Goal: Transaction & Acquisition: Obtain resource

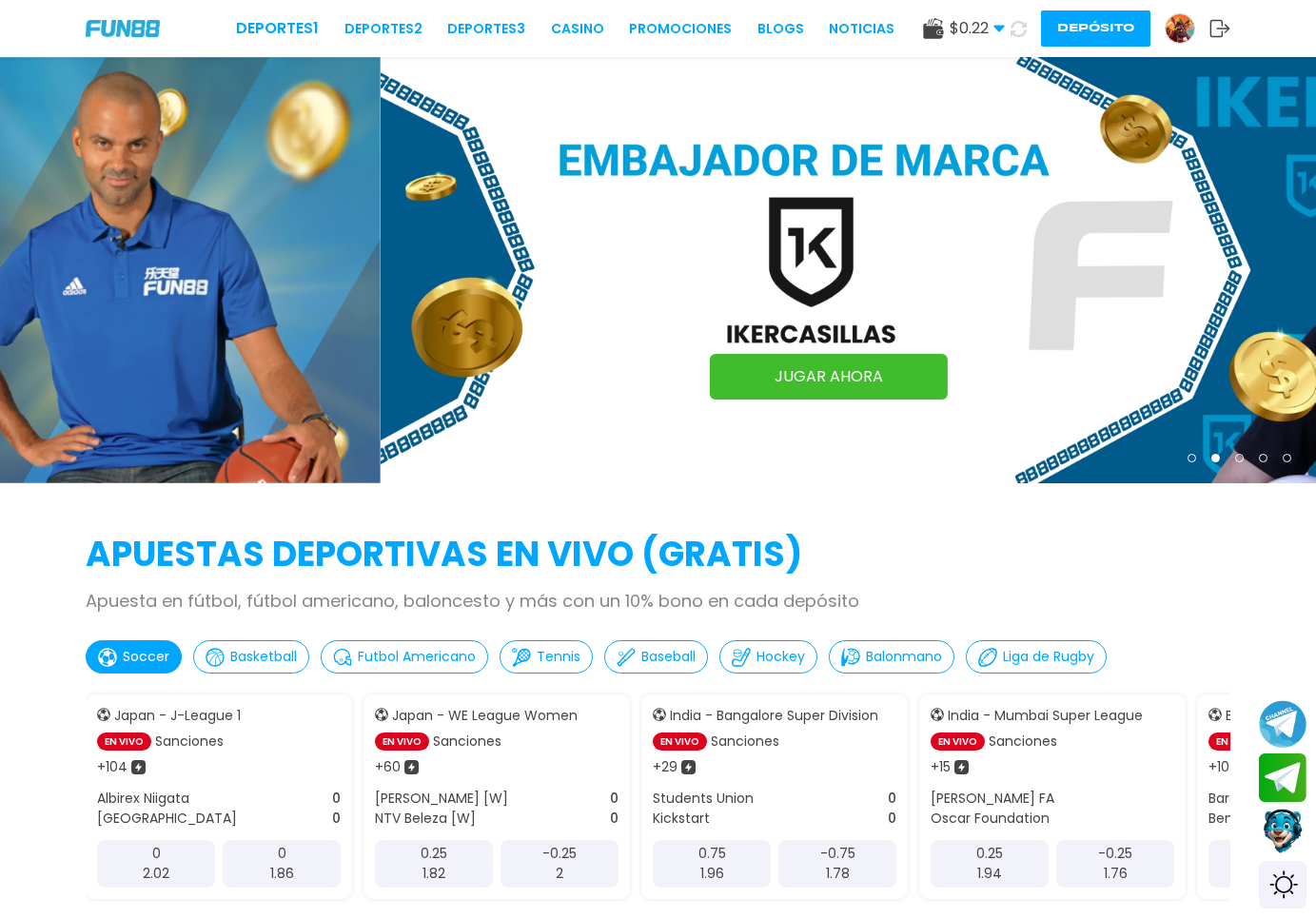
click at [1166, 23] on div at bounding box center [1180, 29] width 31 height 31
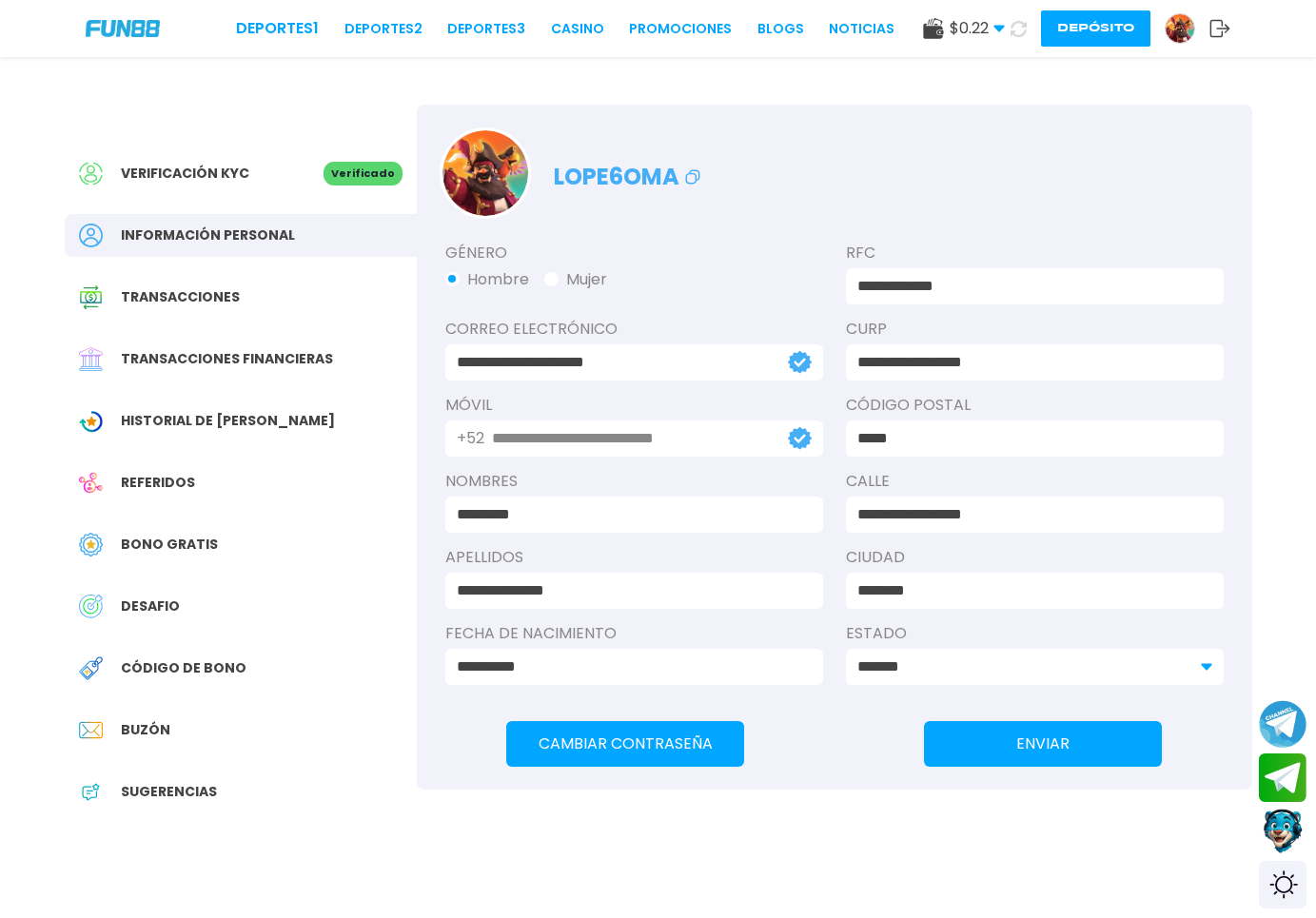
click at [245, 301] on div "Transacciones" at bounding box center [240, 297] width 352 height 43
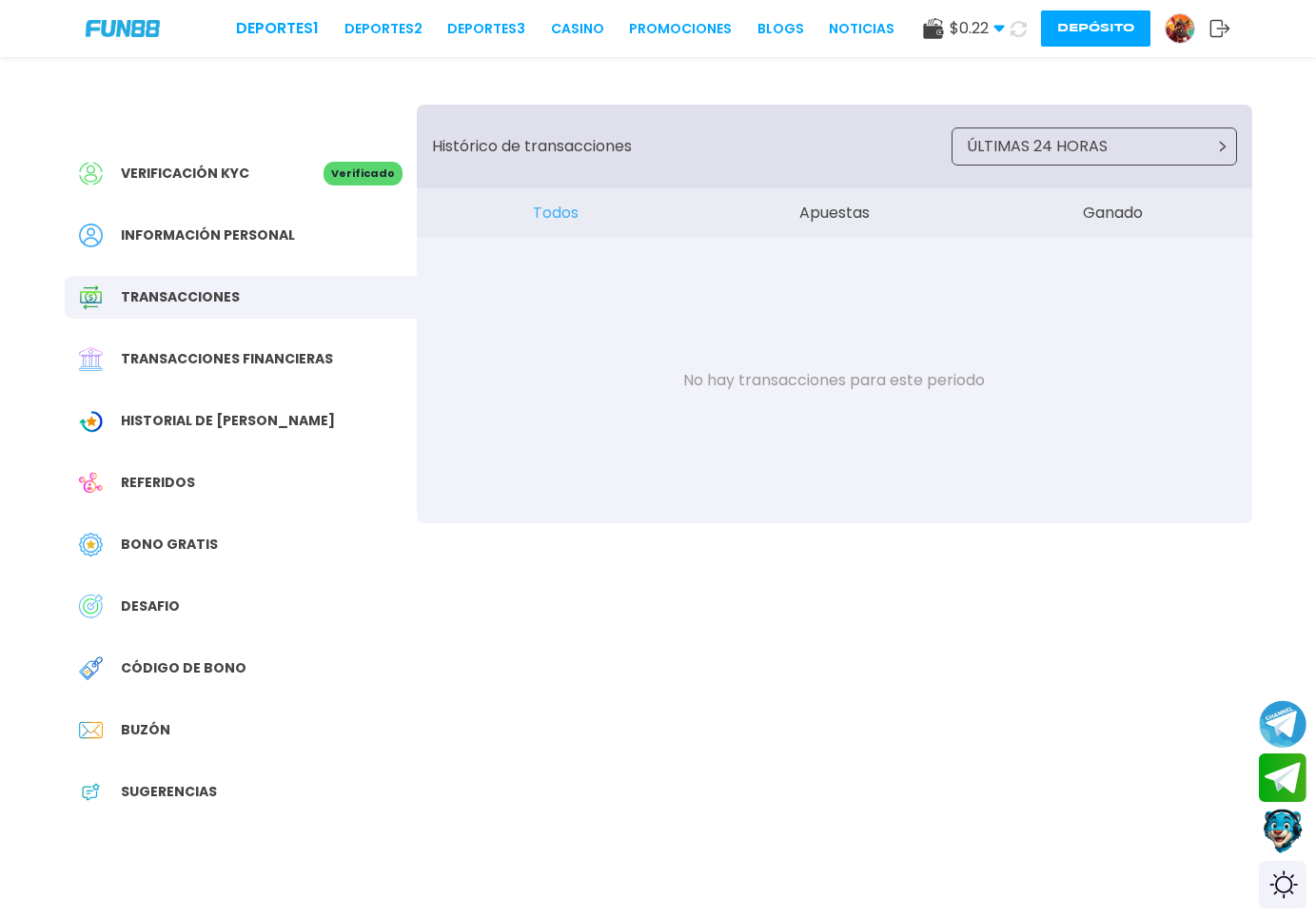
click at [242, 370] on div "Transacciones financieras" at bounding box center [240, 359] width 352 height 43
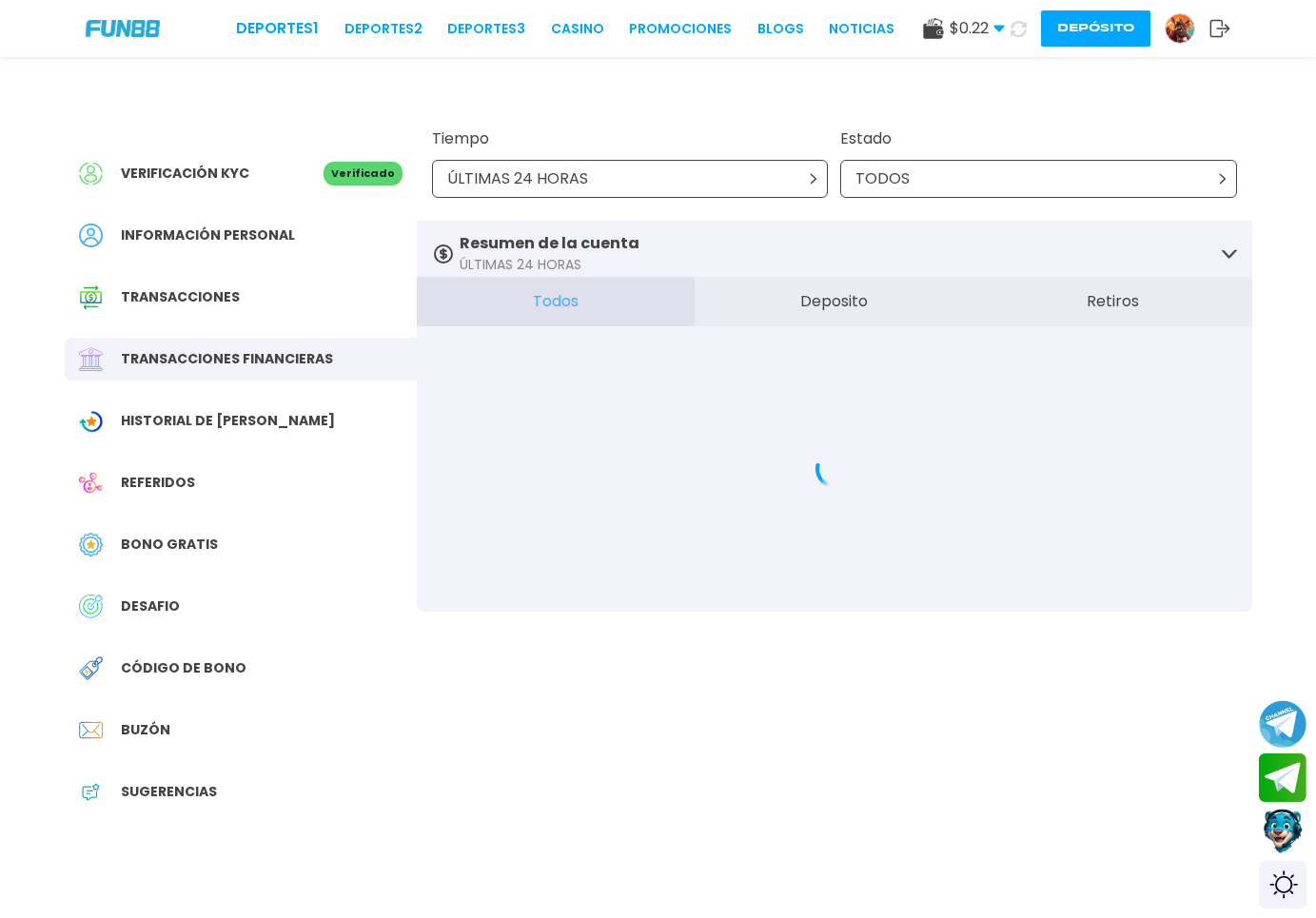
click at [240, 415] on span "Historial de [PERSON_NAME]" at bounding box center [227, 421] width 214 height 20
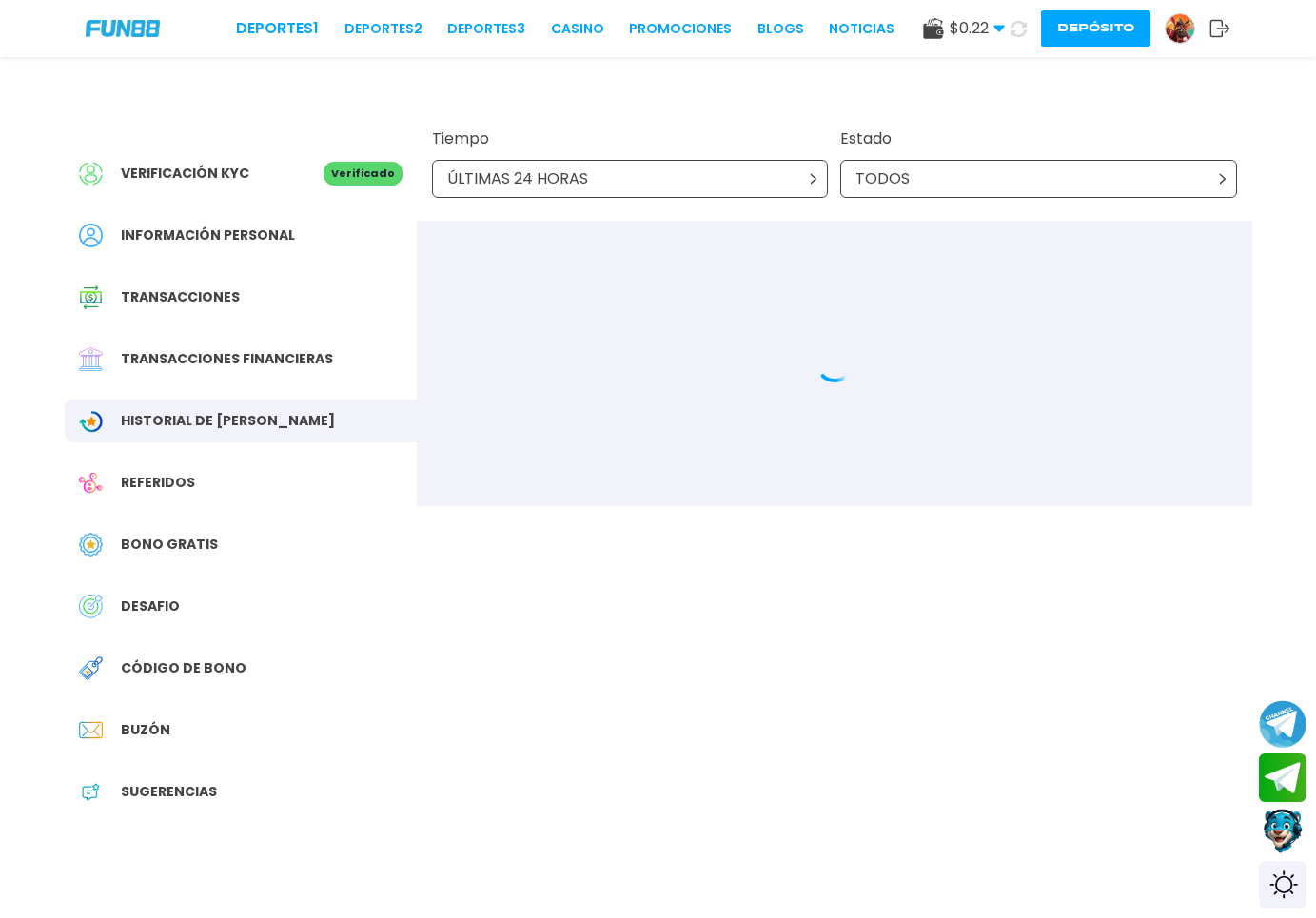
click at [208, 474] on div "Referidos" at bounding box center [240, 483] width 352 height 43
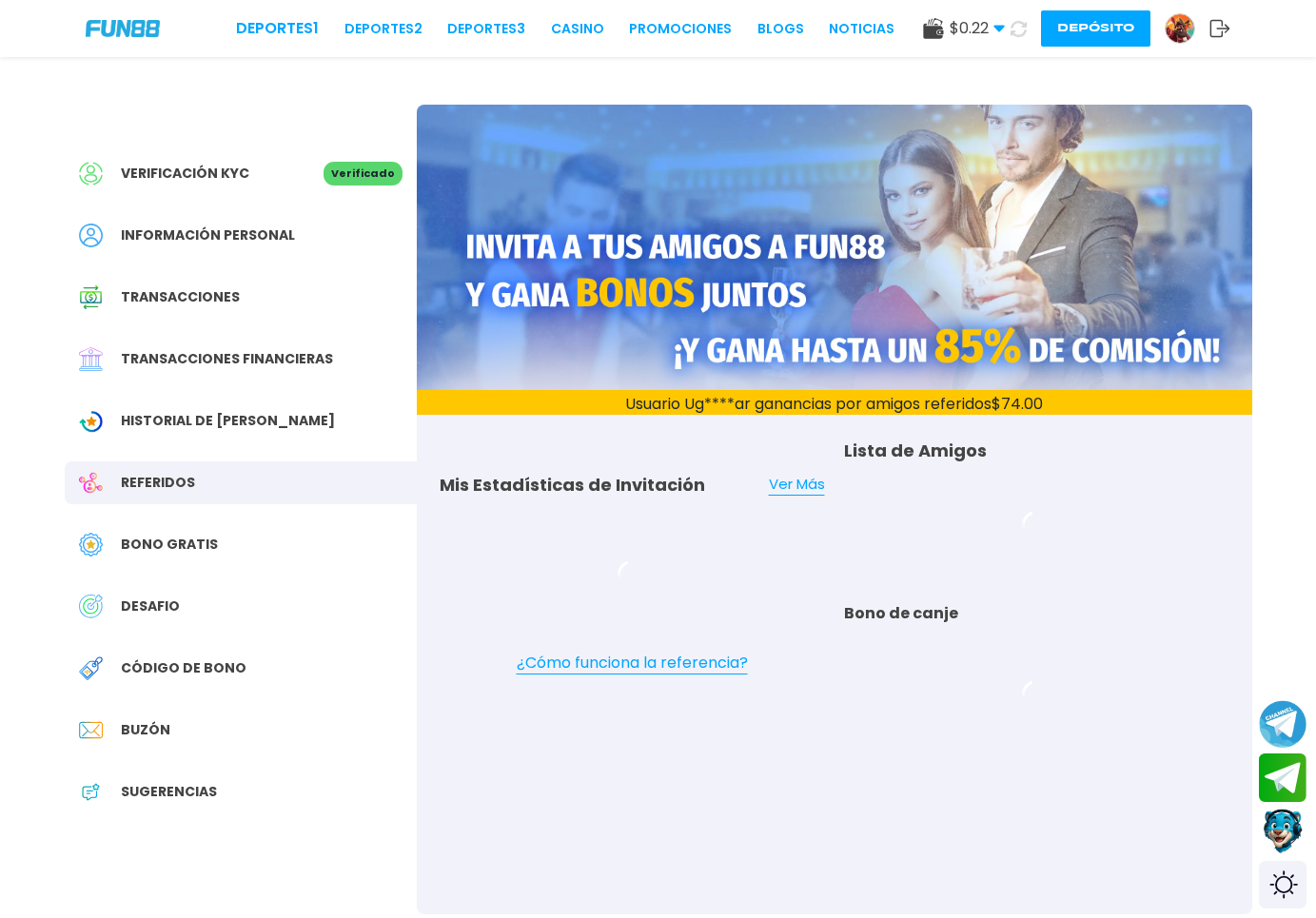
click at [179, 560] on div "Bono Gratis" at bounding box center [240, 545] width 352 height 43
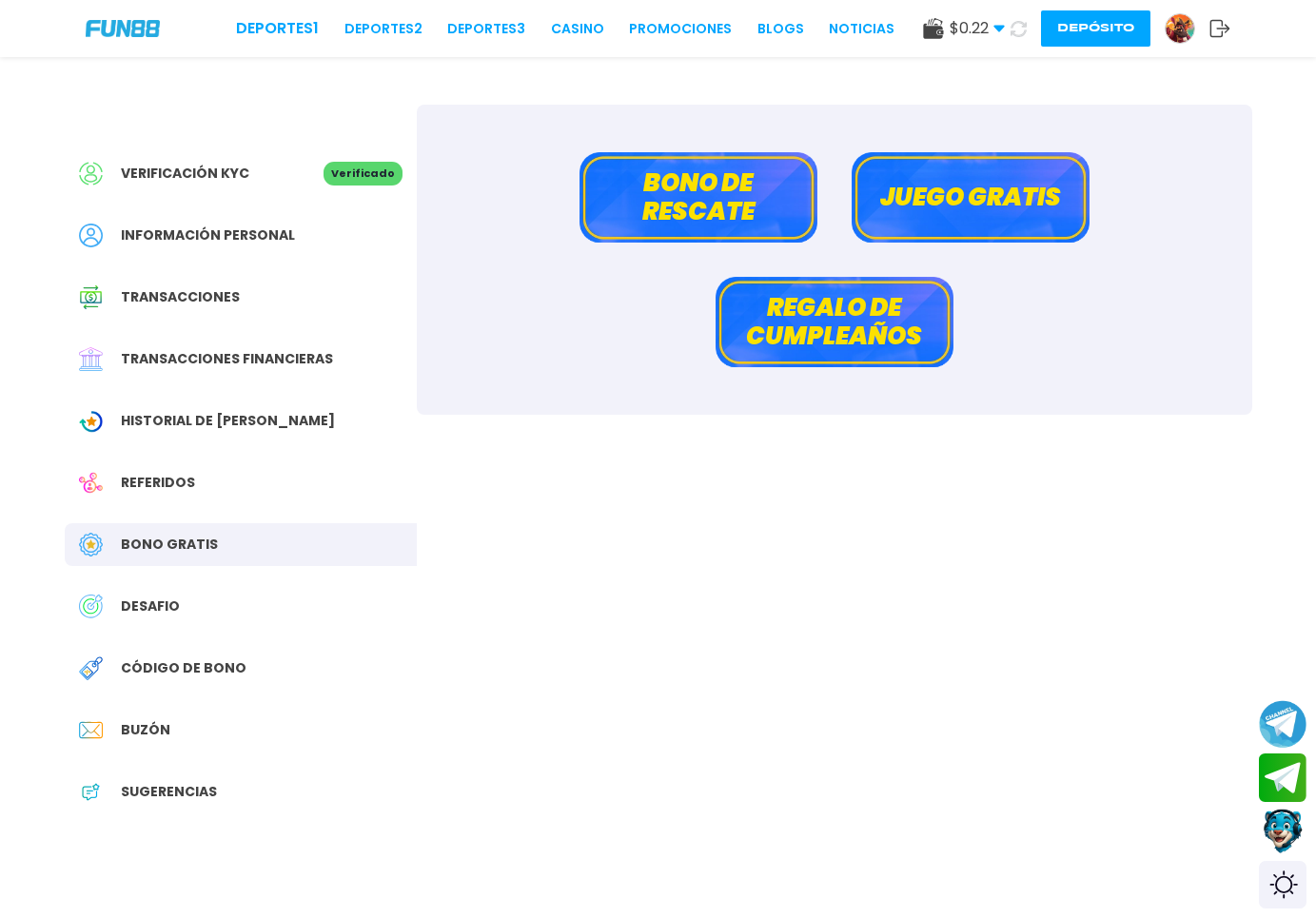
click at [927, 177] on button "Juego gratis" at bounding box center [971, 198] width 238 height 90
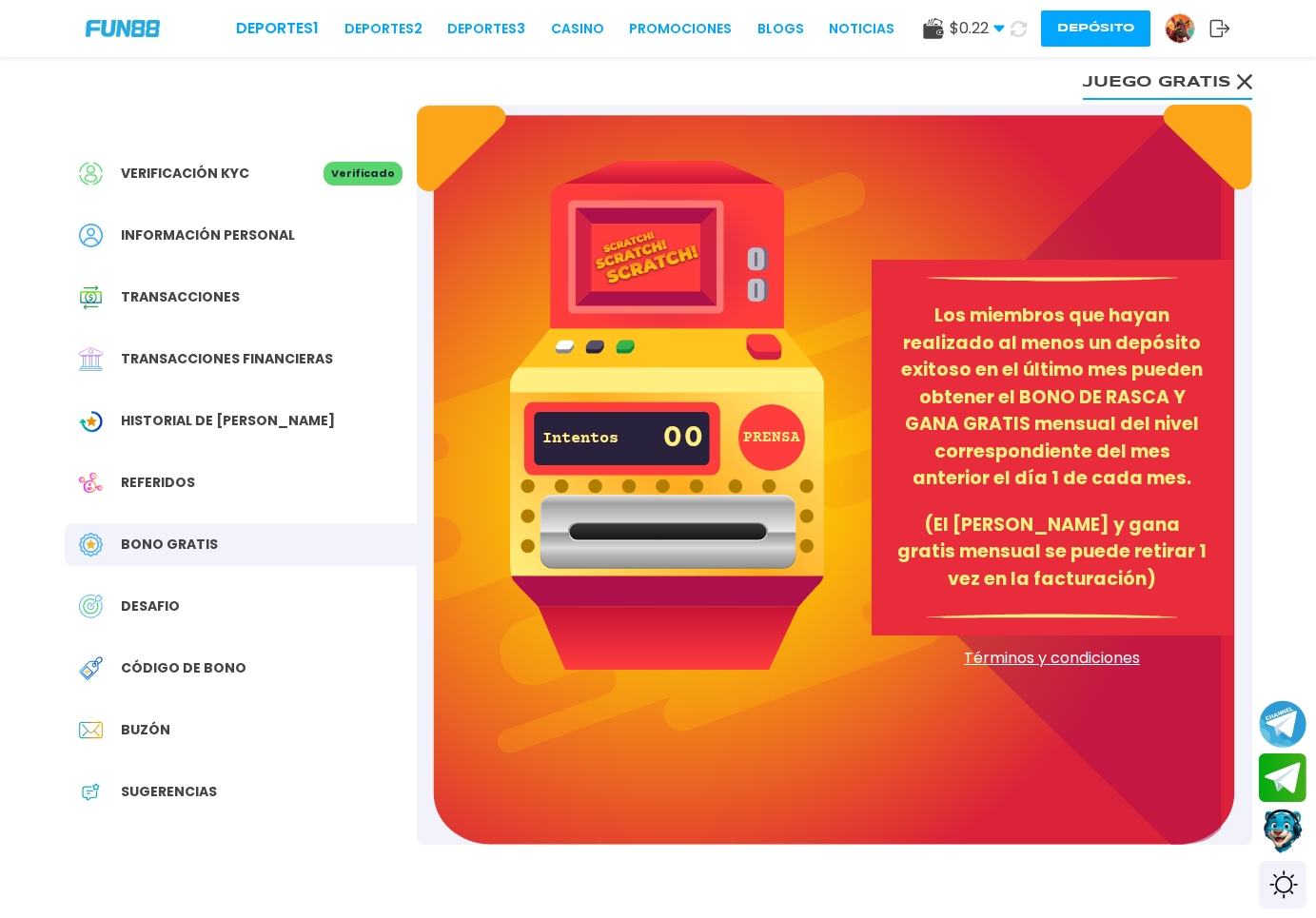
click at [1185, 83] on button "Juego gratis" at bounding box center [1167, 81] width 170 height 38
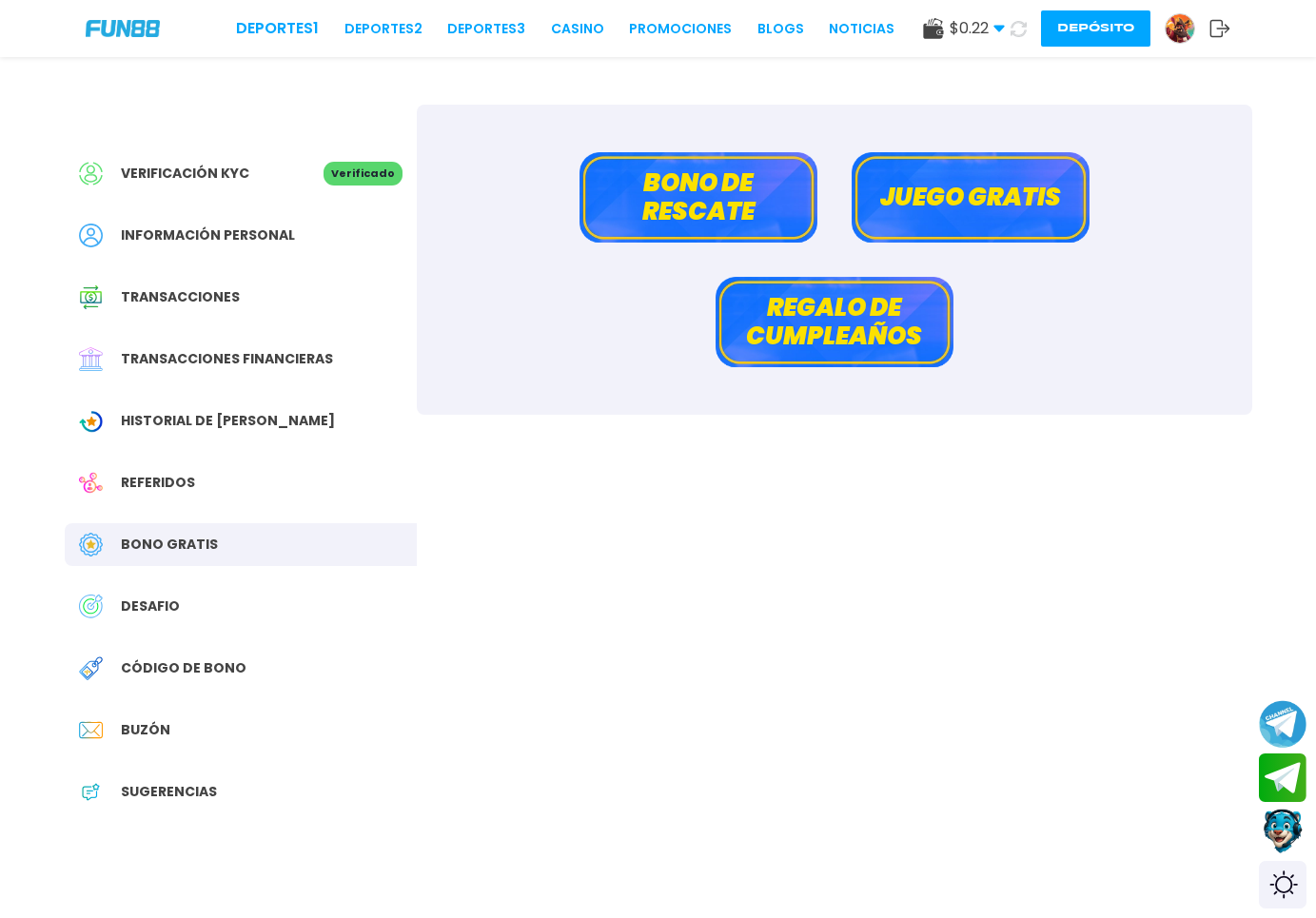
click at [680, 169] on button "Bono de rescate" at bounding box center [698, 198] width 238 height 90
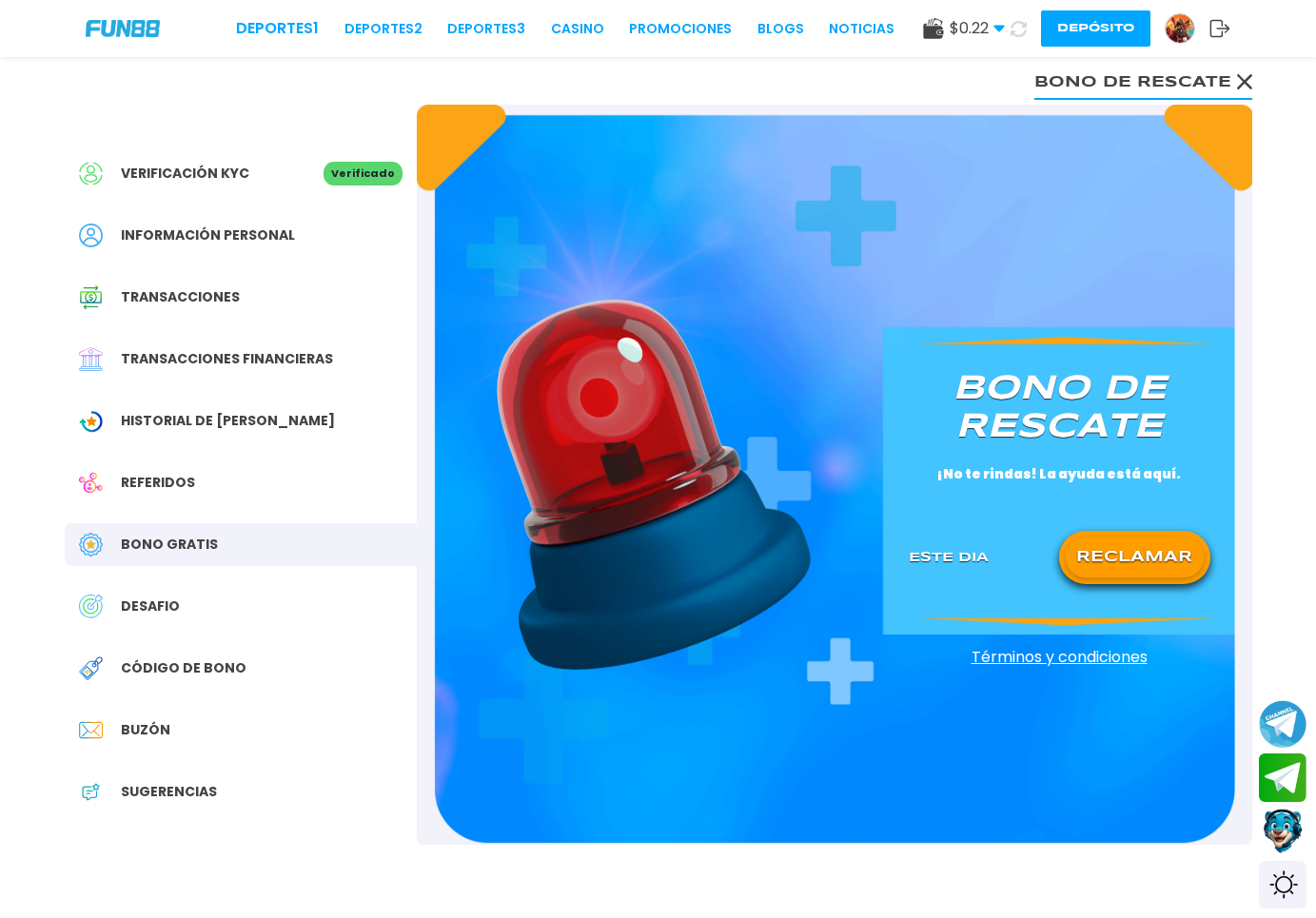
click at [1170, 81] on button "Bono de rescate" at bounding box center [1142, 81] width 218 height 38
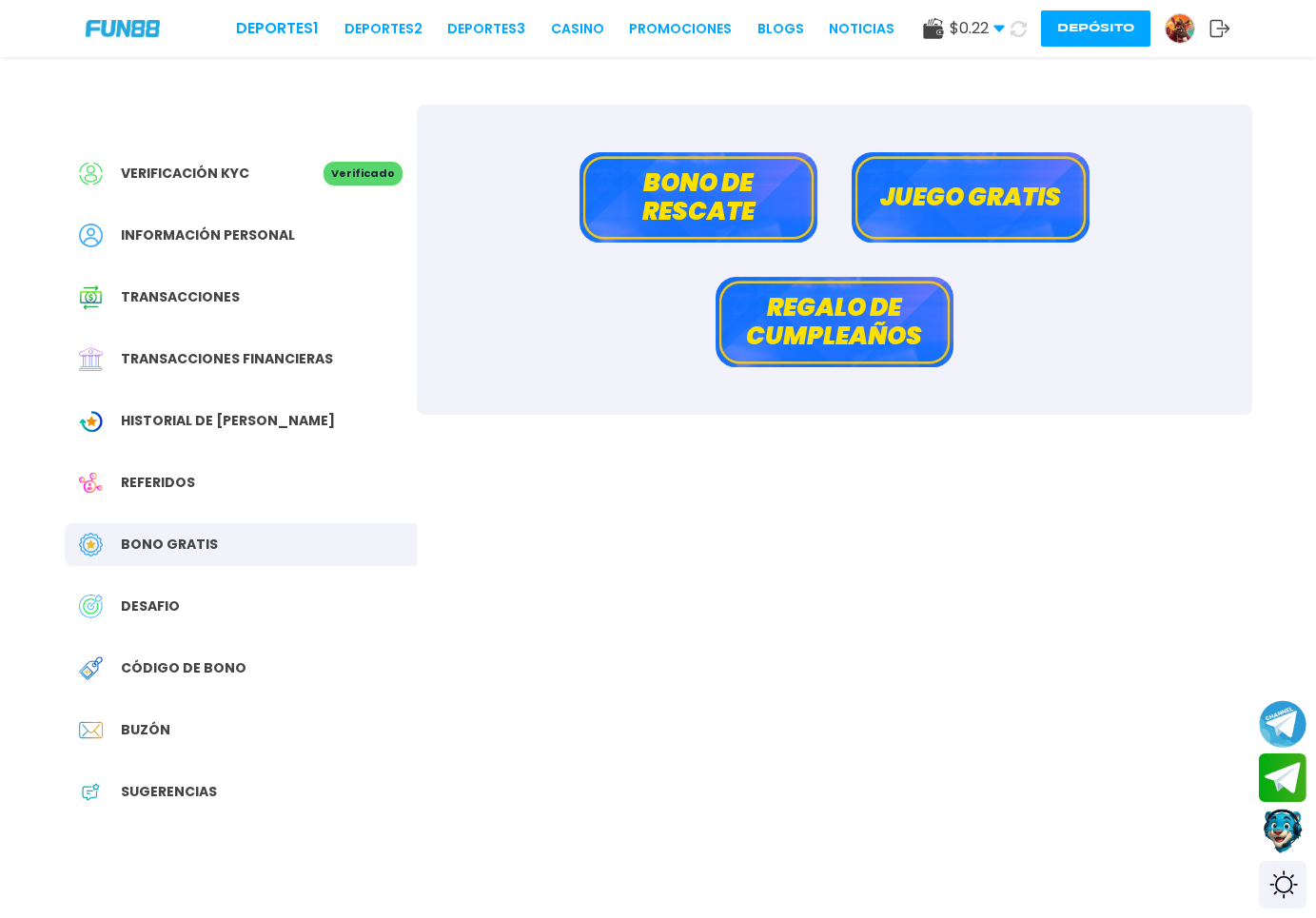
click at [199, 600] on div "DESAFIO" at bounding box center [240, 606] width 352 height 43
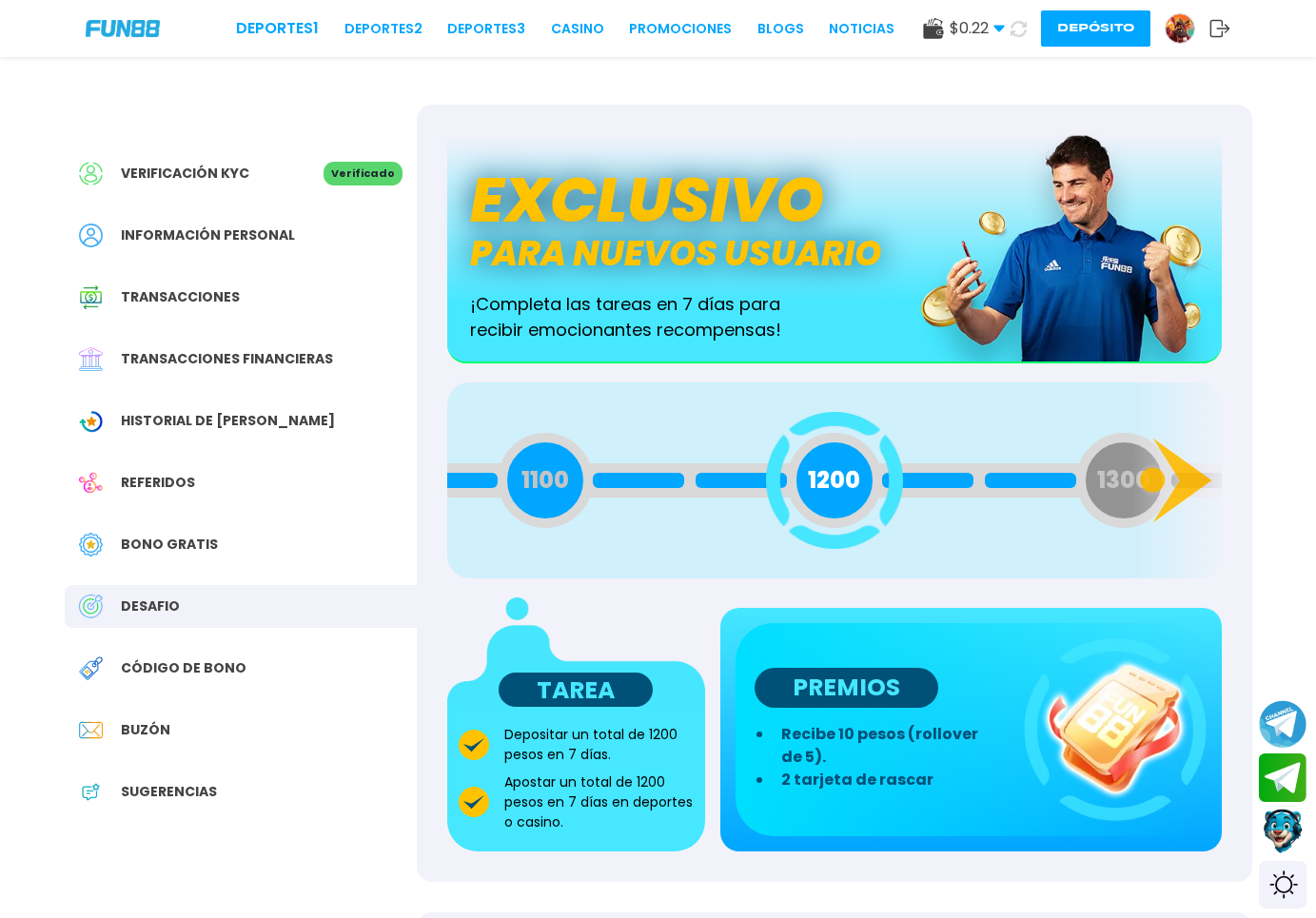
click at [218, 666] on span "Código de bono" at bounding box center [183, 669] width 126 height 20
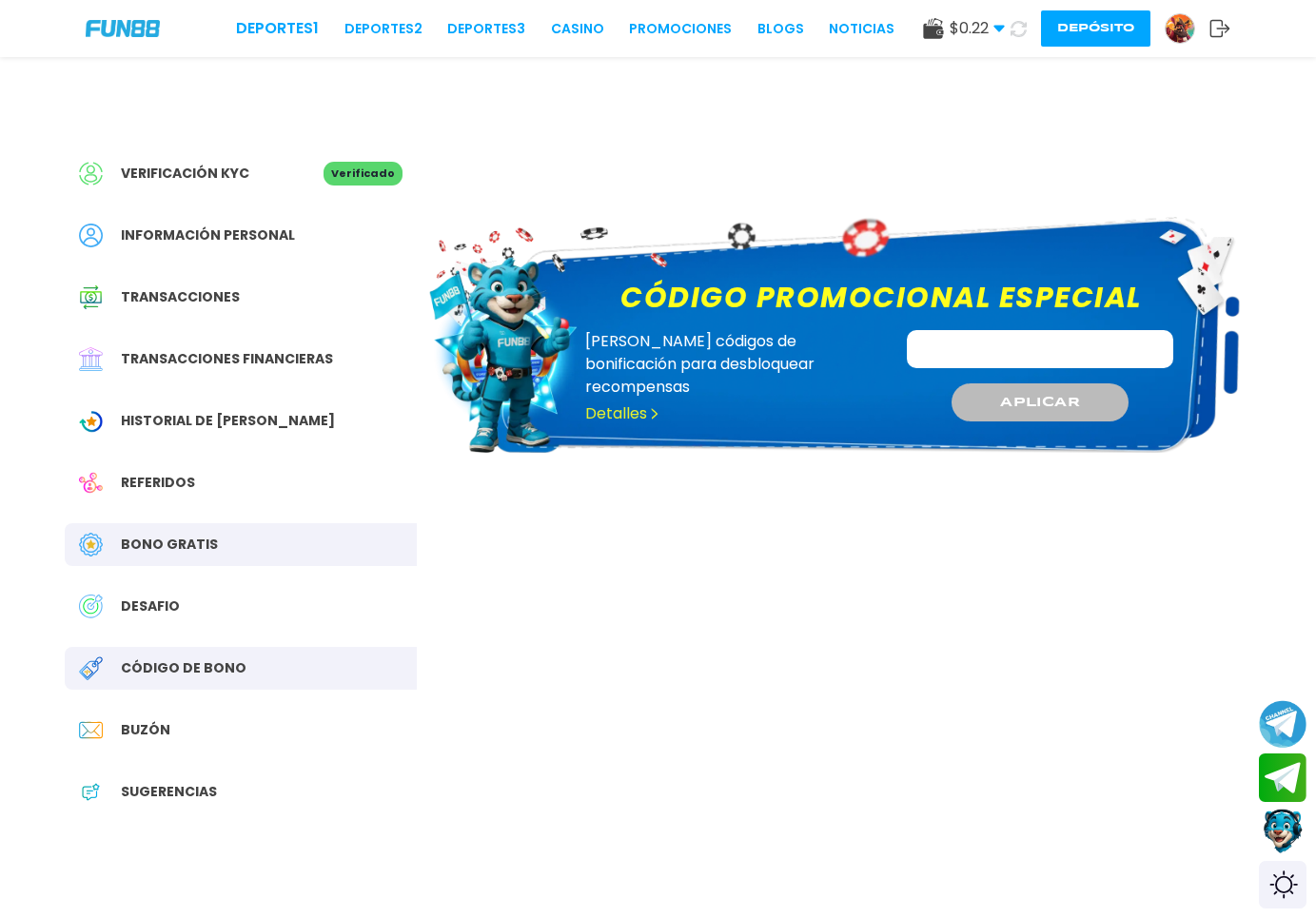
click at [204, 705] on div "Verificación KYC Verificado Información personal Transacciones Transacciones fi…" at bounding box center [240, 492] width 352 height 776
click at [191, 742] on div "Buzón" at bounding box center [240, 730] width 352 height 43
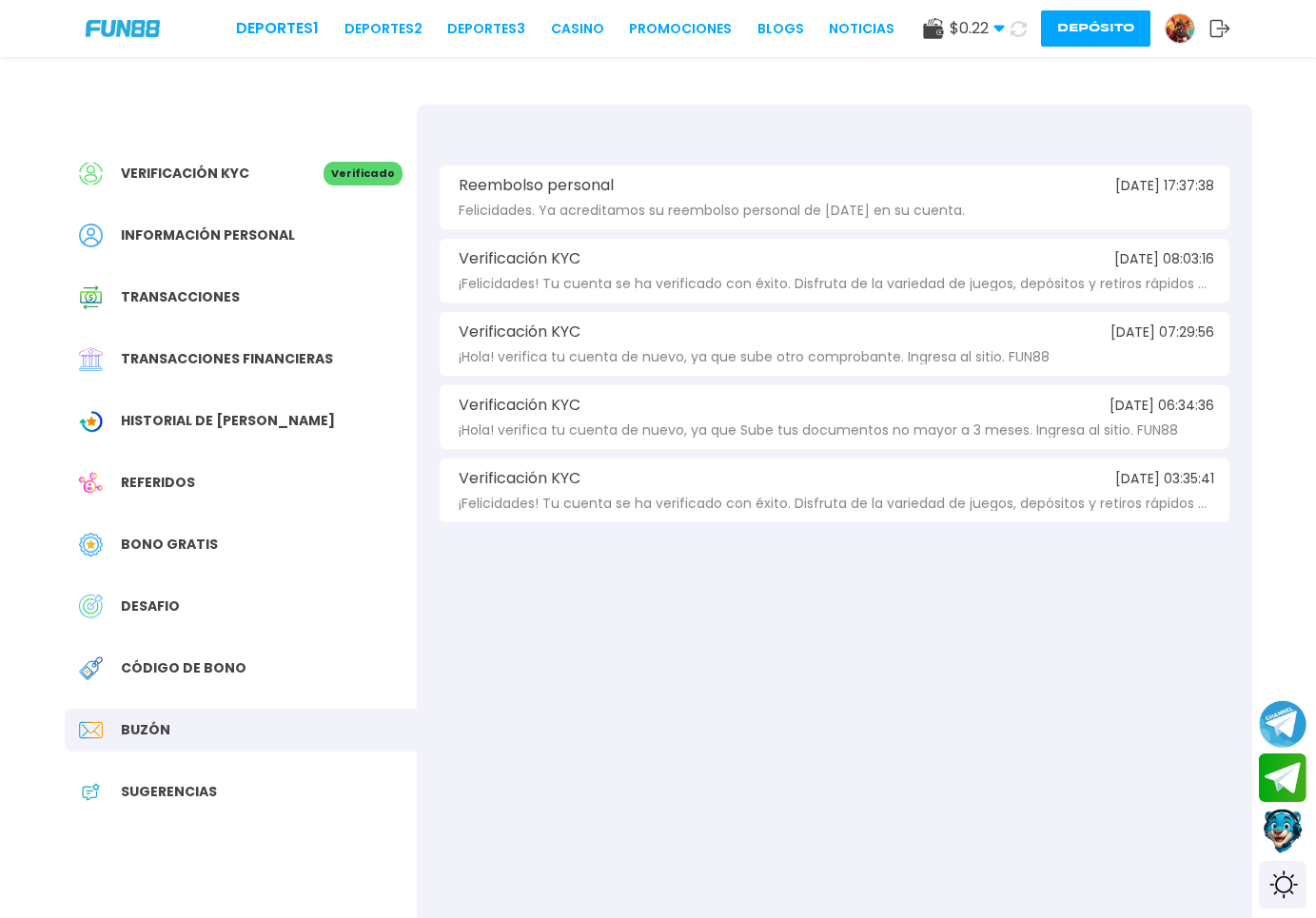
click at [221, 766] on div "Verificación KYC Verificado Información personal Transacciones Transacciones fi…" at bounding box center [240, 492] width 352 height 776
click at [217, 780] on div "Sugerencias" at bounding box center [240, 792] width 352 height 43
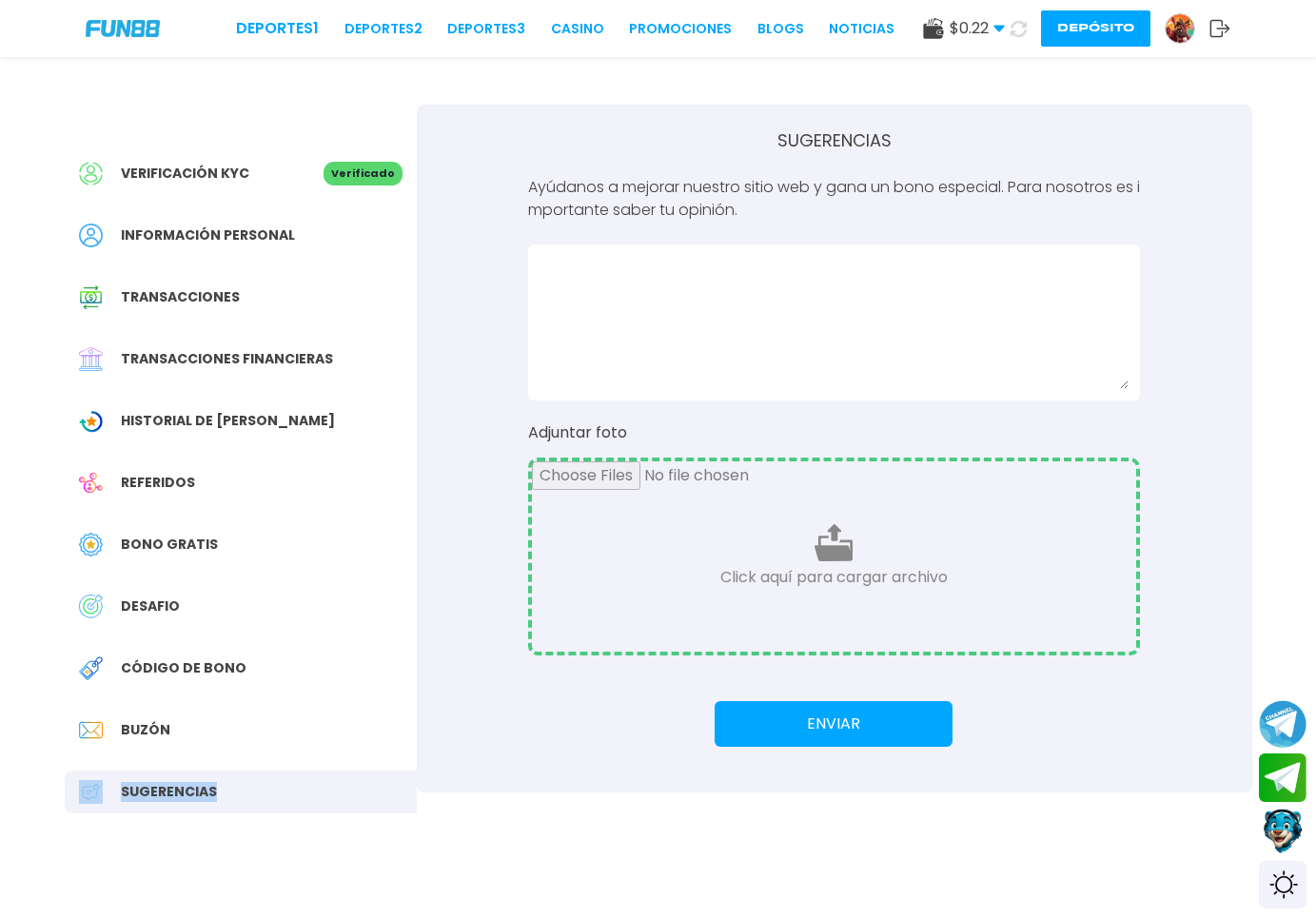
click at [212, 656] on div "Código de bono" at bounding box center [240, 669] width 352 height 43
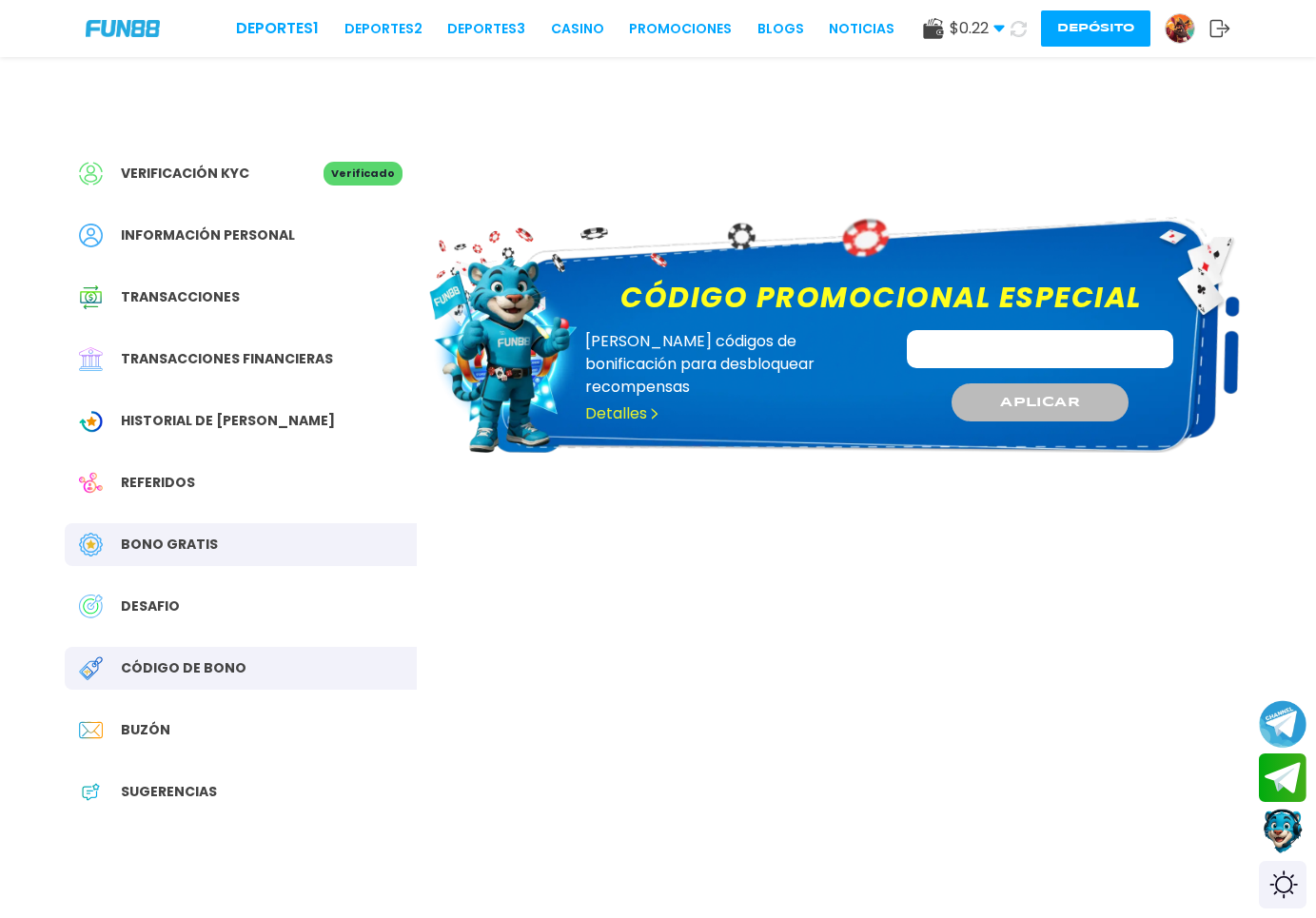
click at [209, 628] on div "Verificación KYC Verificado Información personal Transacciones Transacciones fi…" at bounding box center [240, 492] width 352 height 776
click at [205, 599] on div "DESAFIO" at bounding box center [240, 606] width 352 height 43
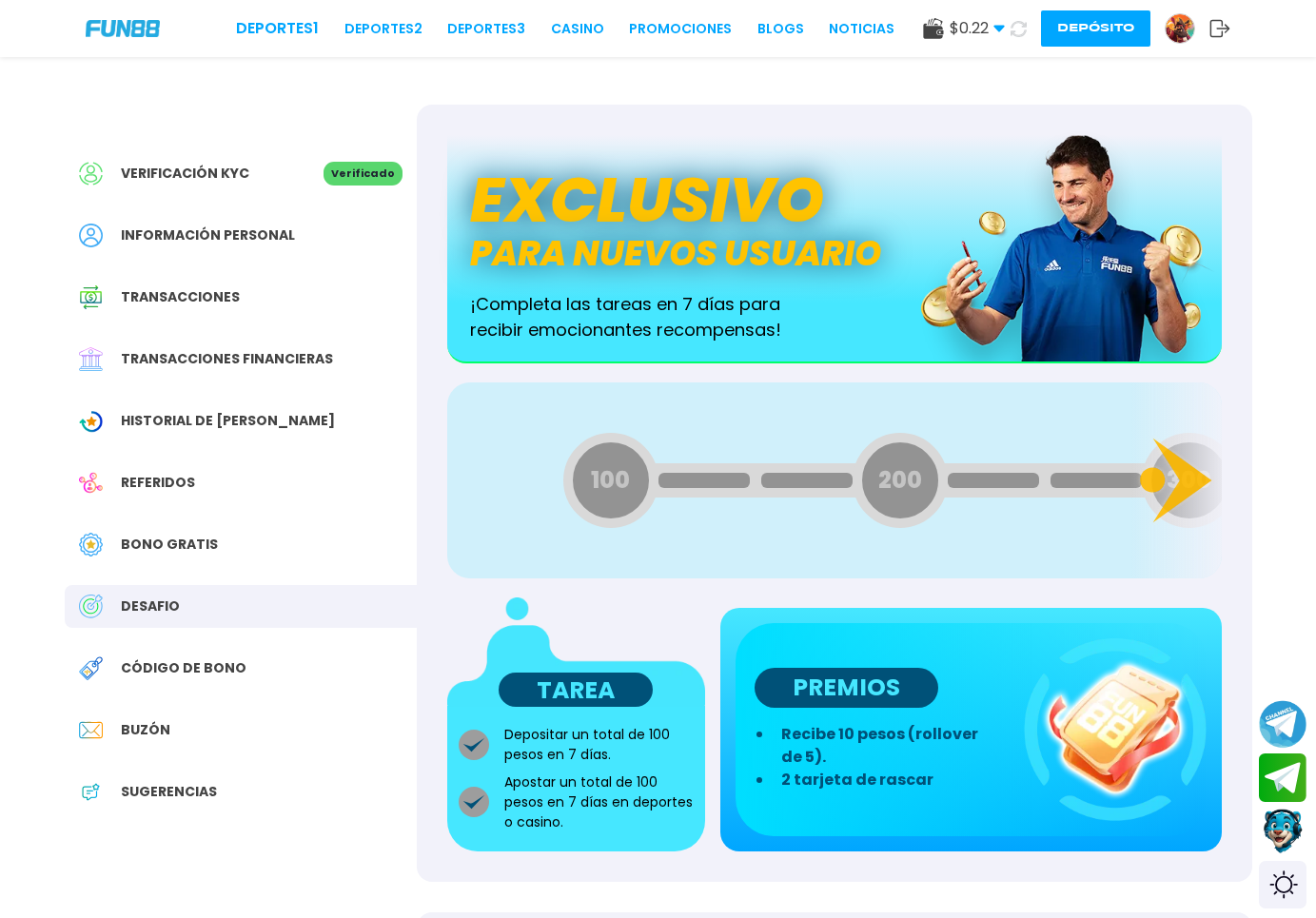
click at [205, 534] on div "Bono Gratis" at bounding box center [240, 545] width 352 height 43
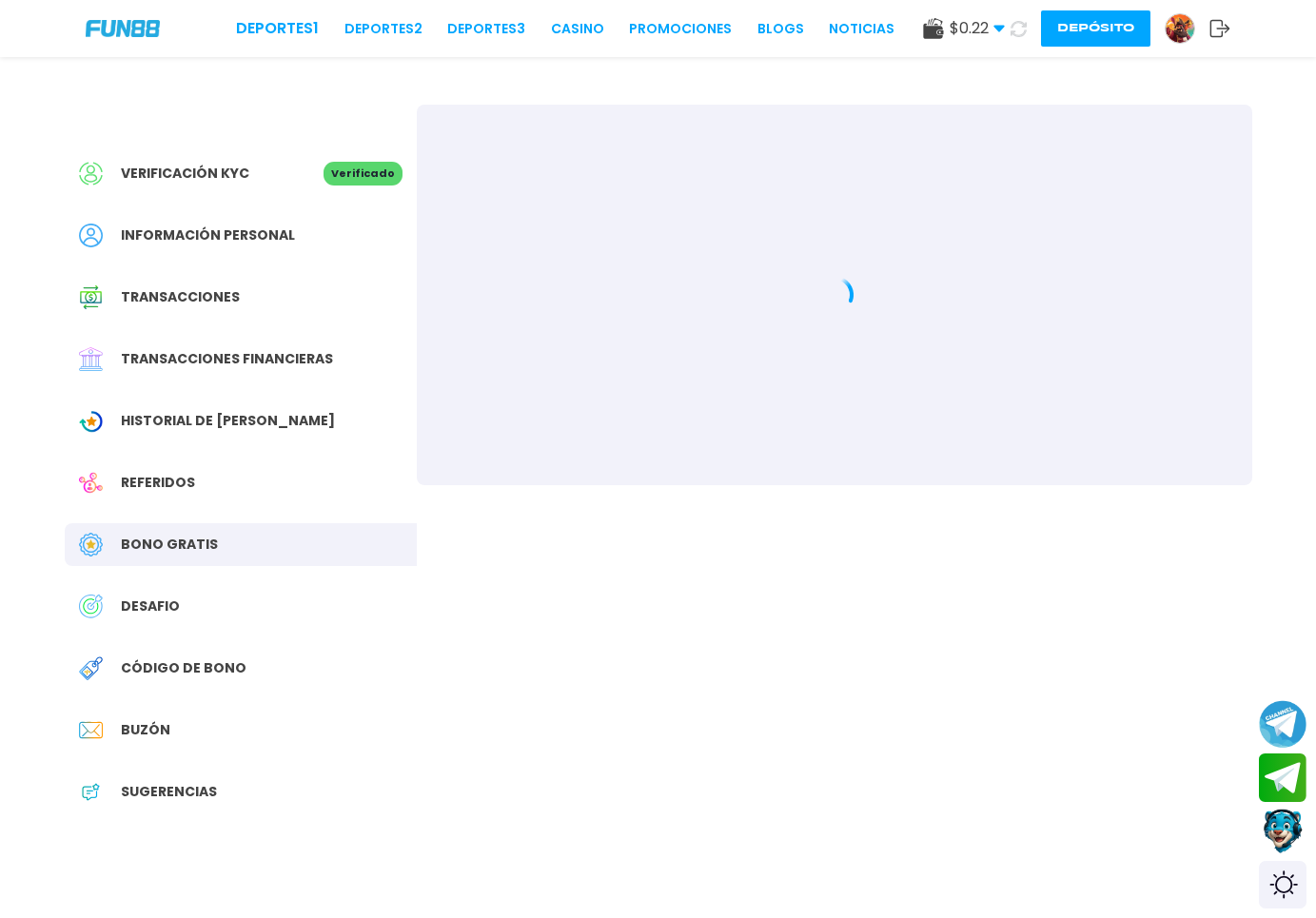
click at [205, 509] on div "Verificación KYC Verificado Información personal Transacciones Transacciones fi…" at bounding box center [240, 492] width 352 height 776
click at [204, 484] on div "Referidos" at bounding box center [240, 483] width 352 height 43
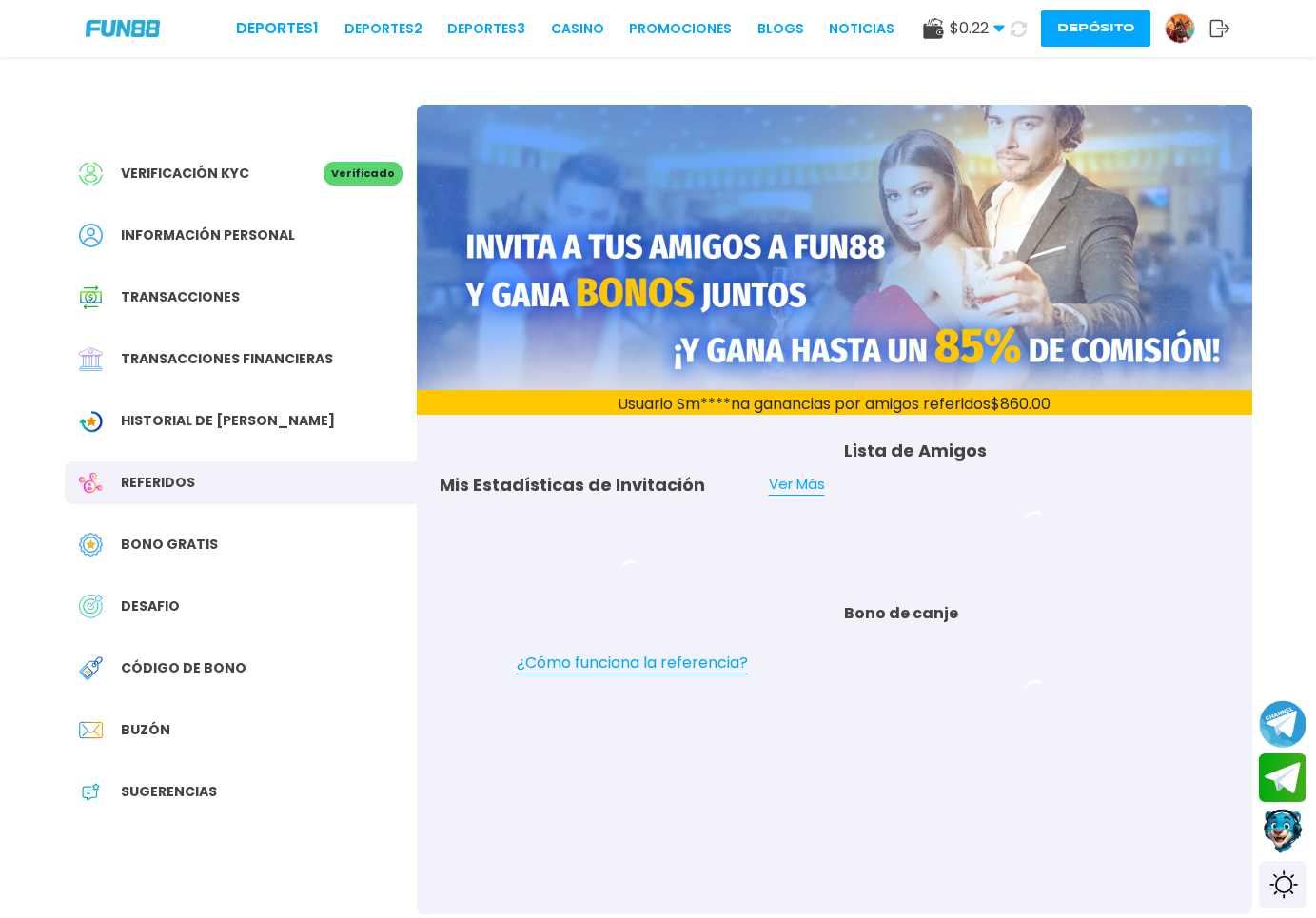
click at [207, 414] on span "Historial de [PERSON_NAME]" at bounding box center [227, 421] width 214 height 20
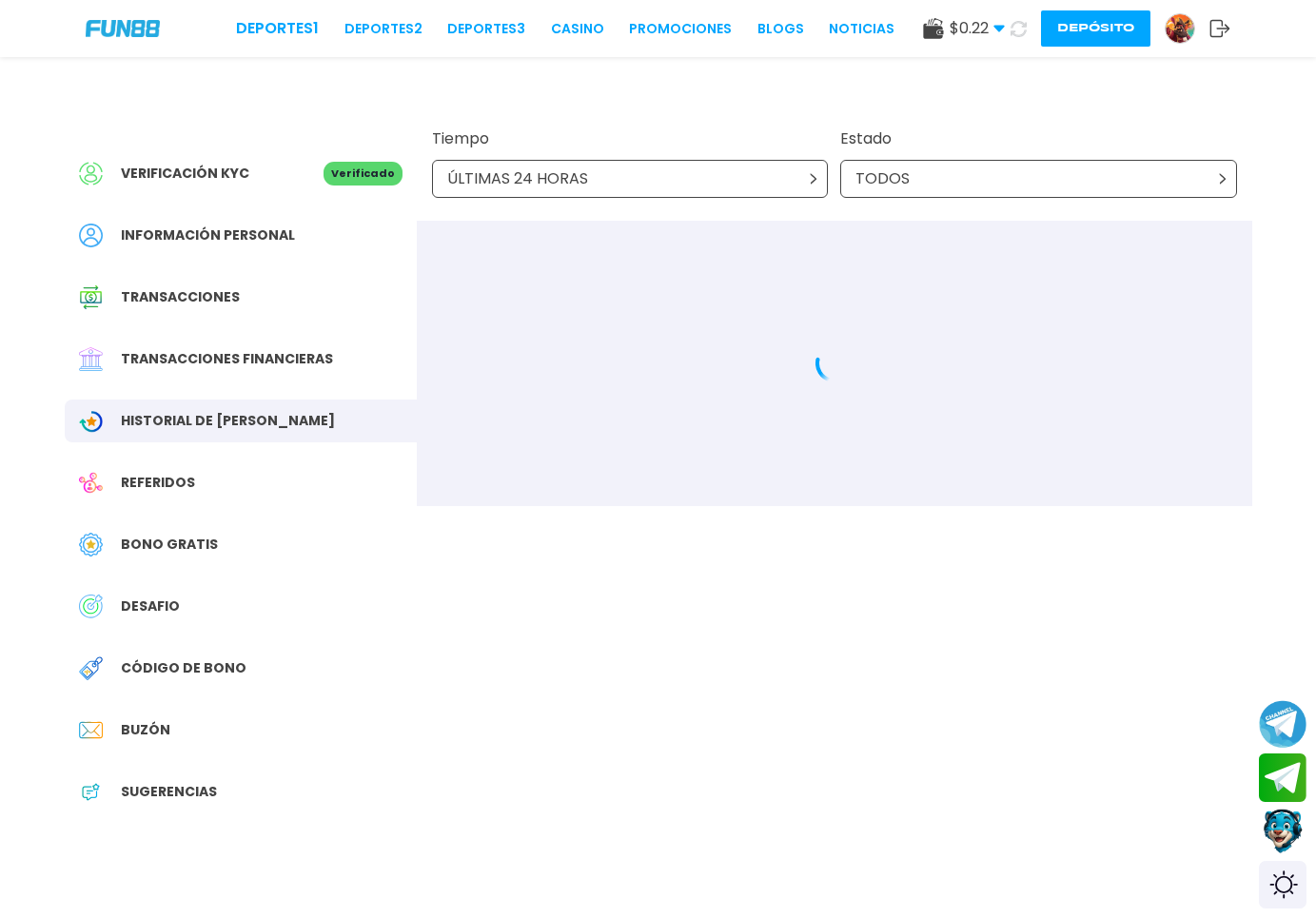
click at [238, 365] on span "Transacciones financieras" at bounding box center [226, 359] width 212 height 20
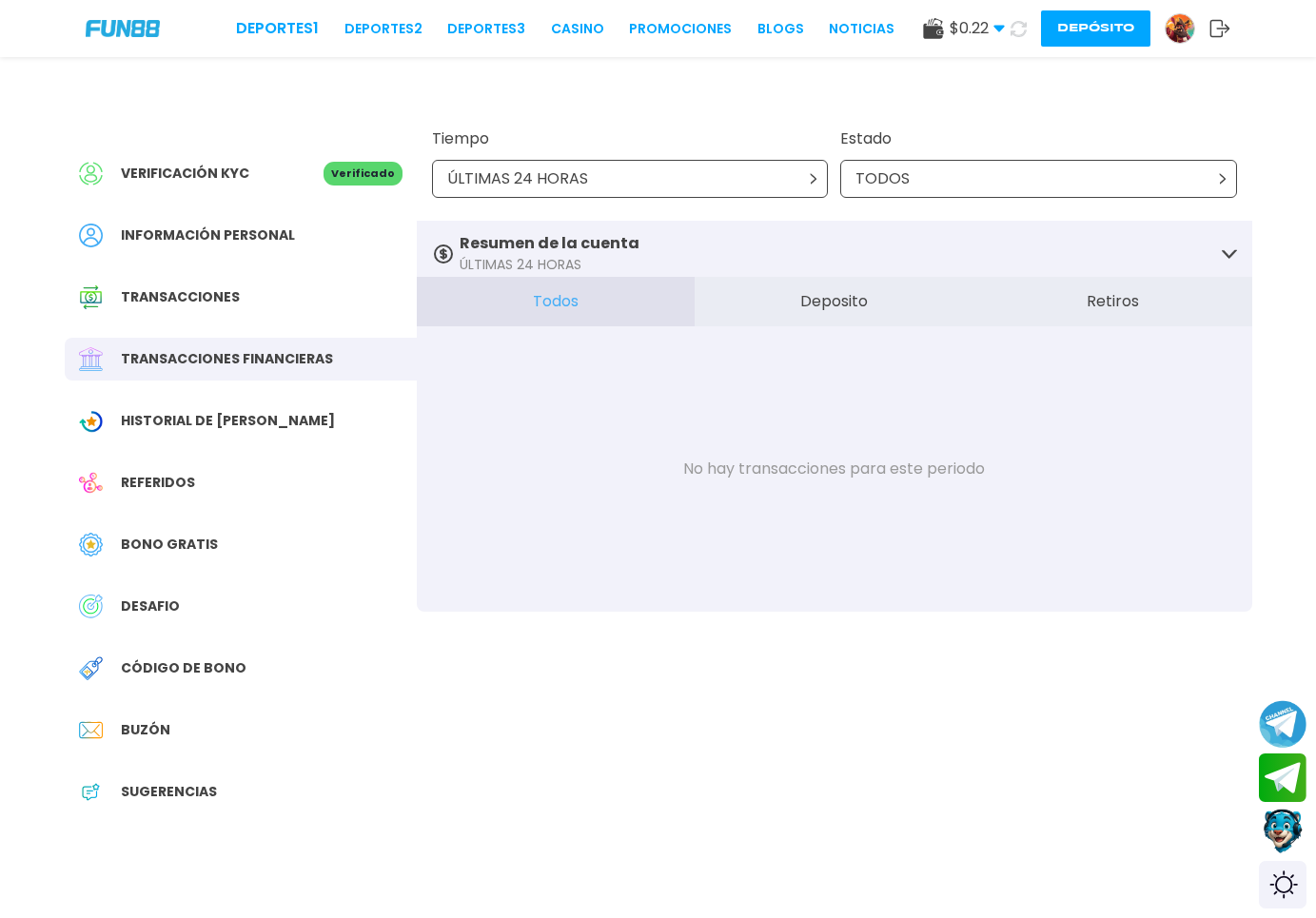
click at [228, 273] on div "Verificación KYC Verificado Información personal Transacciones Transacciones fi…" at bounding box center [240, 492] width 352 height 776
click at [219, 291] on span "Transacciones" at bounding box center [180, 297] width 119 height 20
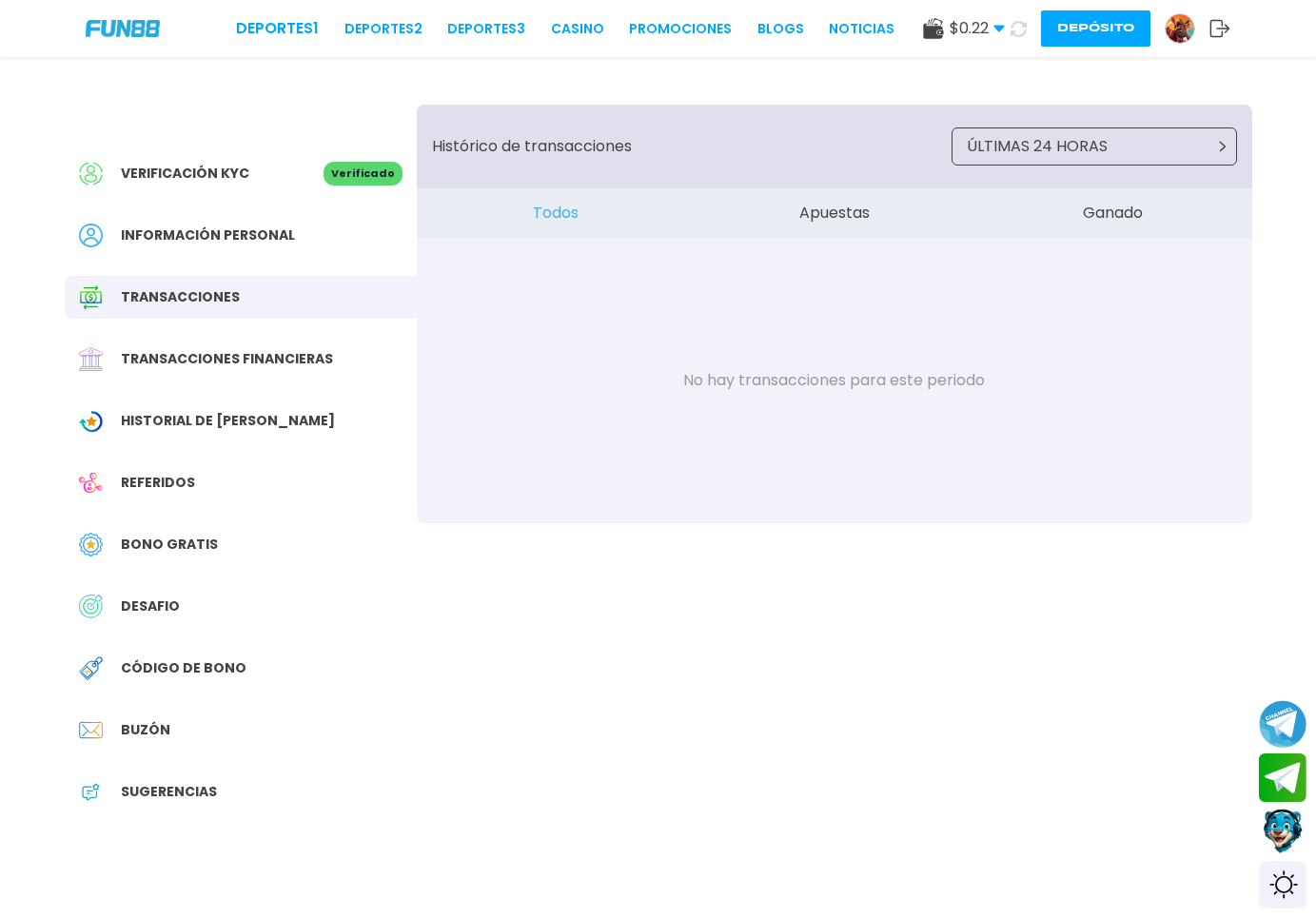
click at [217, 162] on div "Verificación KYC" at bounding box center [200, 174] width 245 height 24
click at [215, 250] on div "Información personal" at bounding box center [240, 235] width 352 height 43
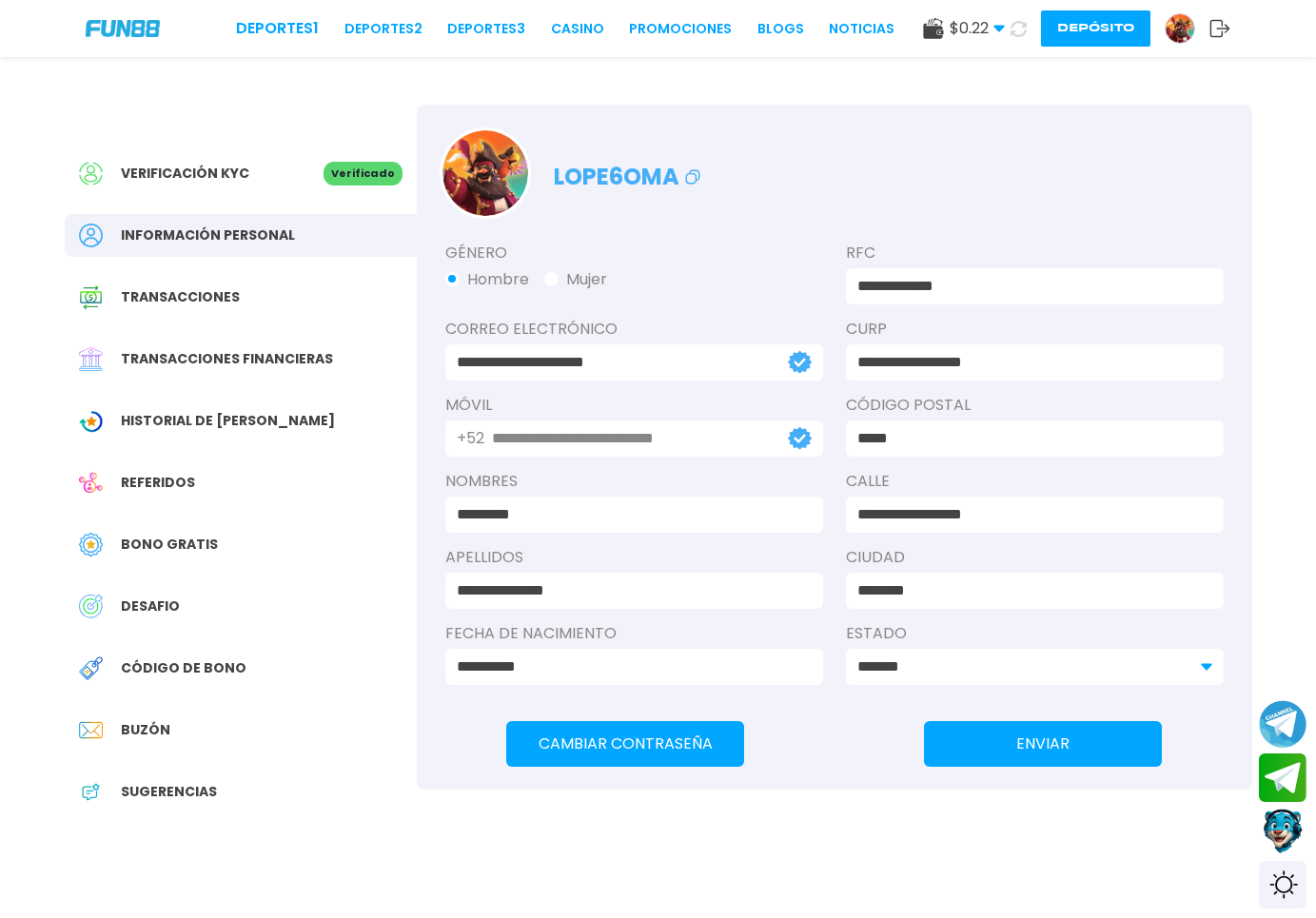
click at [258, 312] on div "Transacciones" at bounding box center [240, 297] width 352 height 43
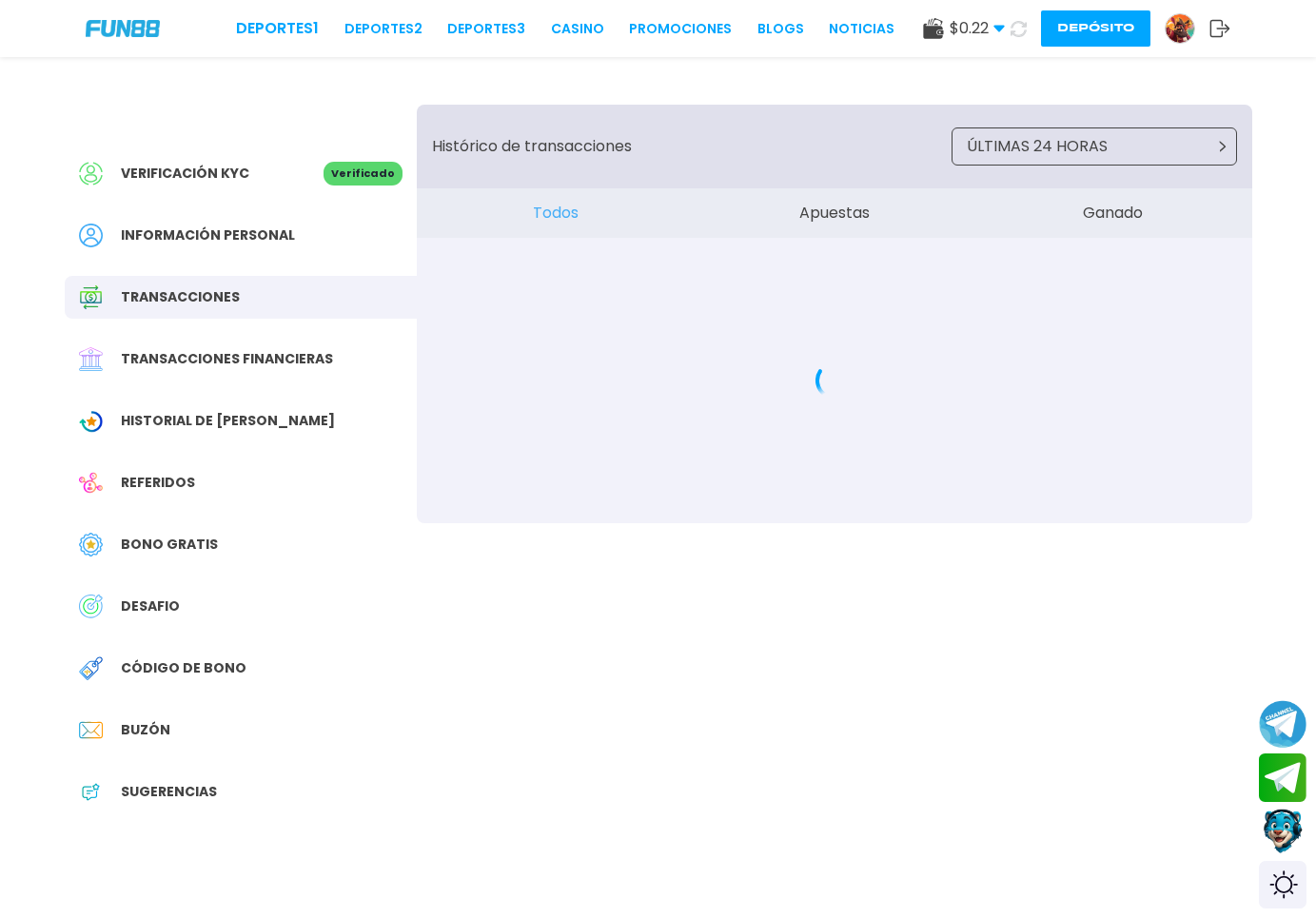
click at [246, 369] on div "Transacciones financieras" at bounding box center [240, 359] width 352 height 43
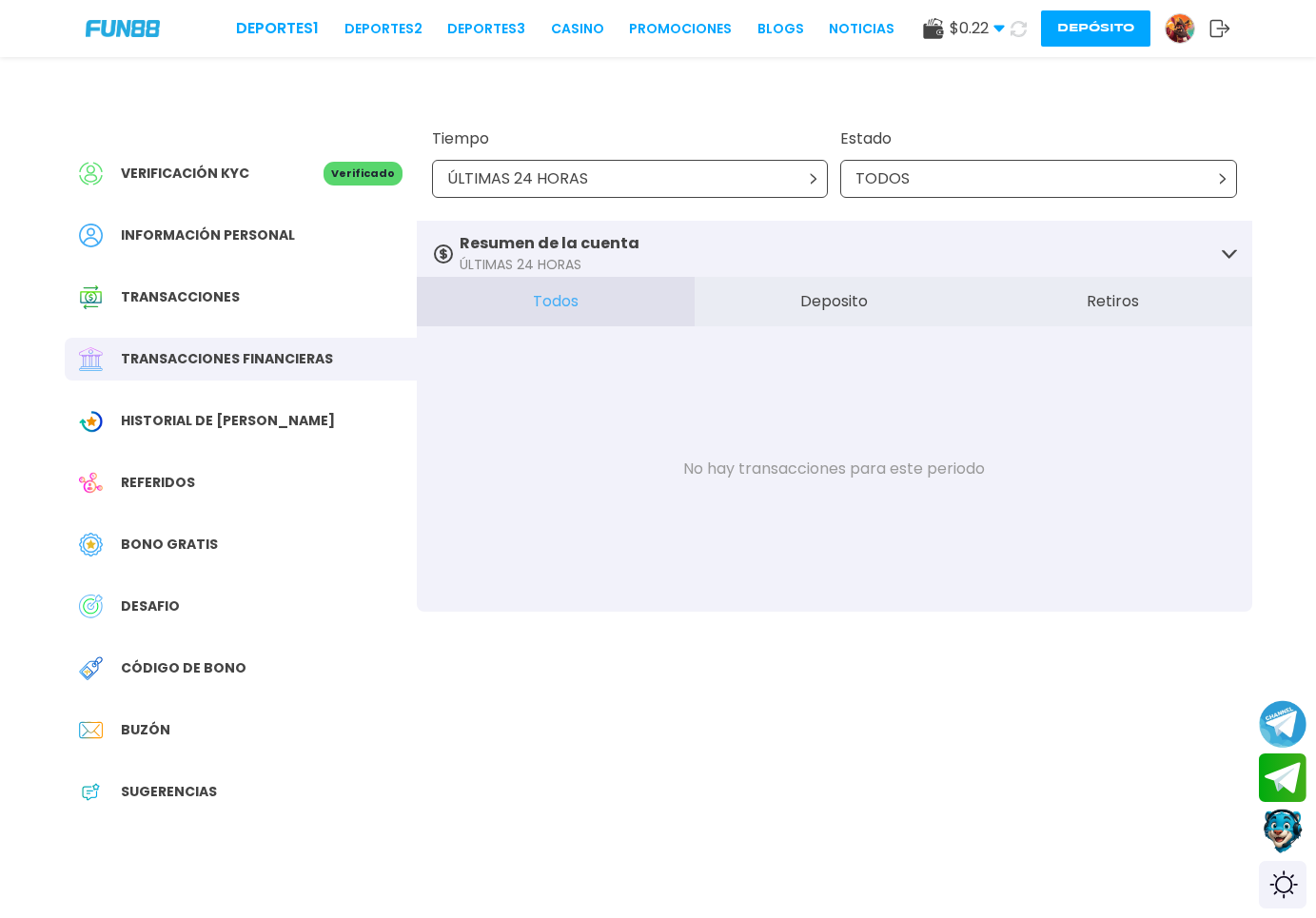
click at [234, 430] on span "Historial de [PERSON_NAME]" at bounding box center [227, 421] width 214 height 20
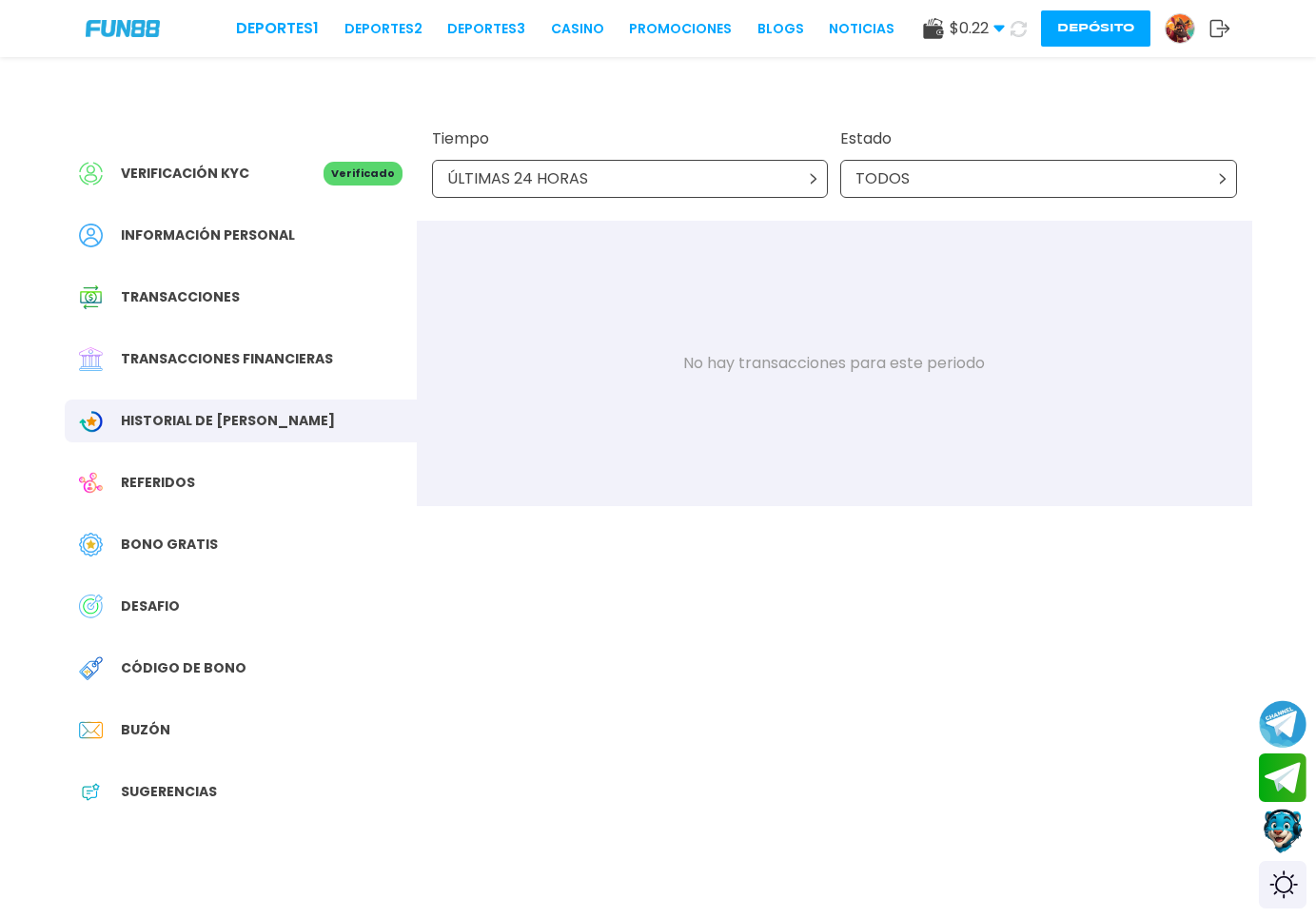
click at [183, 492] on span "Referidos" at bounding box center [157, 483] width 74 height 20
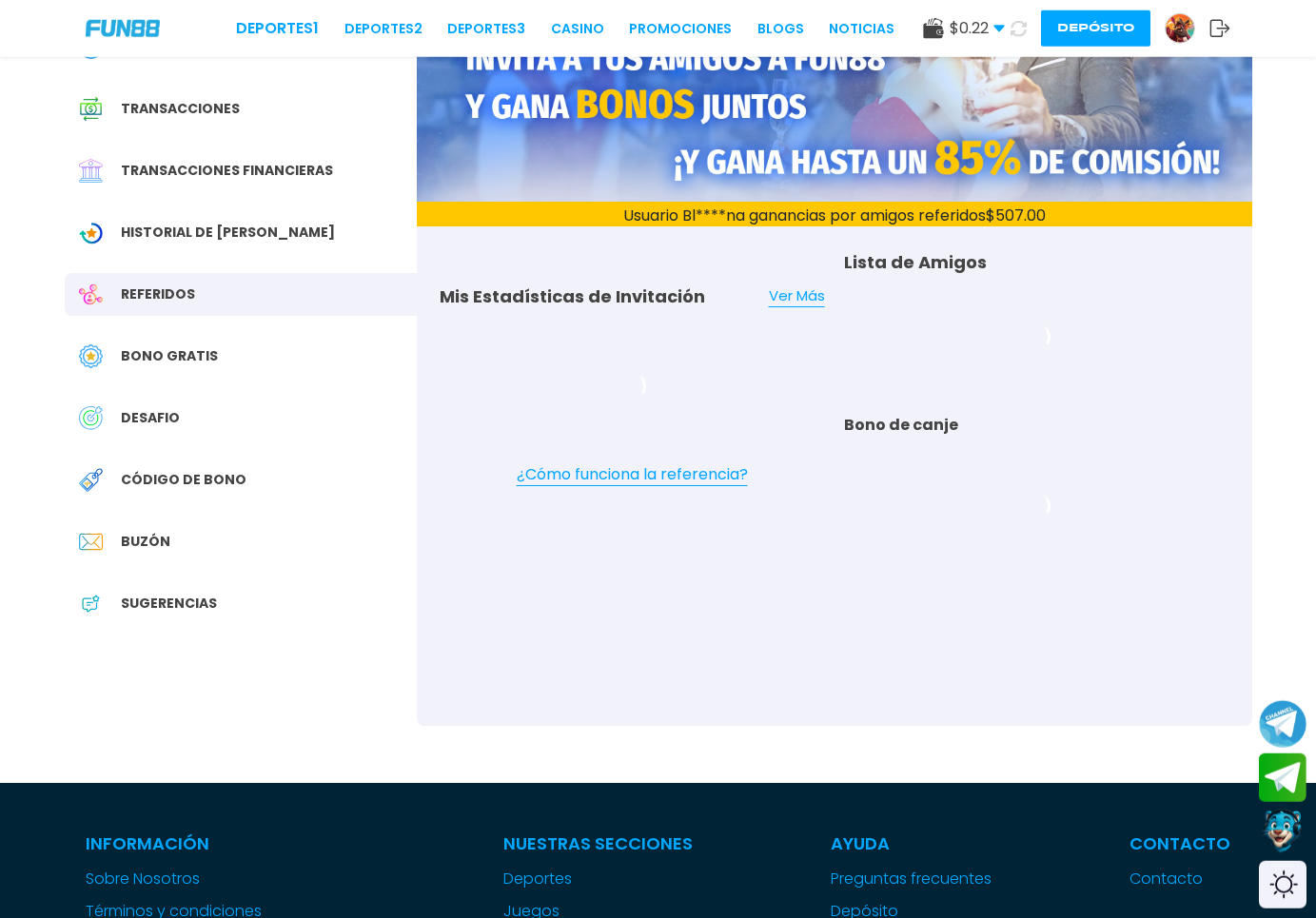
scroll to position [194, 0]
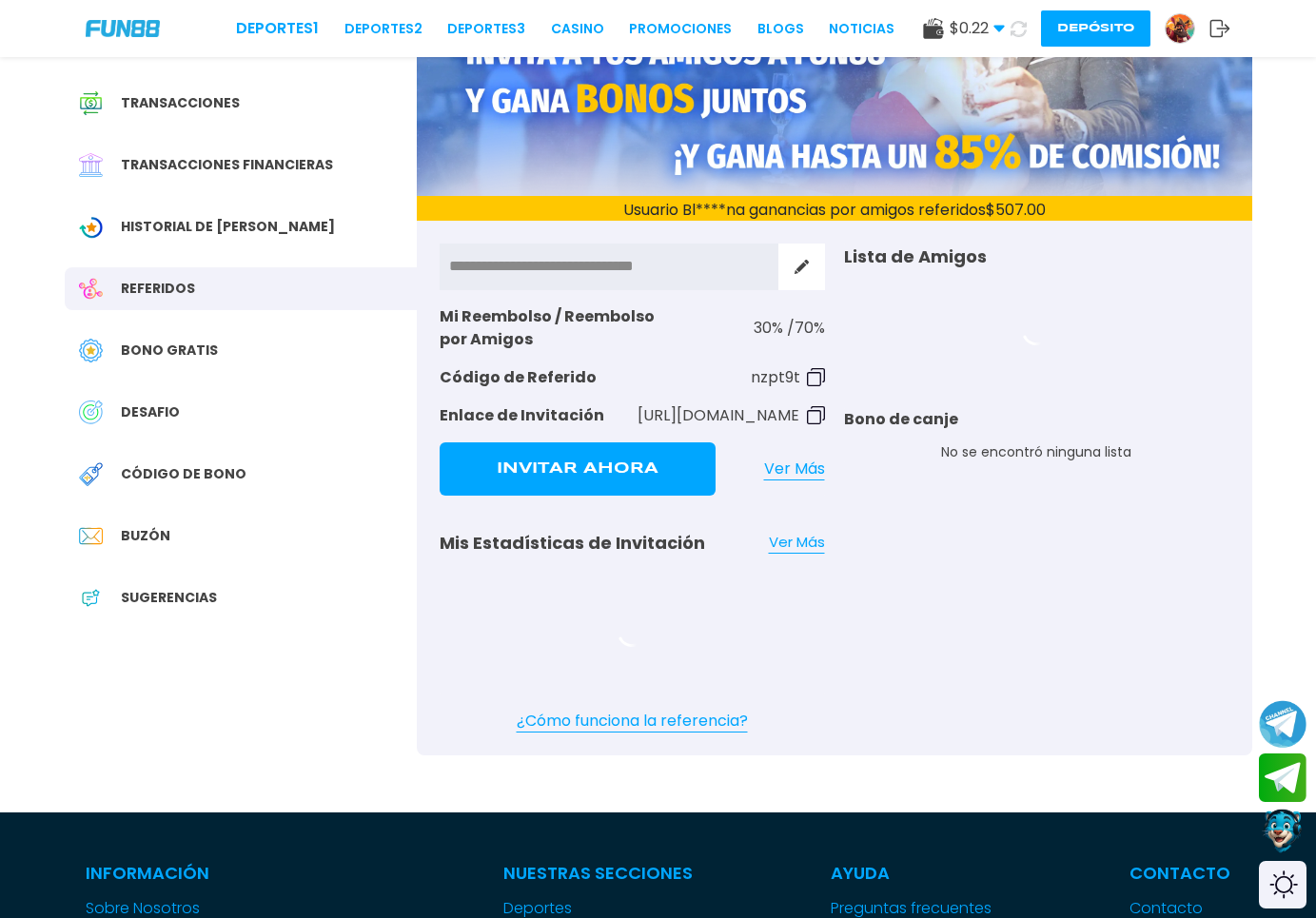
click at [198, 330] on div "Bono Gratis" at bounding box center [240, 350] width 352 height 43
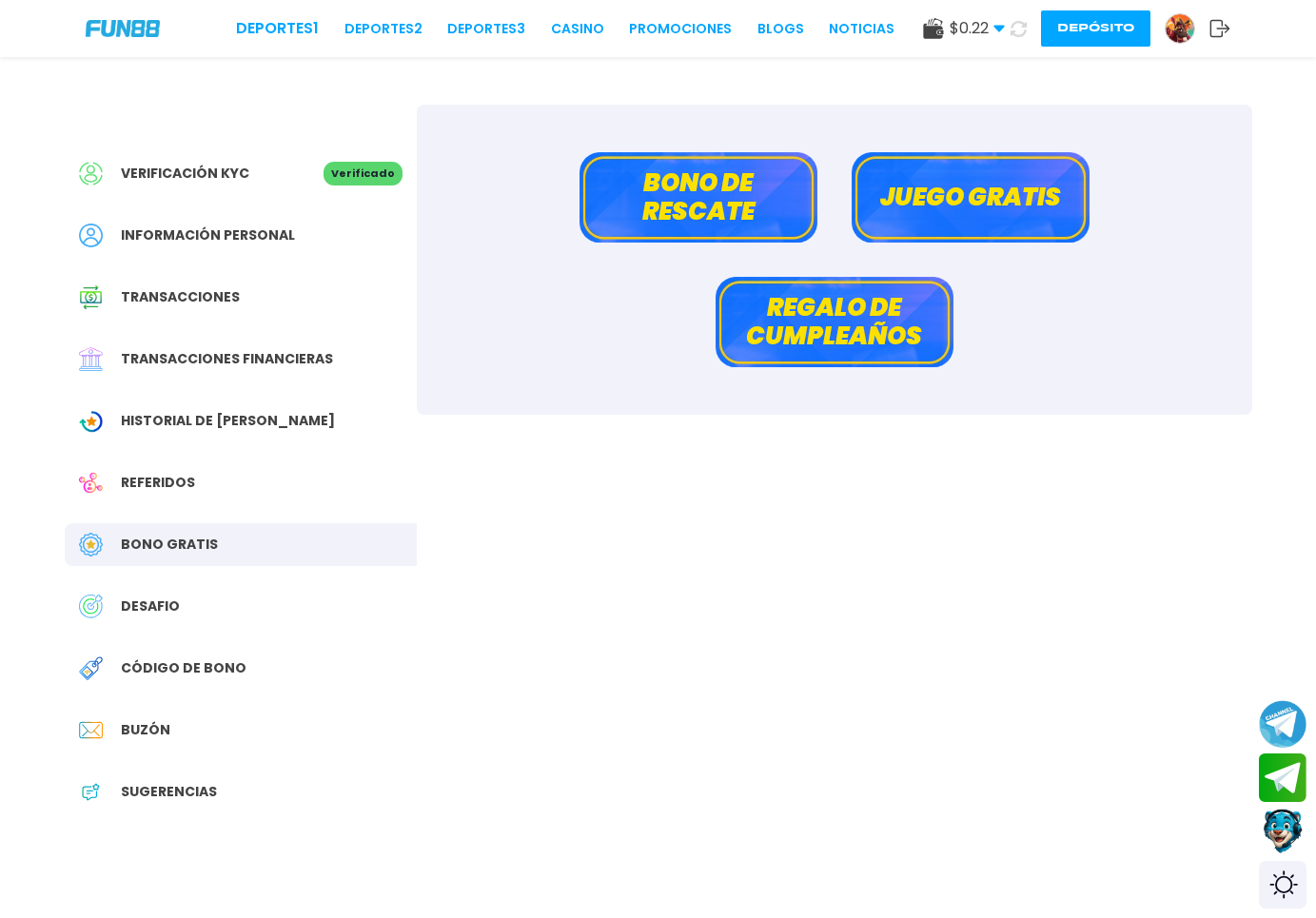
click at [148, 620] on div "DESAFIO" at bounding box center [240, 606] width 352 height 43
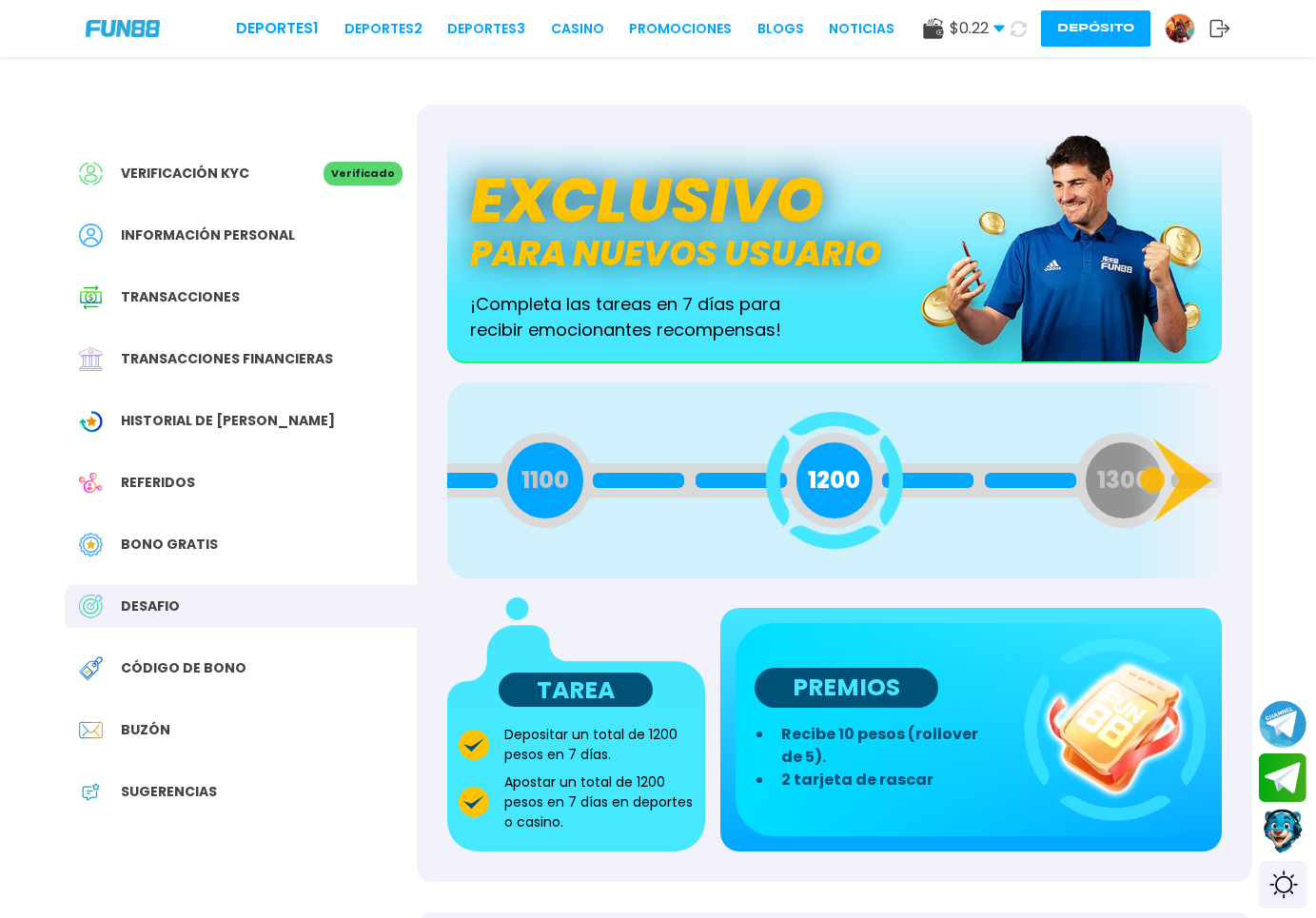
scroll to position [292, 0]
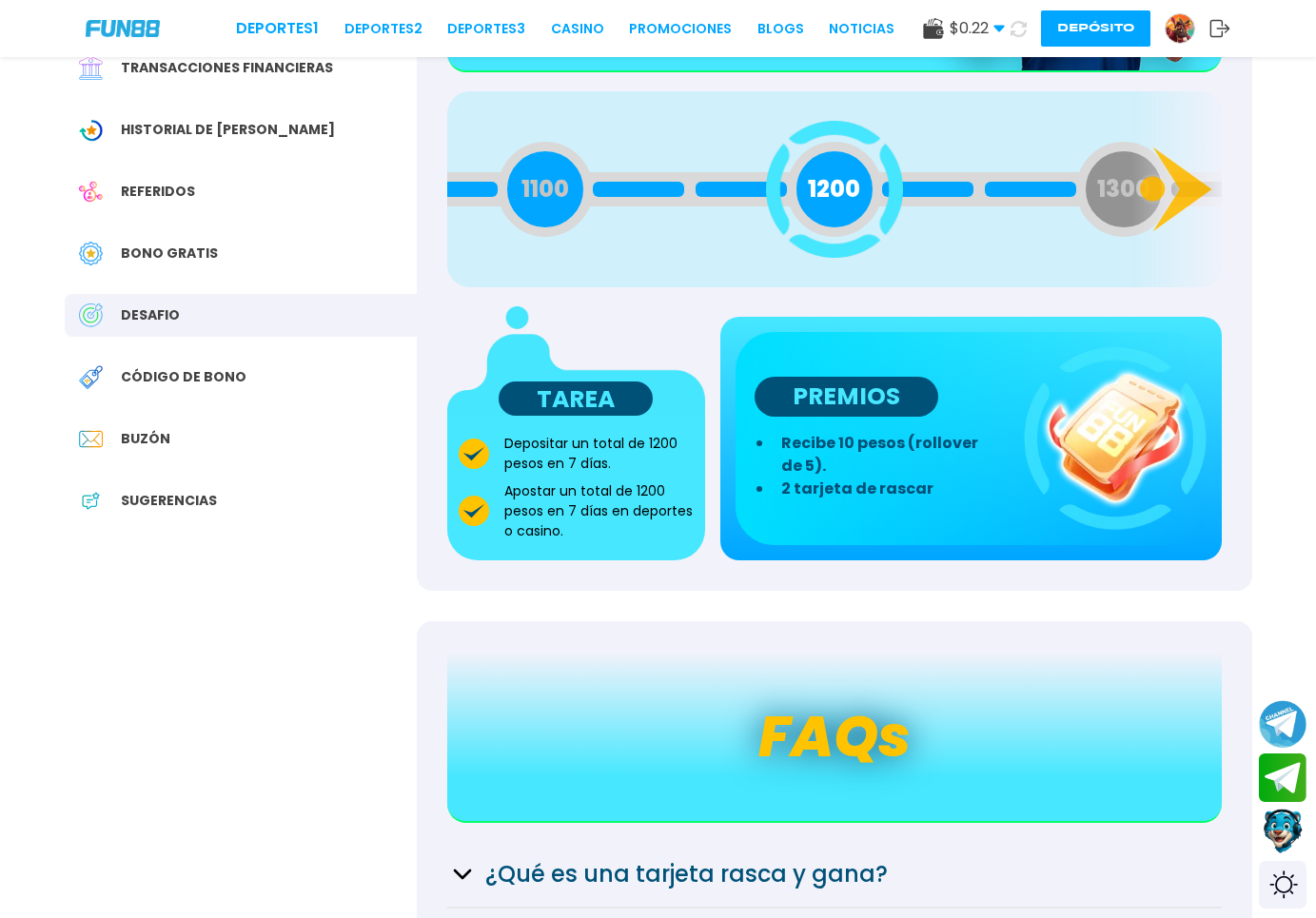
click at [247, 271] on div "Bono Gratis" at bounding box center [240, 253] width 352 height 43
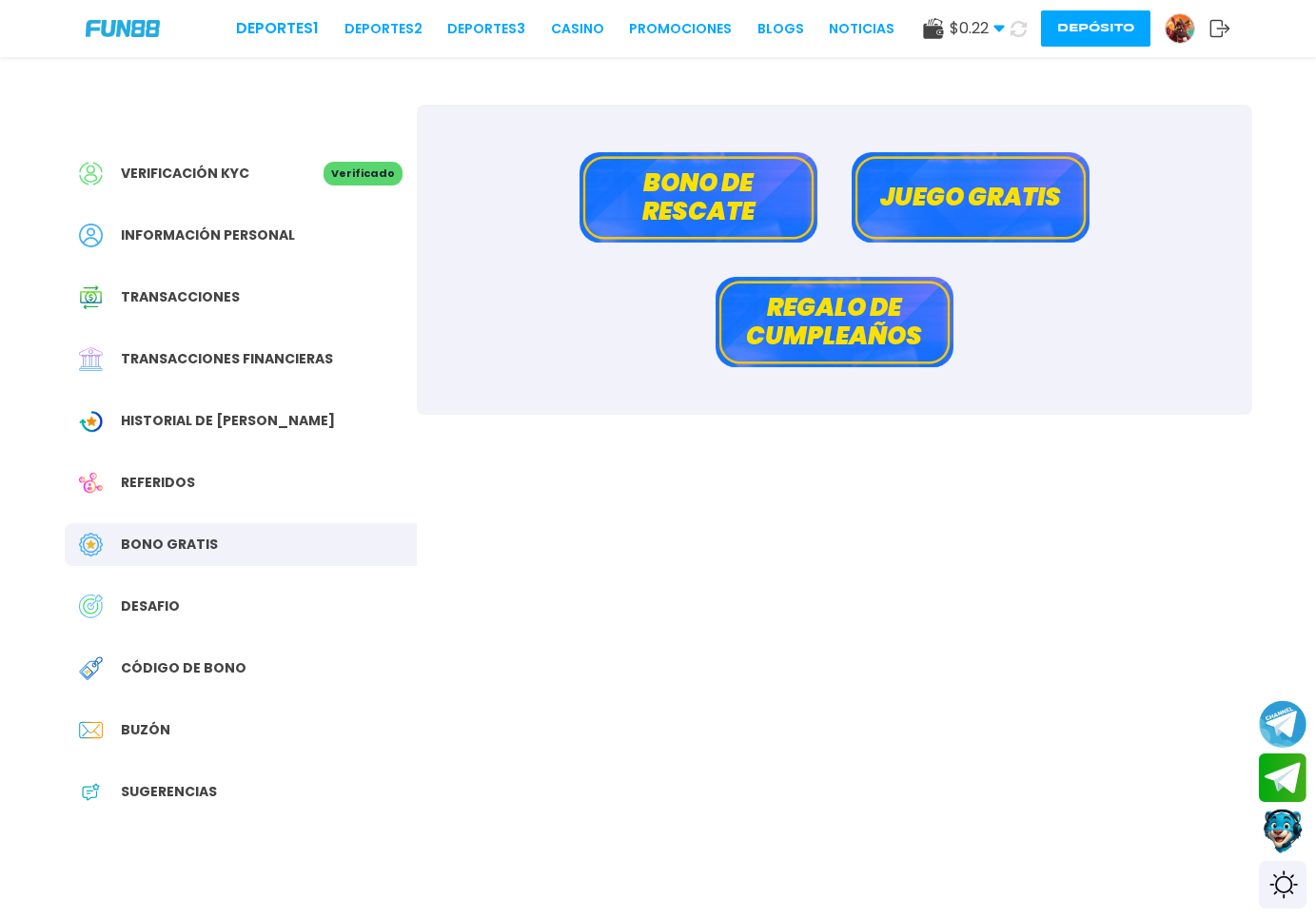
click at [973, 188] on button "Juego gratis" at bounding box center [971, 198] width 238 height 90
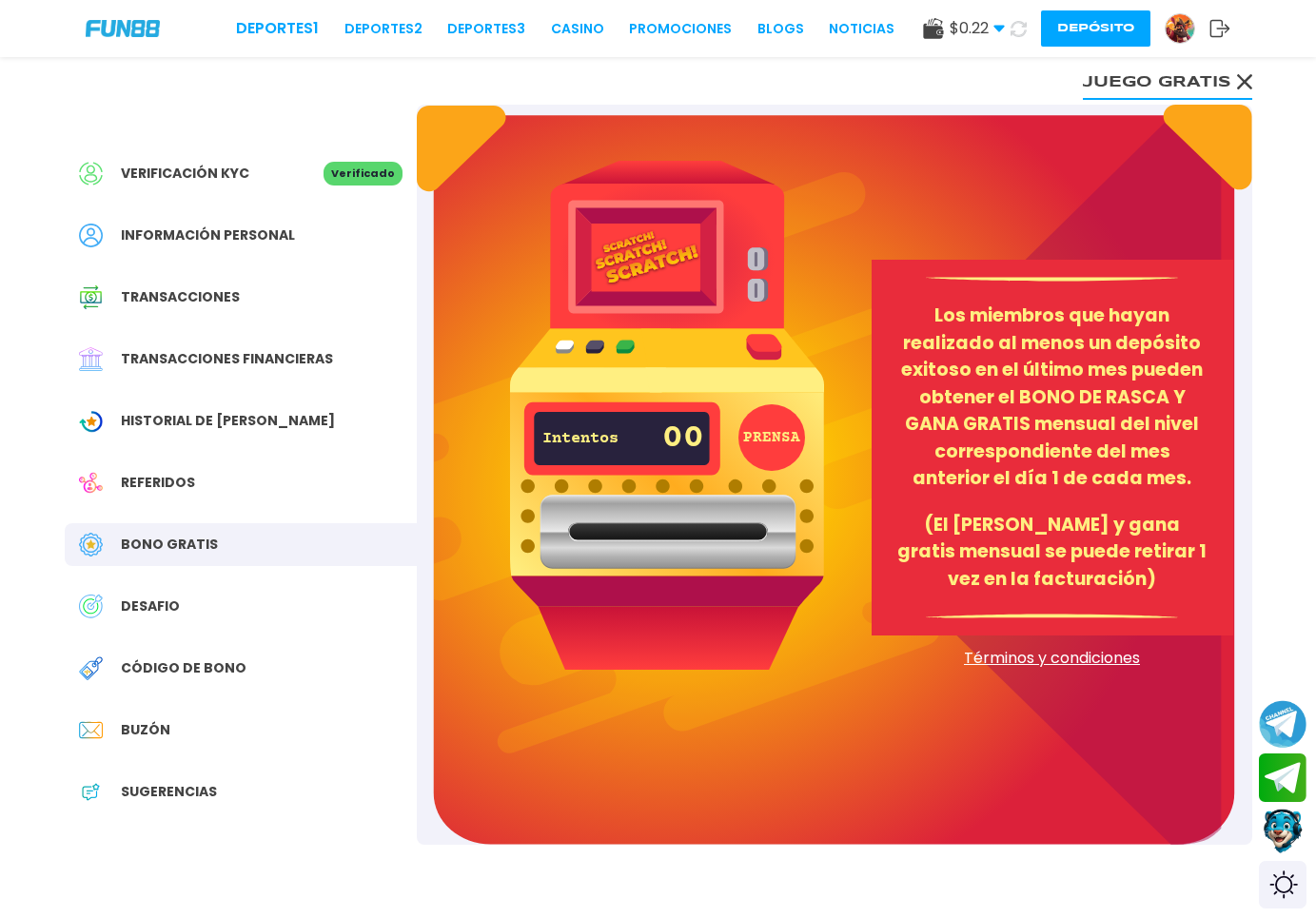
click at [1124, 83] on button "Juego gratis" at bounding box center [1167, 81] width 170 height 38
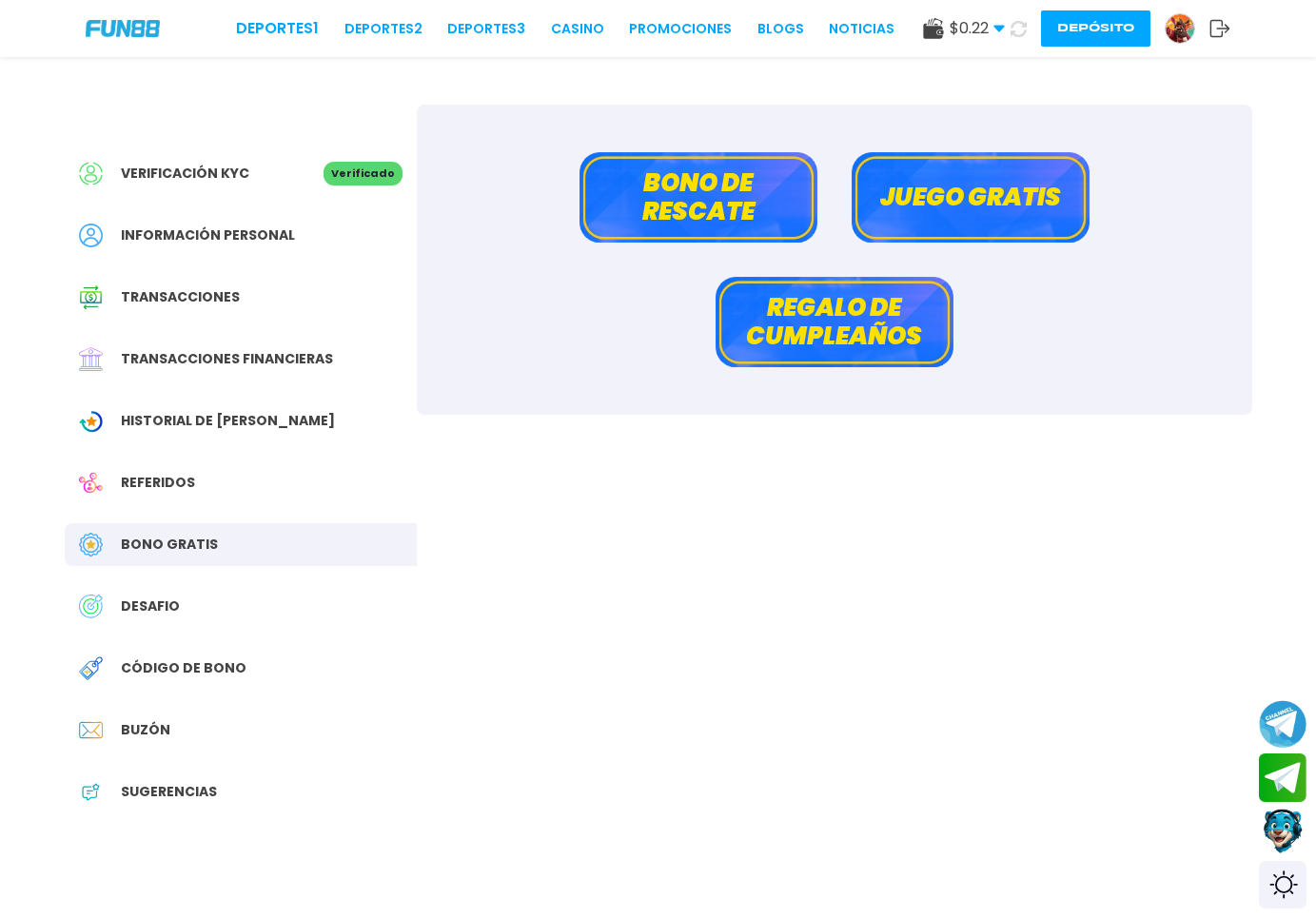
click at [229, 671] on span "Código de bono" at bounding box center [183, 669] width 126 height 20
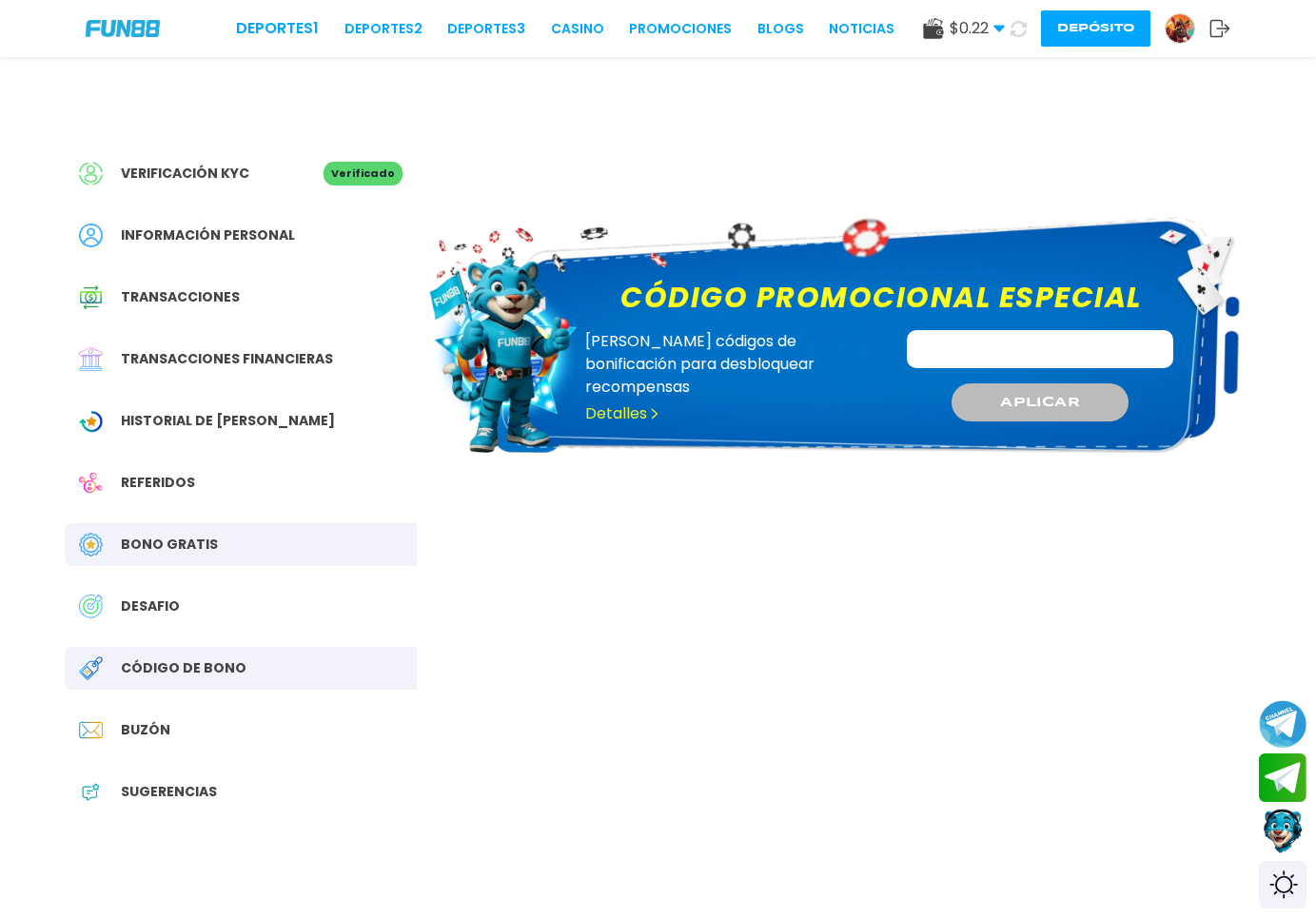
click at [229, 600] on div "DESAFIO" at bounding box center [240, 606] width 352 height 43
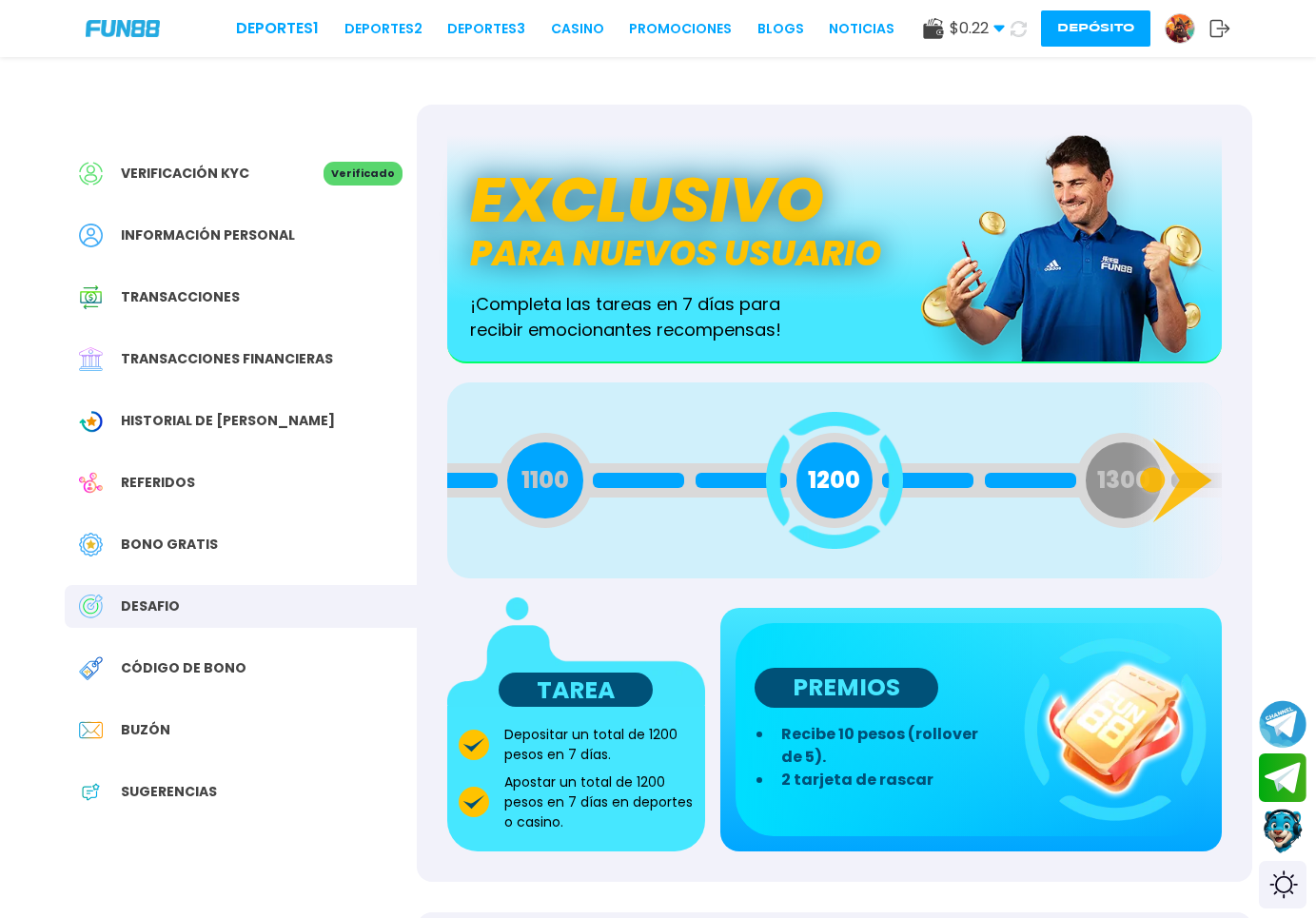
click at [228, 711] on div "Buzón" at bounding box center [240, 730] width 352 height 43
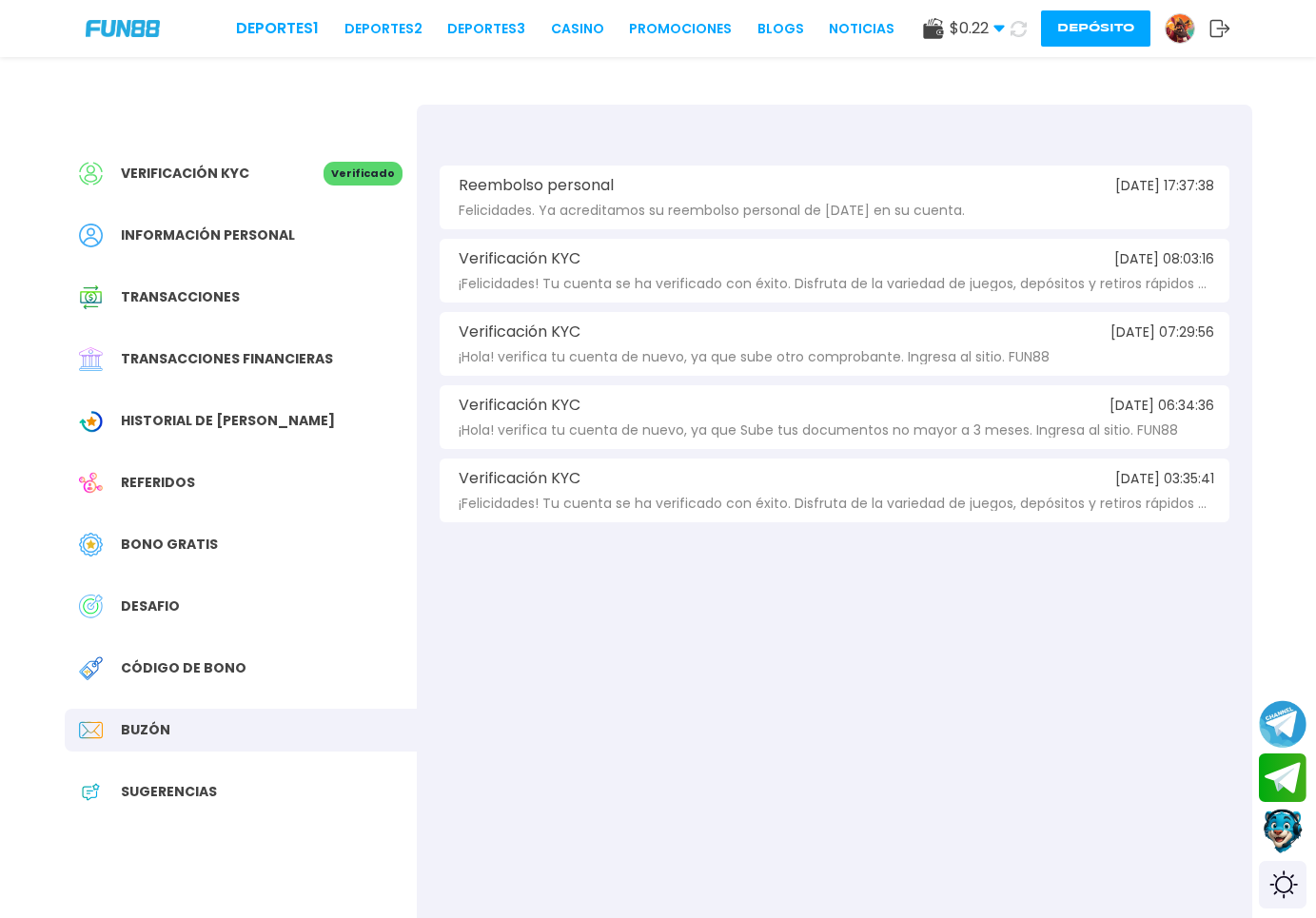
click at [112, 425] on div at bounding box center [100, 421] width 42 height 24
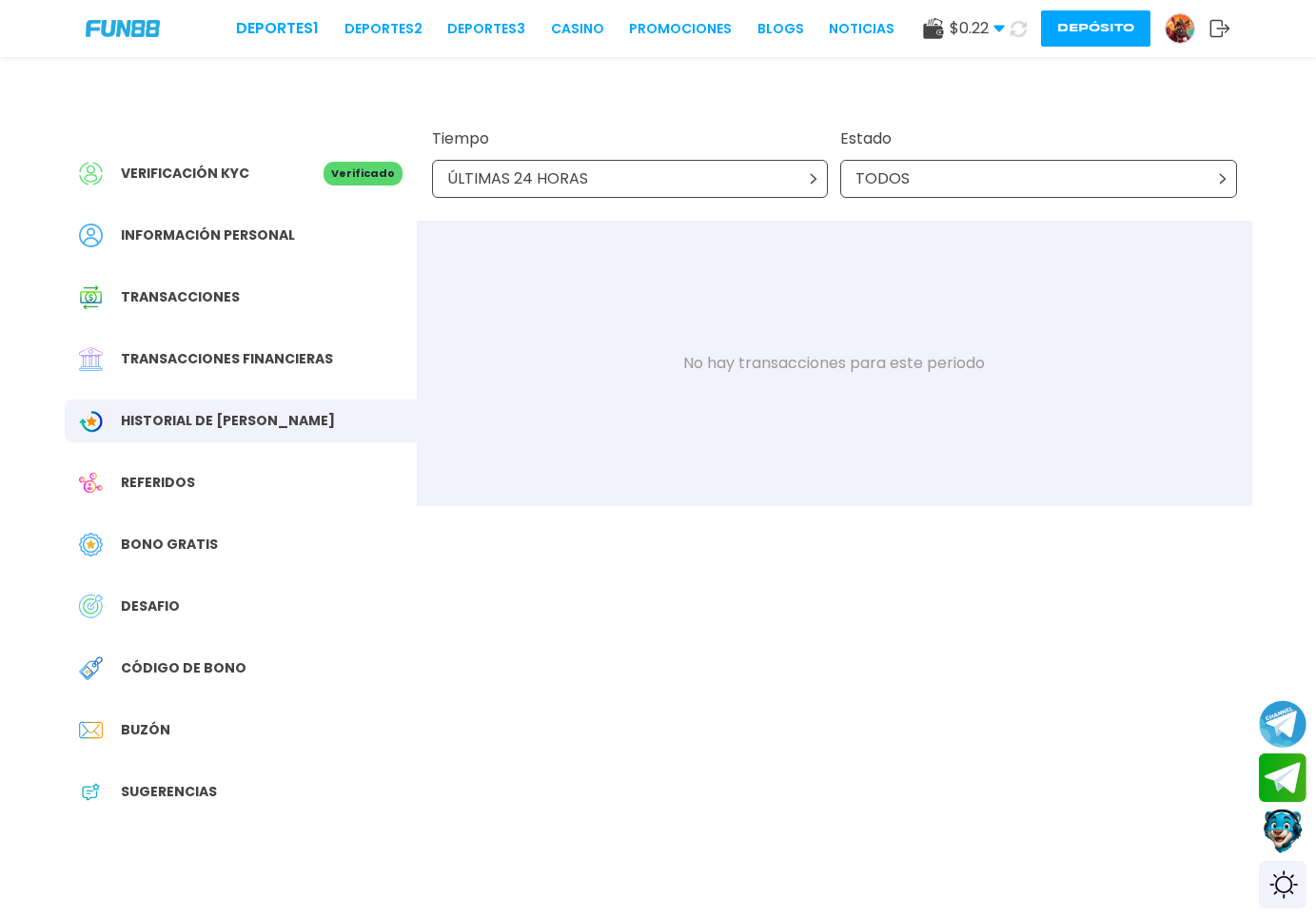
click at [756, 178] on div "ÚLTIMAS 24 HORAS" at bounding box center [630, 179] width 397 height 38
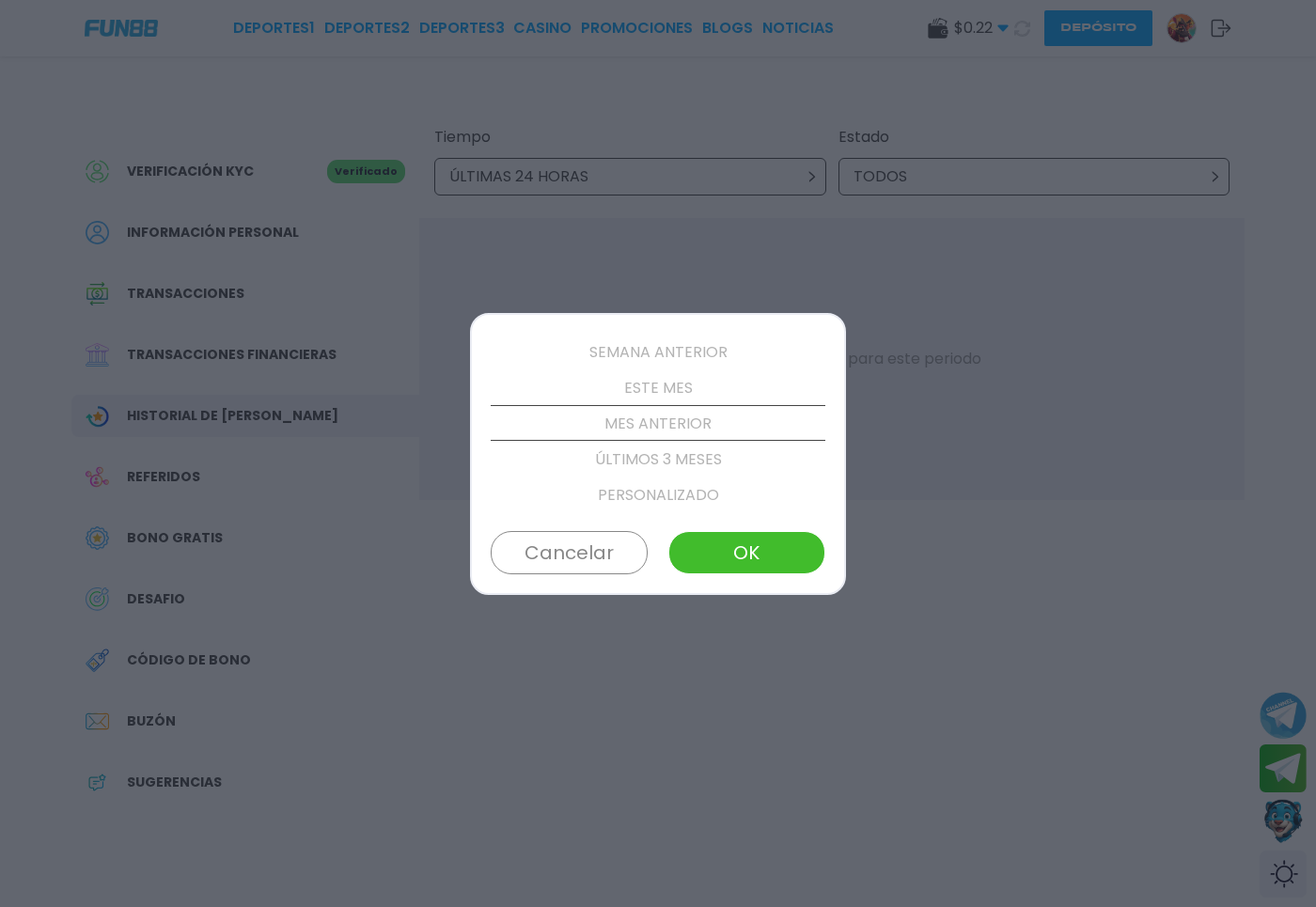
scroll to position [143, 0]
click at [736, 562] on button "OK" at bounding box center [747, 553] width 157 height 44
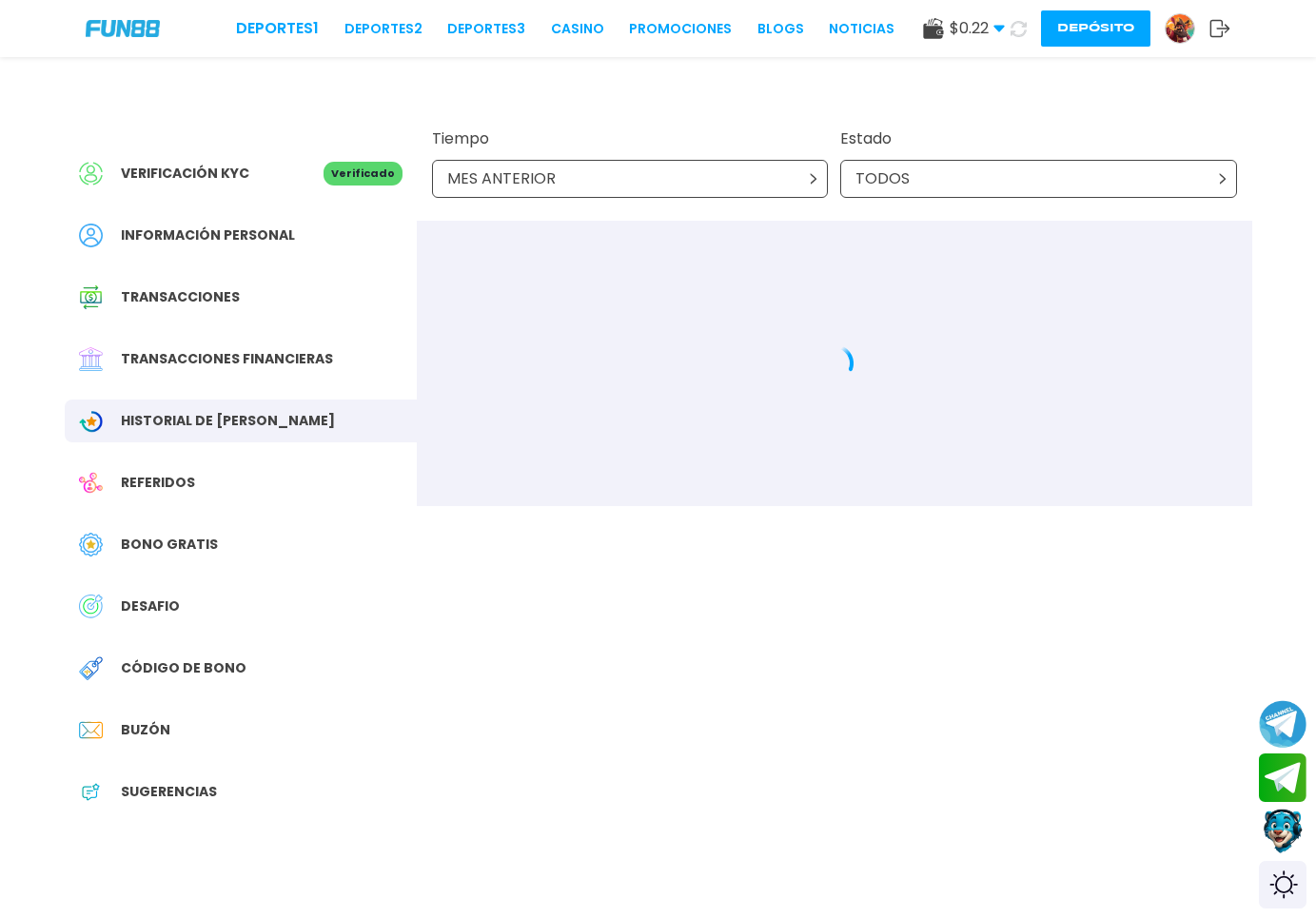
click at [715, 194] on div "MES ANTERIOR" at bounding box center [630, 179] width 397 height 38
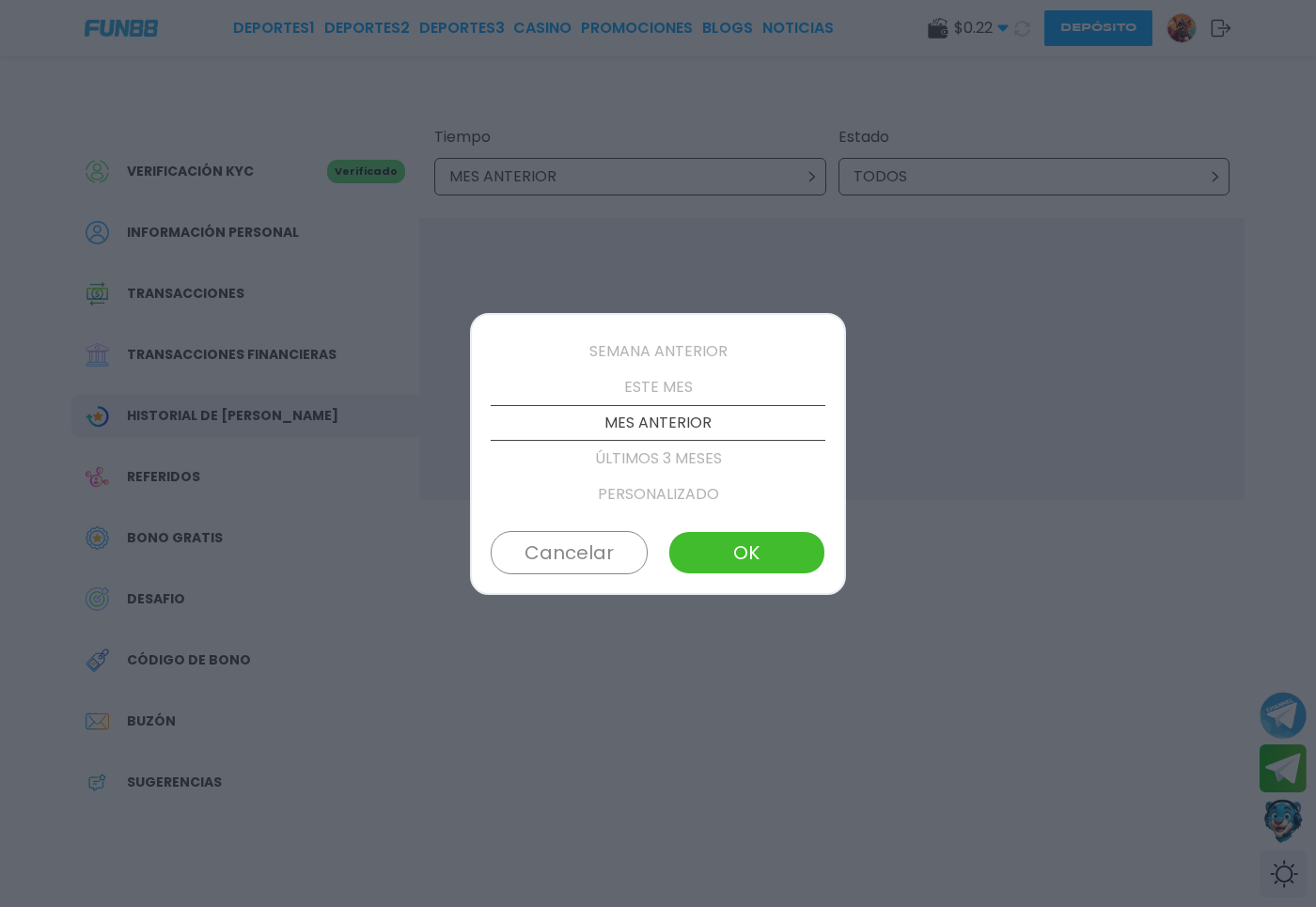
click at [656, 397] on p "ESTE MES" at bounding box center [658, 388] width 334 height 36
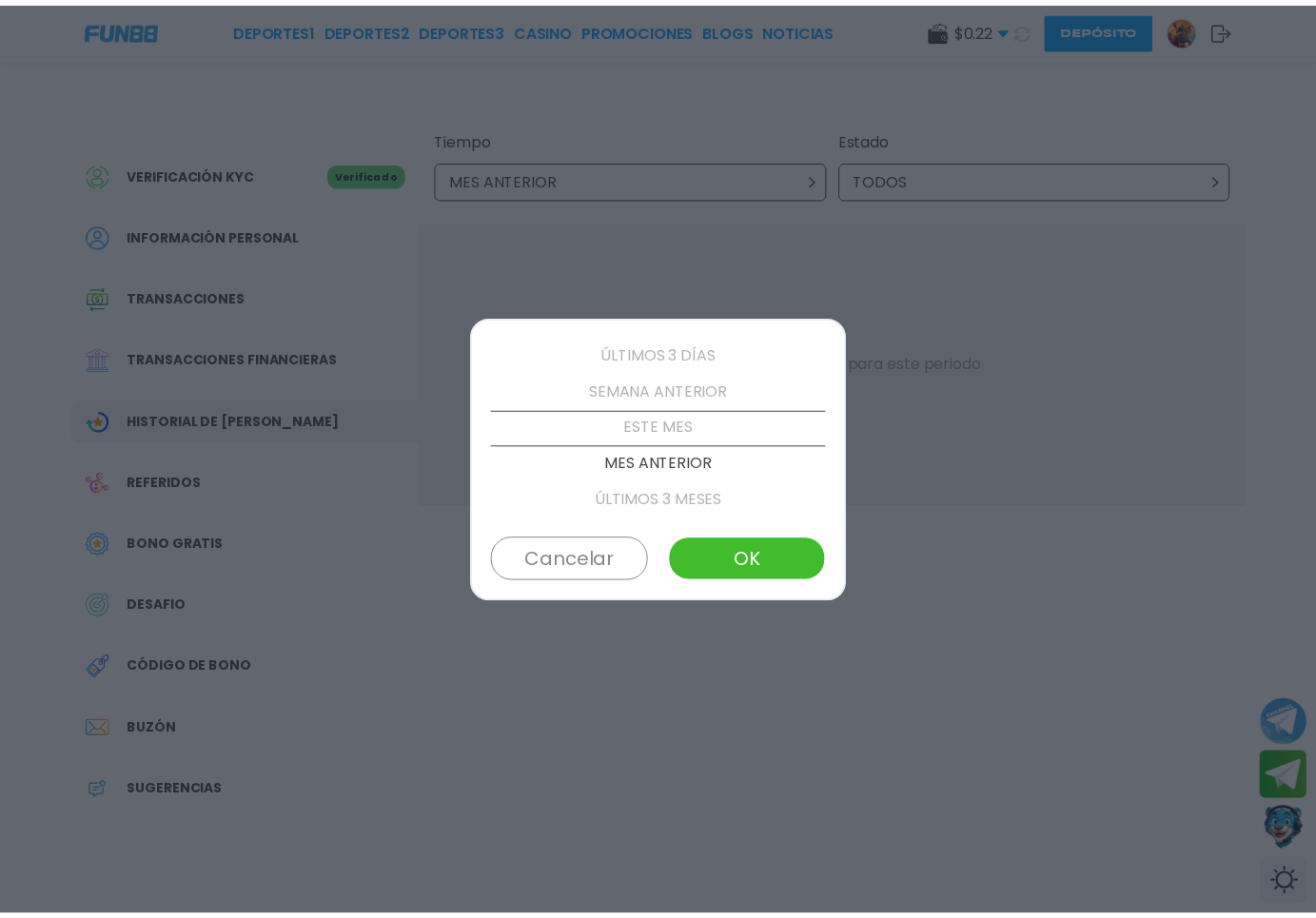
scroll to position [108, 0]
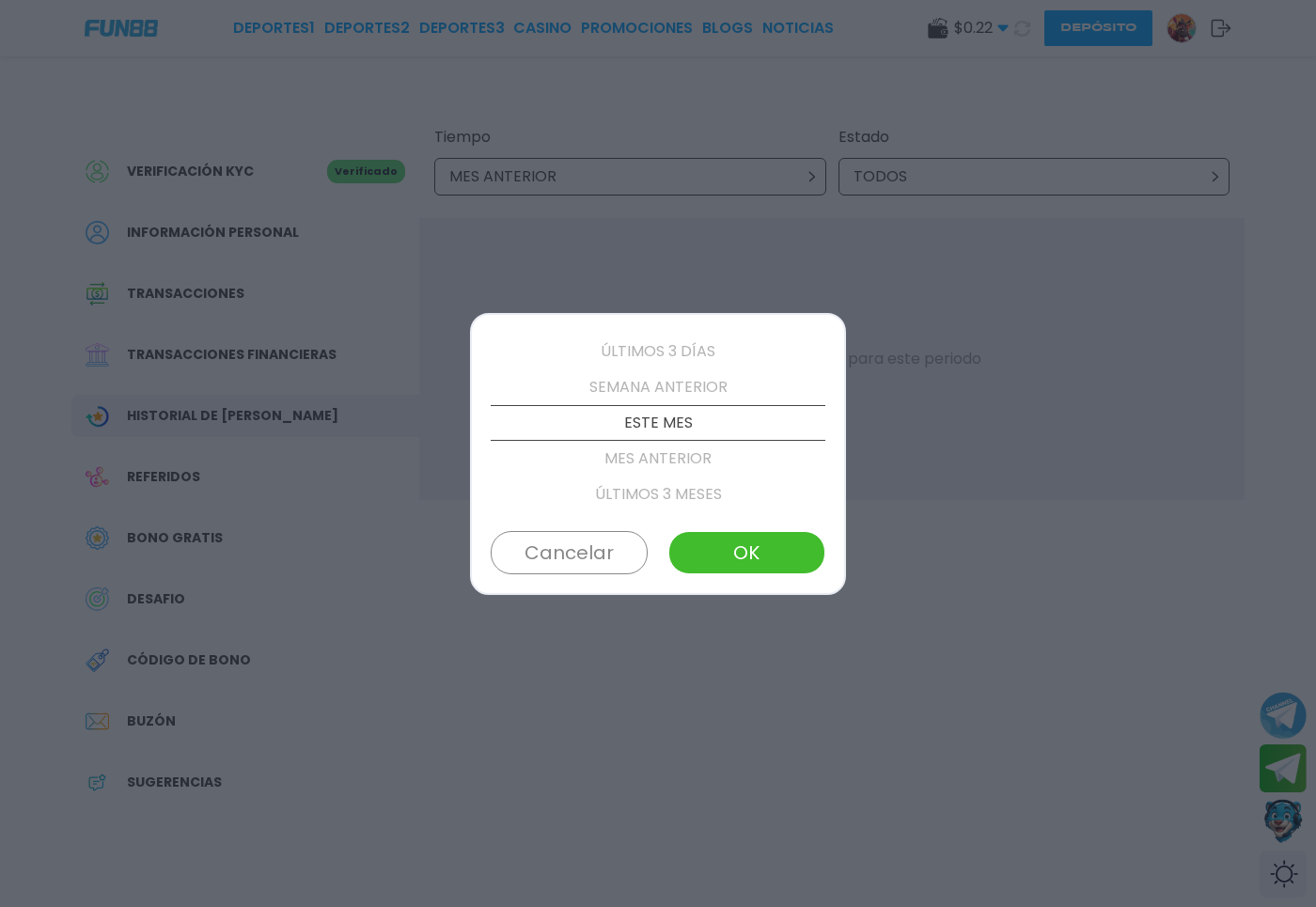
click at [759, 578] on div "ÚLTIMAS 24 HORAS ÚLTIMOS 3 DÍAS SEMANA ANTERIOR ESTE MES MES ANTERIOR ÚLTIMOS 3…" at bounding box center [658, 454] width 376 height 282
click at [750, 570] on button "OK" at bounding box center [747, 553] width 157 height 44
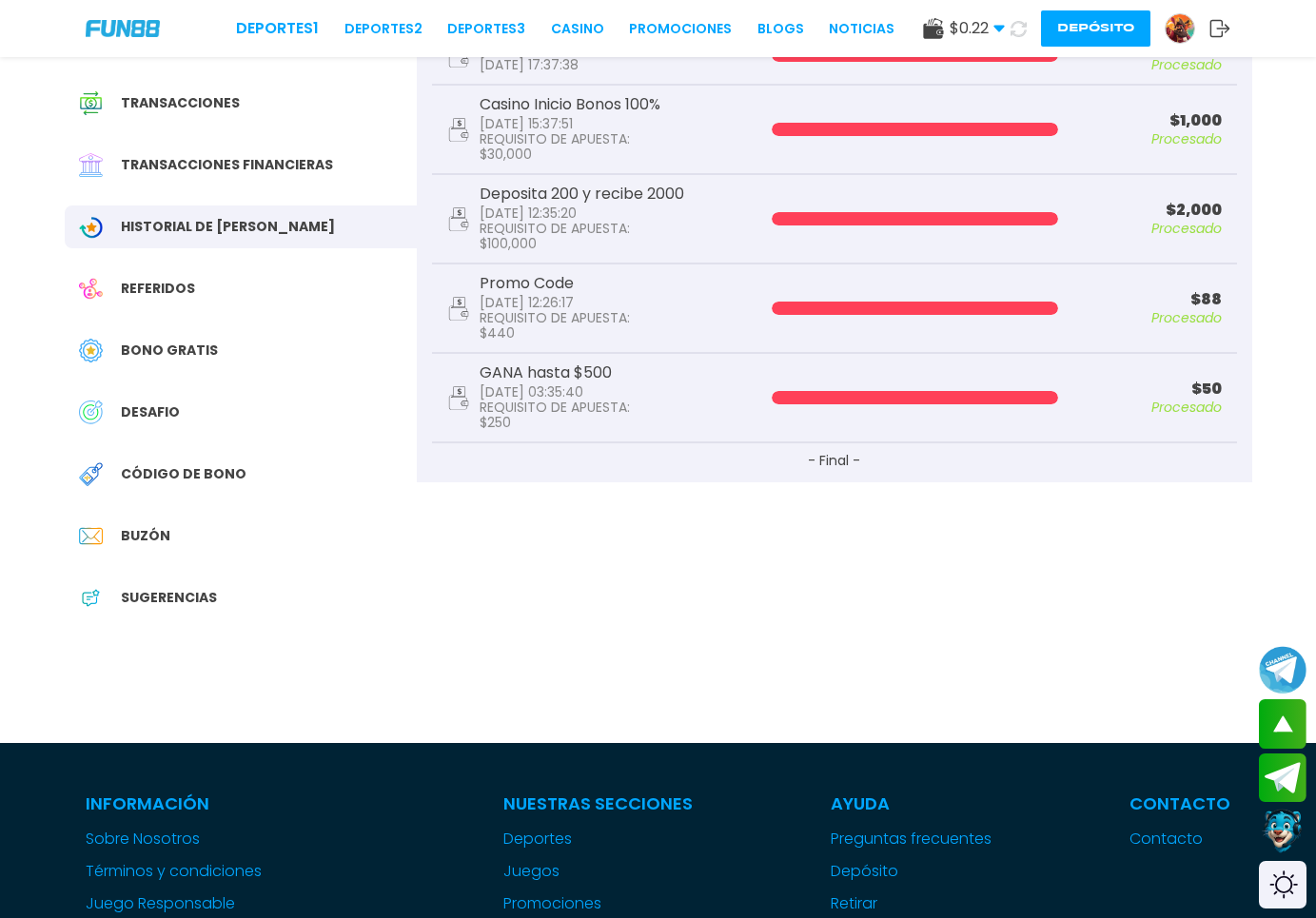
scroll to position [97, 0]
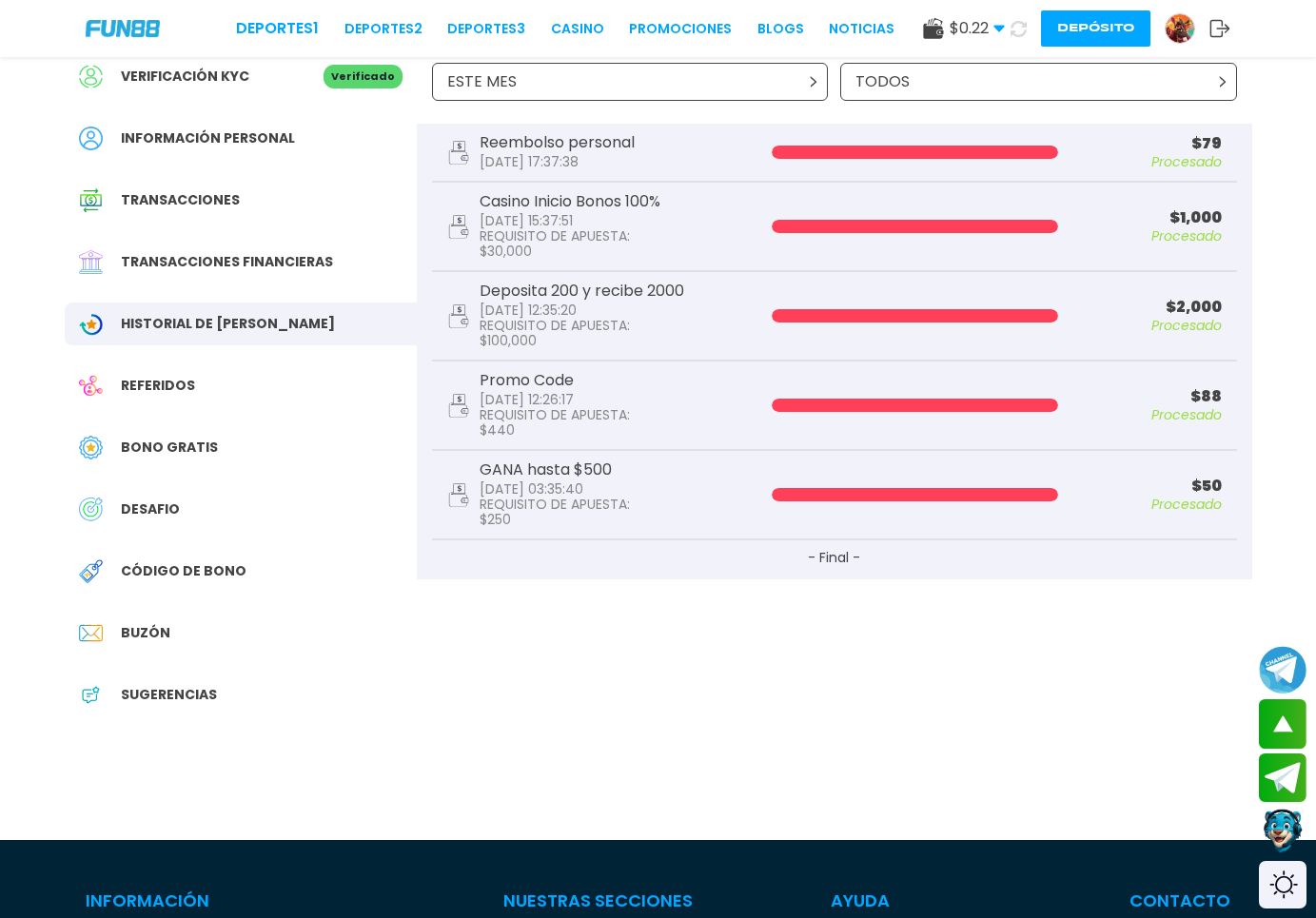
click at [223, 574] on span "Código de bono" at bounding box center [183, 571] width 126 height 20
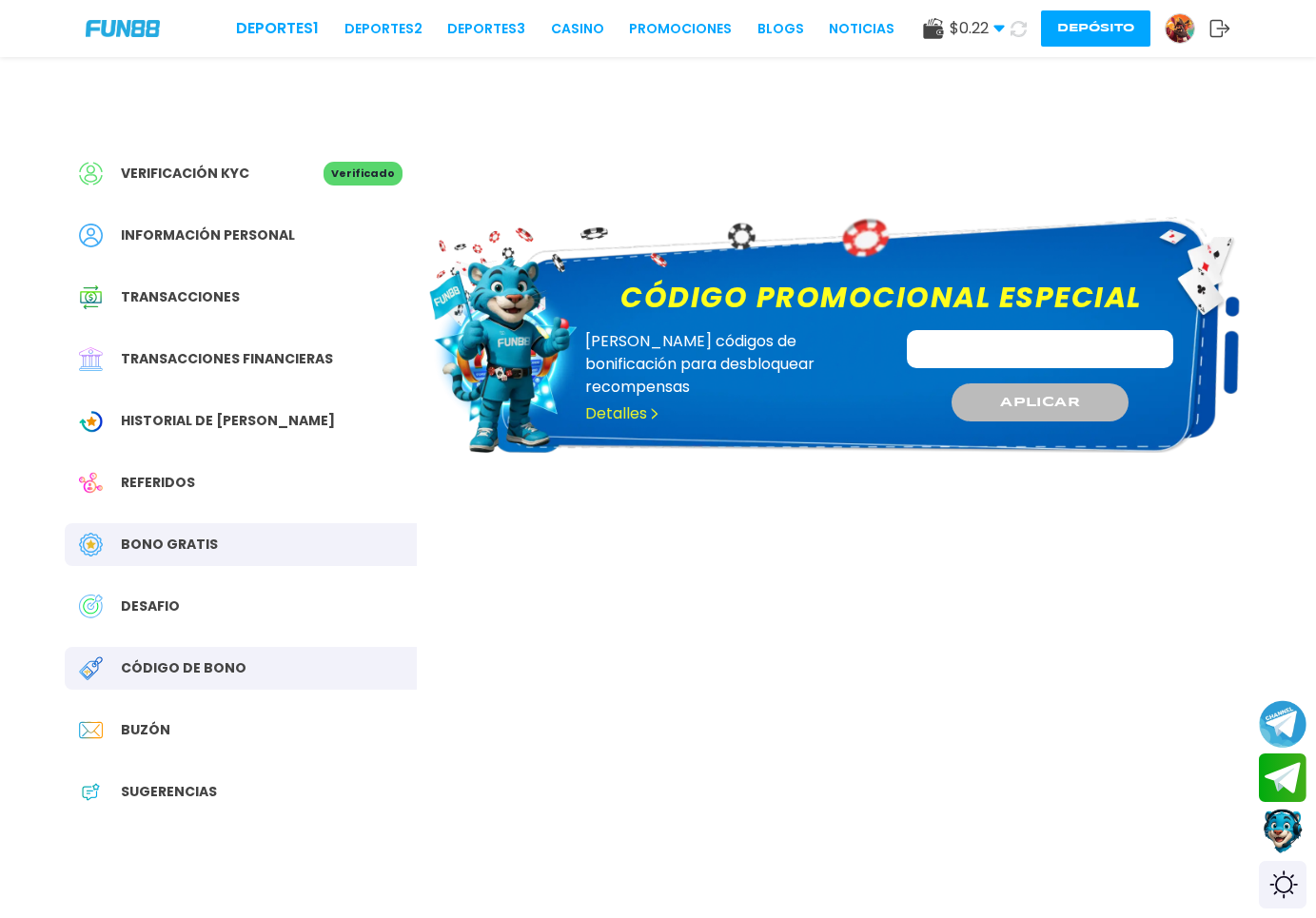
click at [961, 341] on input "Código promocional especial" at bounding box center [1040, 349] width 267 height 38
type input "**********"
click at [1106, 400] on button "APLICAR" at bounding box center [1040, 403] width 180 height 39
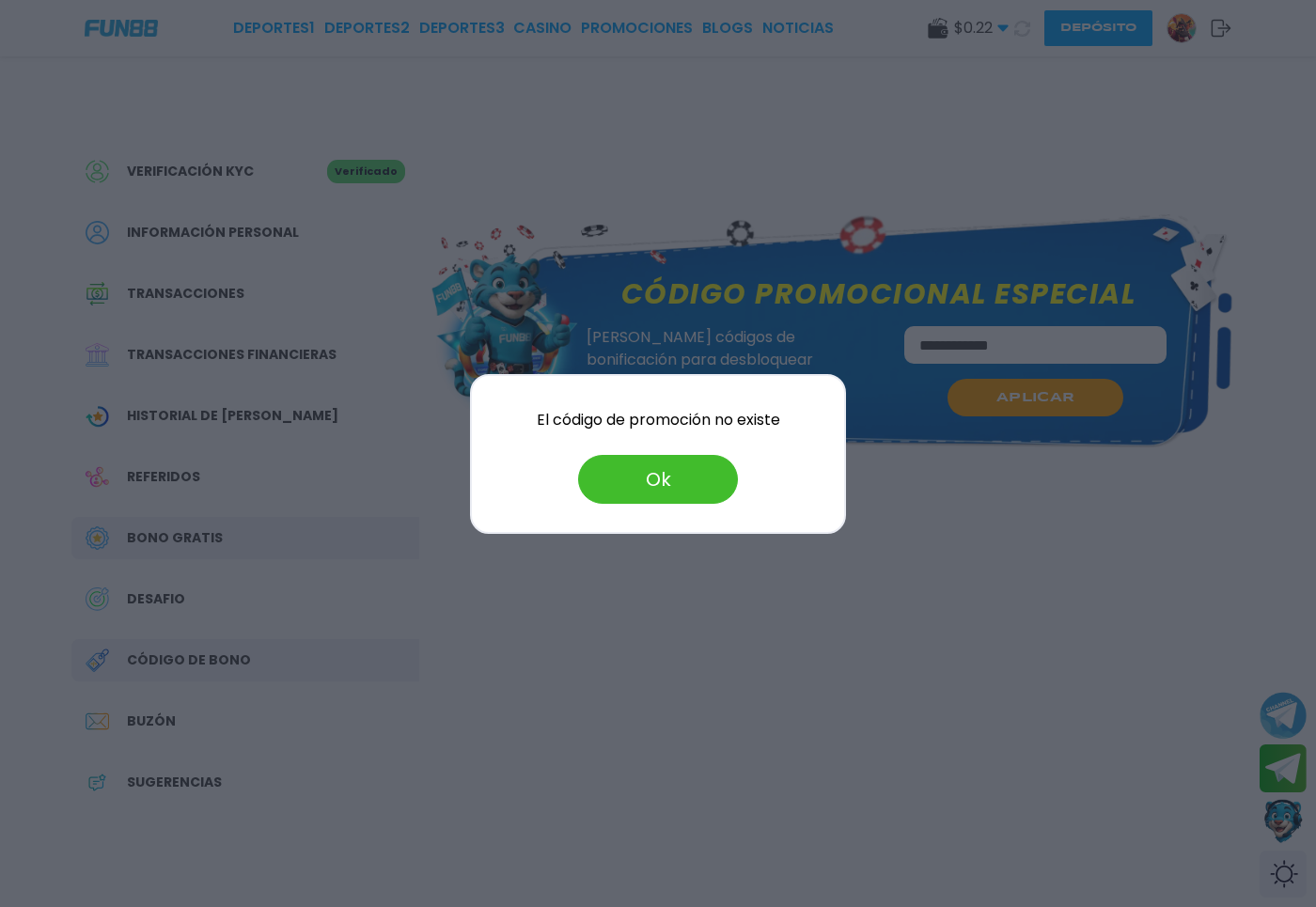
click at [683, 488] on button "Ok" at bounding box center [658, 480] width 160 height 49
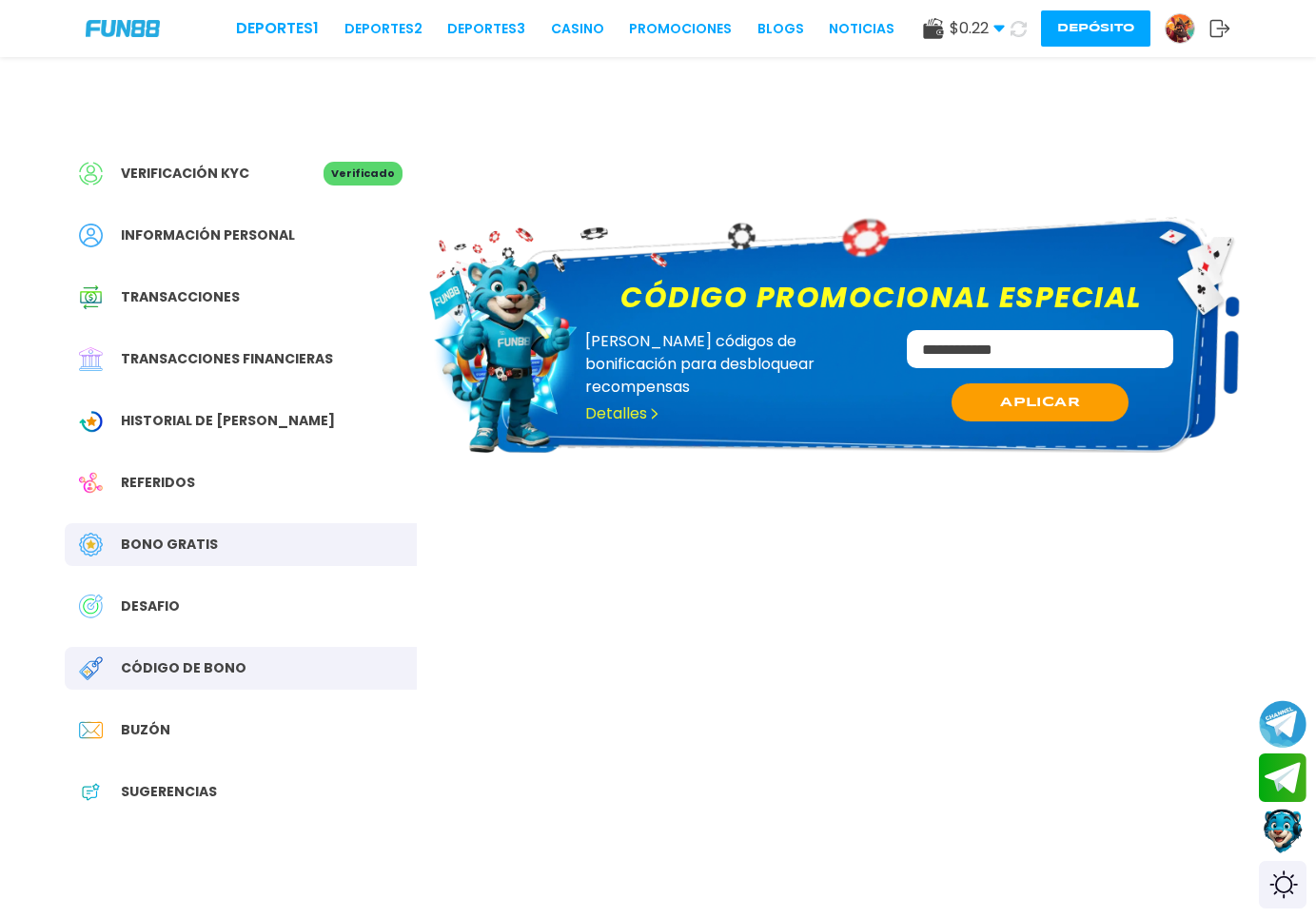
click at [995, 40] on div "$ 0.22 Dinero Real $ 0.22 Depósito [PERSON_NAME]" at bounding box center [1076, 29] width 307 height 36
click at [994, 35] on span "$ 0.22" at bounding box center [977, 29] width 56 height 23
click at [1017, 32] on icon at bounding box center [1019, 29] width 16 height 16
click at [1185, 38] on img at bounding box center [1180, 29] width 29 height 29
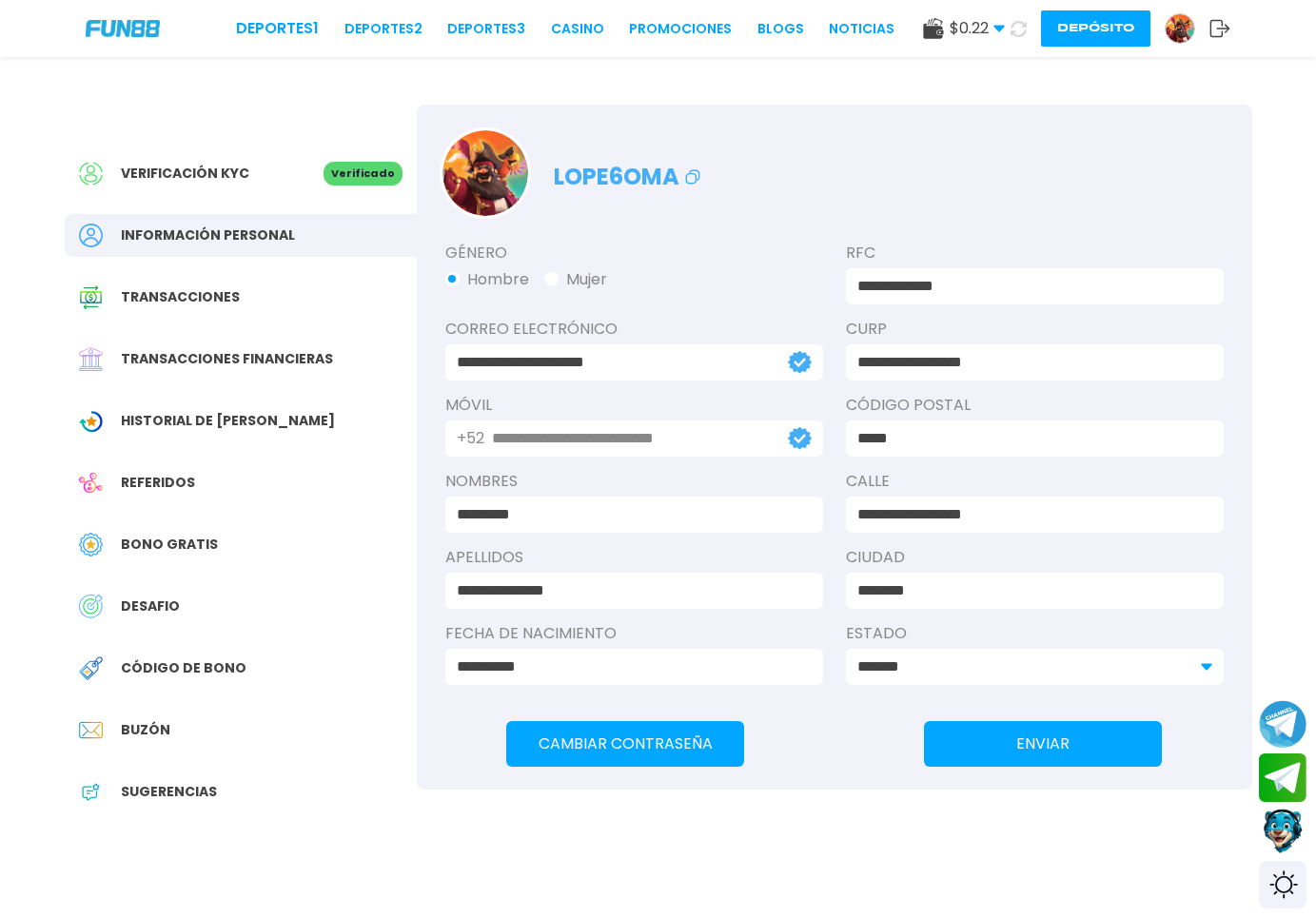
click at [1071, 46] on button "Depósito" at bounding box center [1095, 29] width 109 height 36
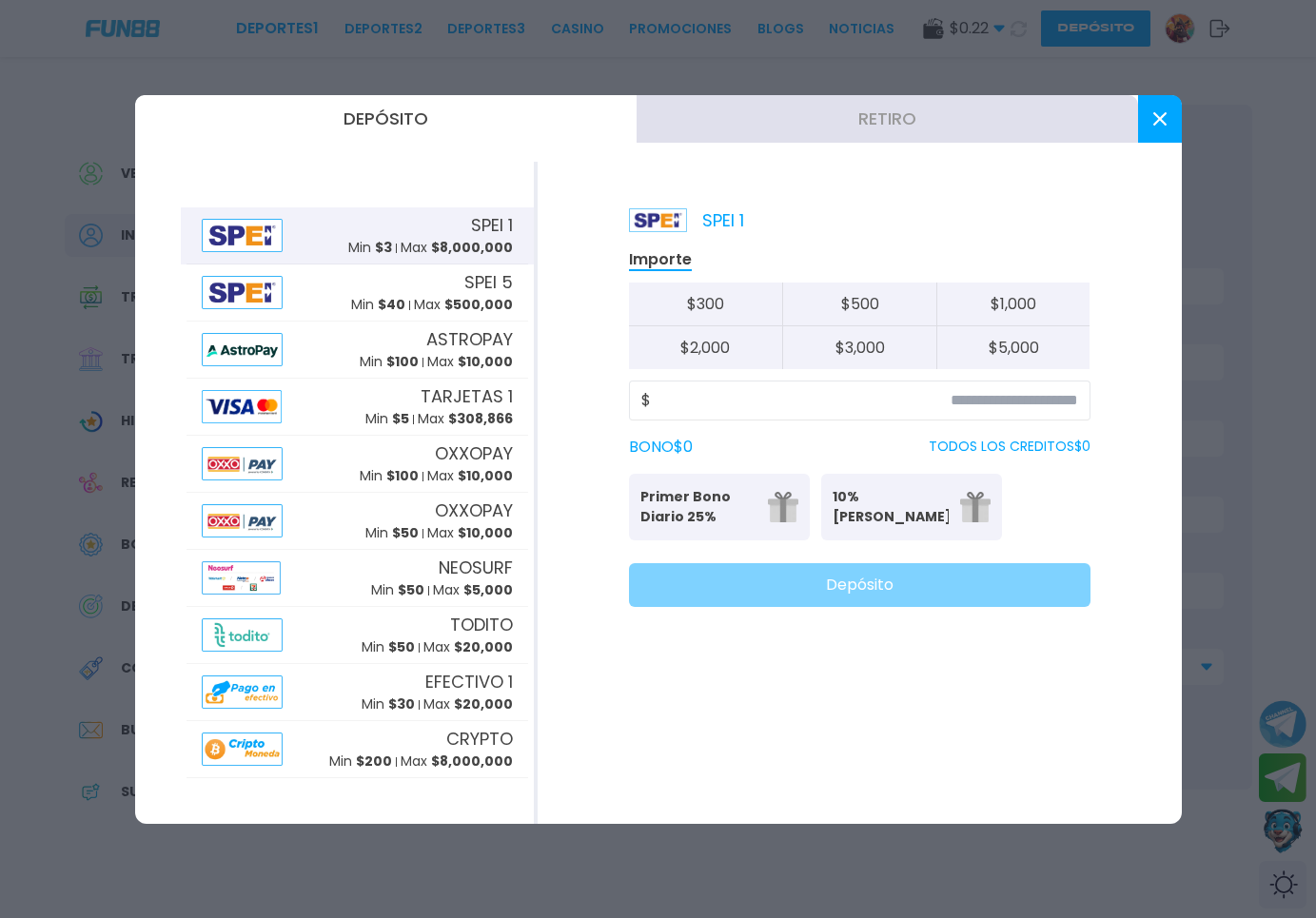
click at [825, 116] on button "Retiro" at bounding box center [887, 119] width 502 height 48
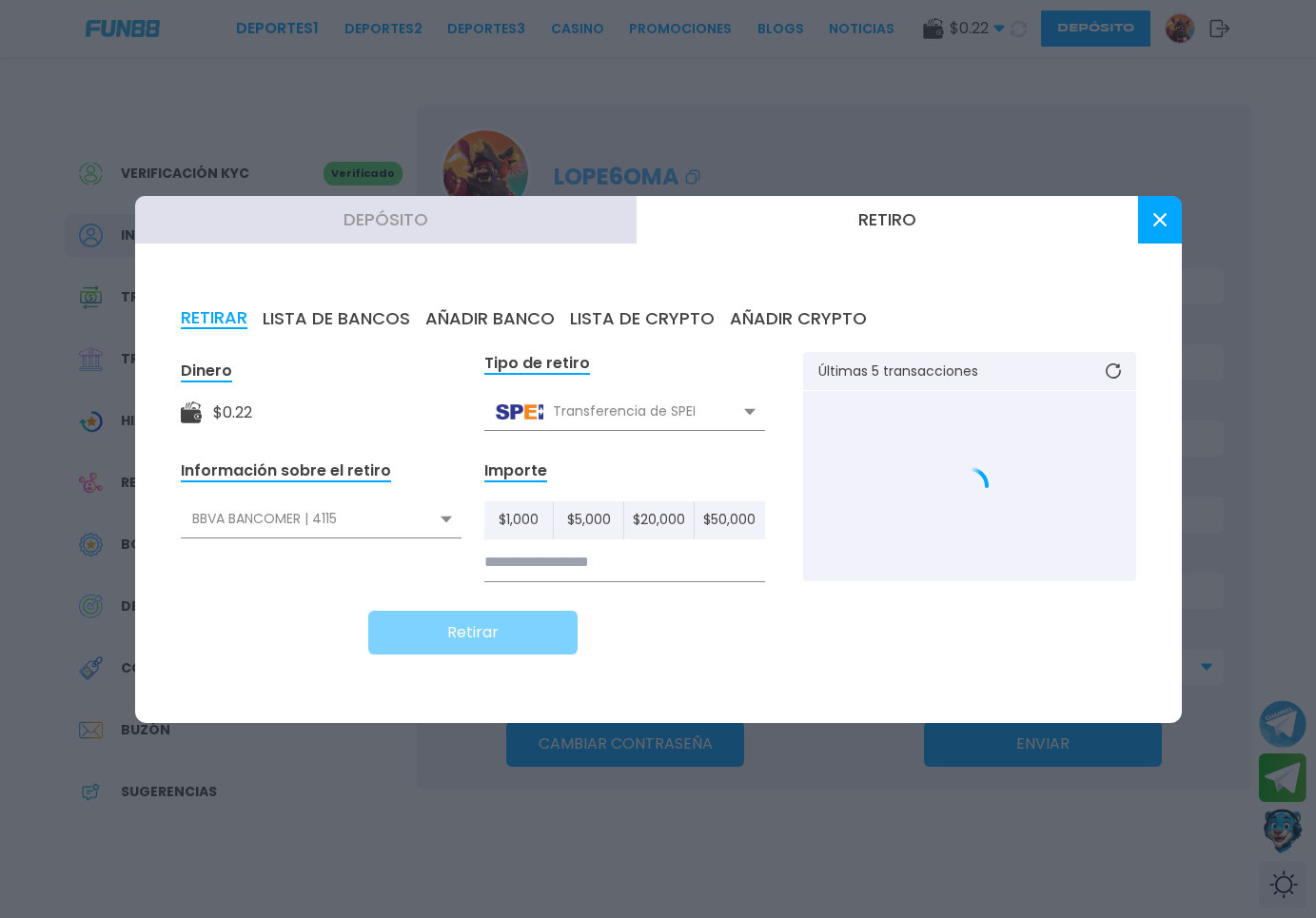
drag, startPoint x: 510, startPoint y: 368, endPoint x: 506, endPoint y: 335, distance: 33.2
click at [508, 346] on div "Depósito Retiro RETIRAR LISTA DE BANCOS AÑADIR BANCO LISTA DE CRYPTO AÑADIR CRY…" at bounding box center [658, 459] width 1046 height 528
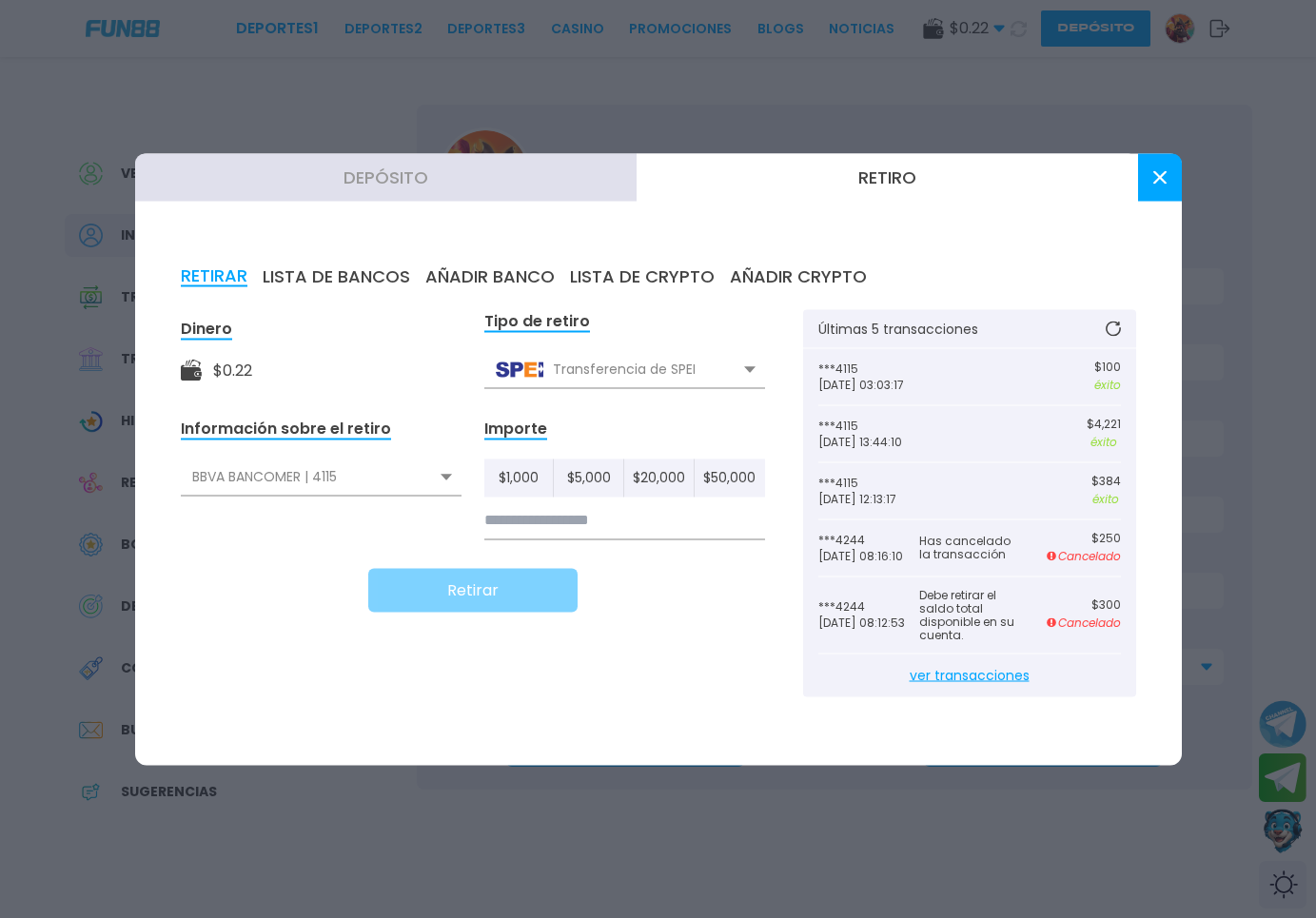
click at [474, 194] on button "Depósito" at bounding box center [386, 177] width 502 height 48
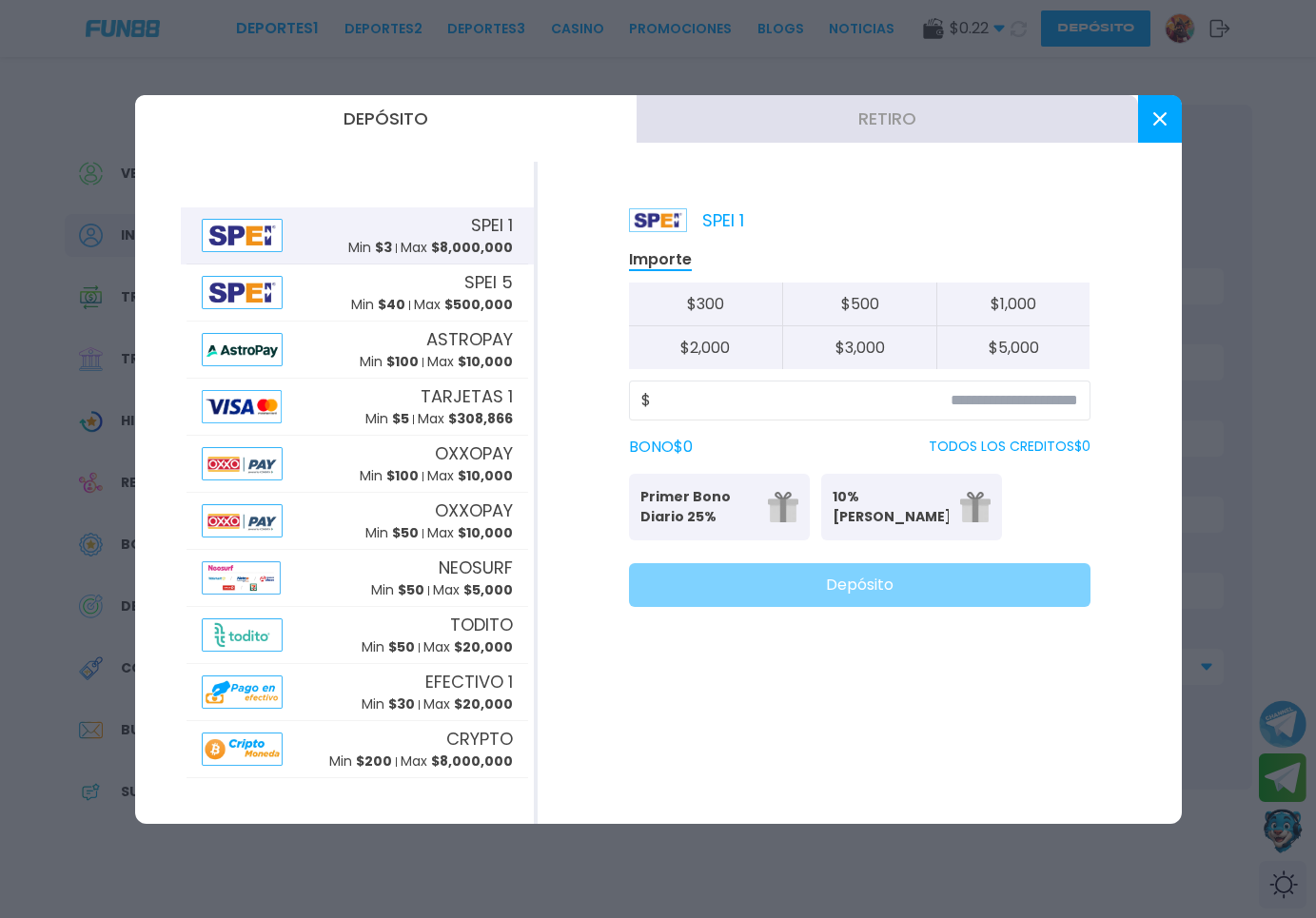
drag, startPoint x: 468, startPoint y: 210, endPoint x: 587, endPoint y: 310, distance: 155.4
click at [469, 210] on div "SPEI 1 Min $ 3 Max $ 8,000,000" at bounding box center [357, 236] width 341 height 58
click at [1153, 102] on button at bounding box center [1161, 119] width 44 height 48
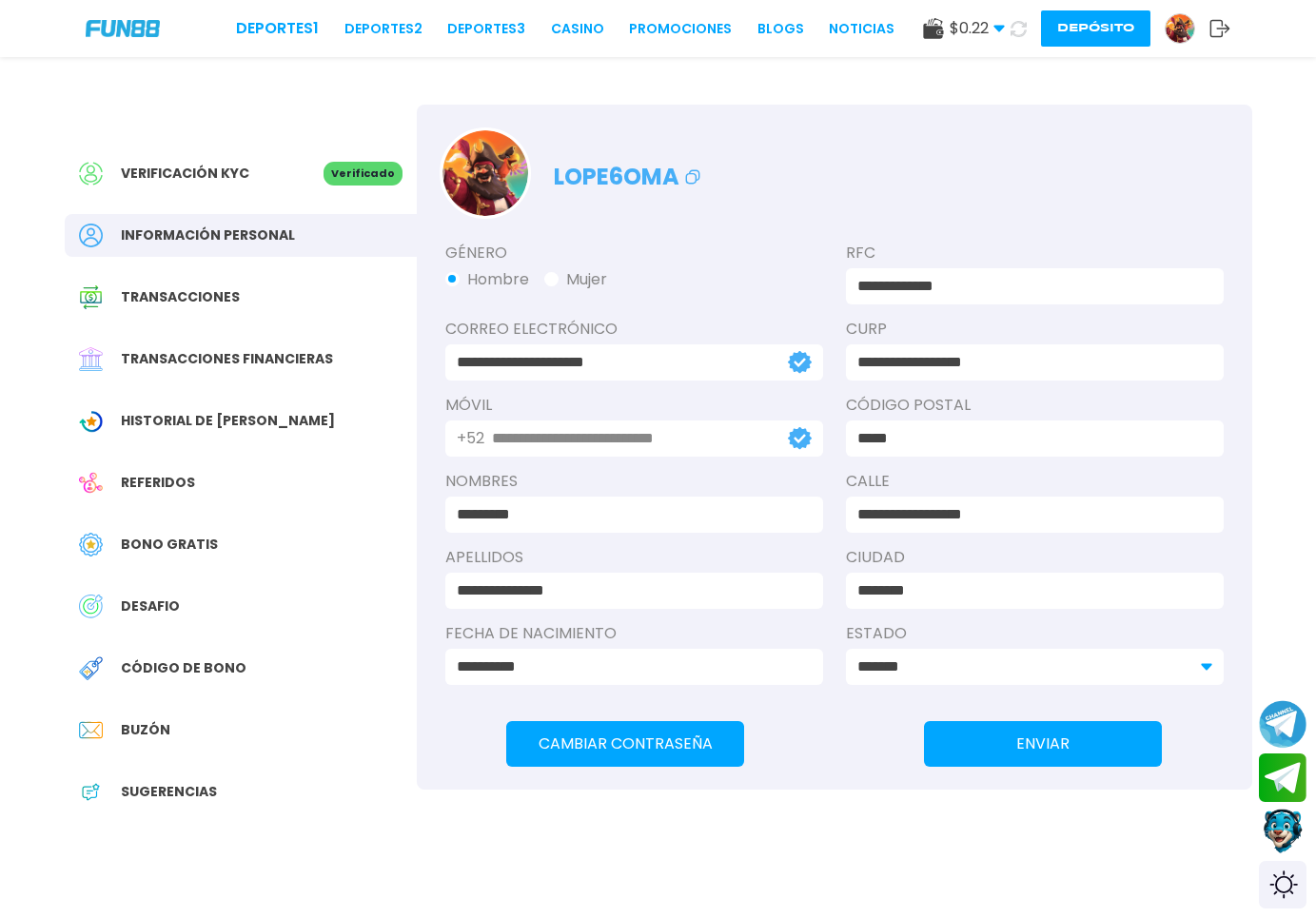
click at [199, 503] on div "Referidos" at bounding box center [240, 483] width 352 height 43
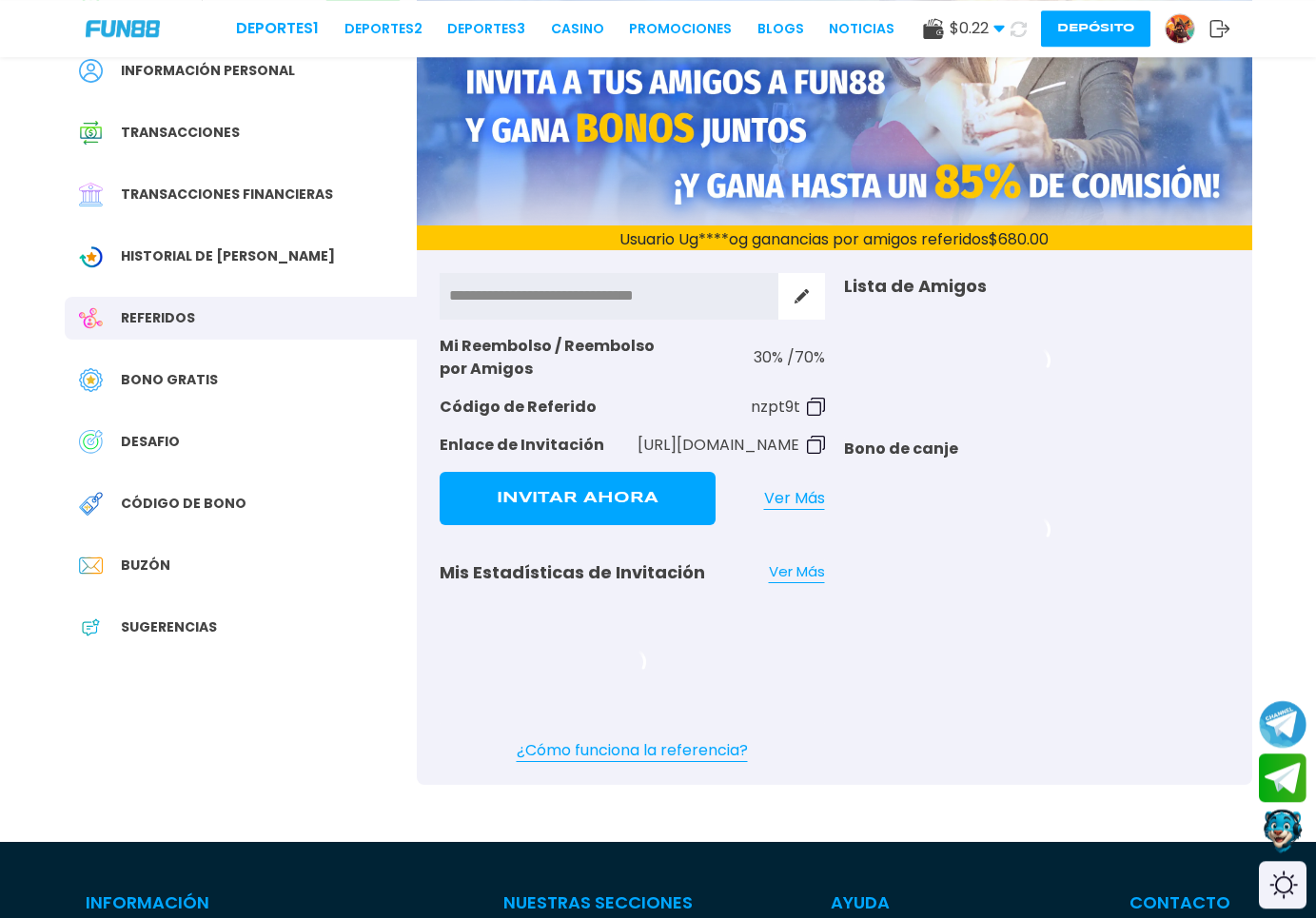
scroll to position [194, 0]
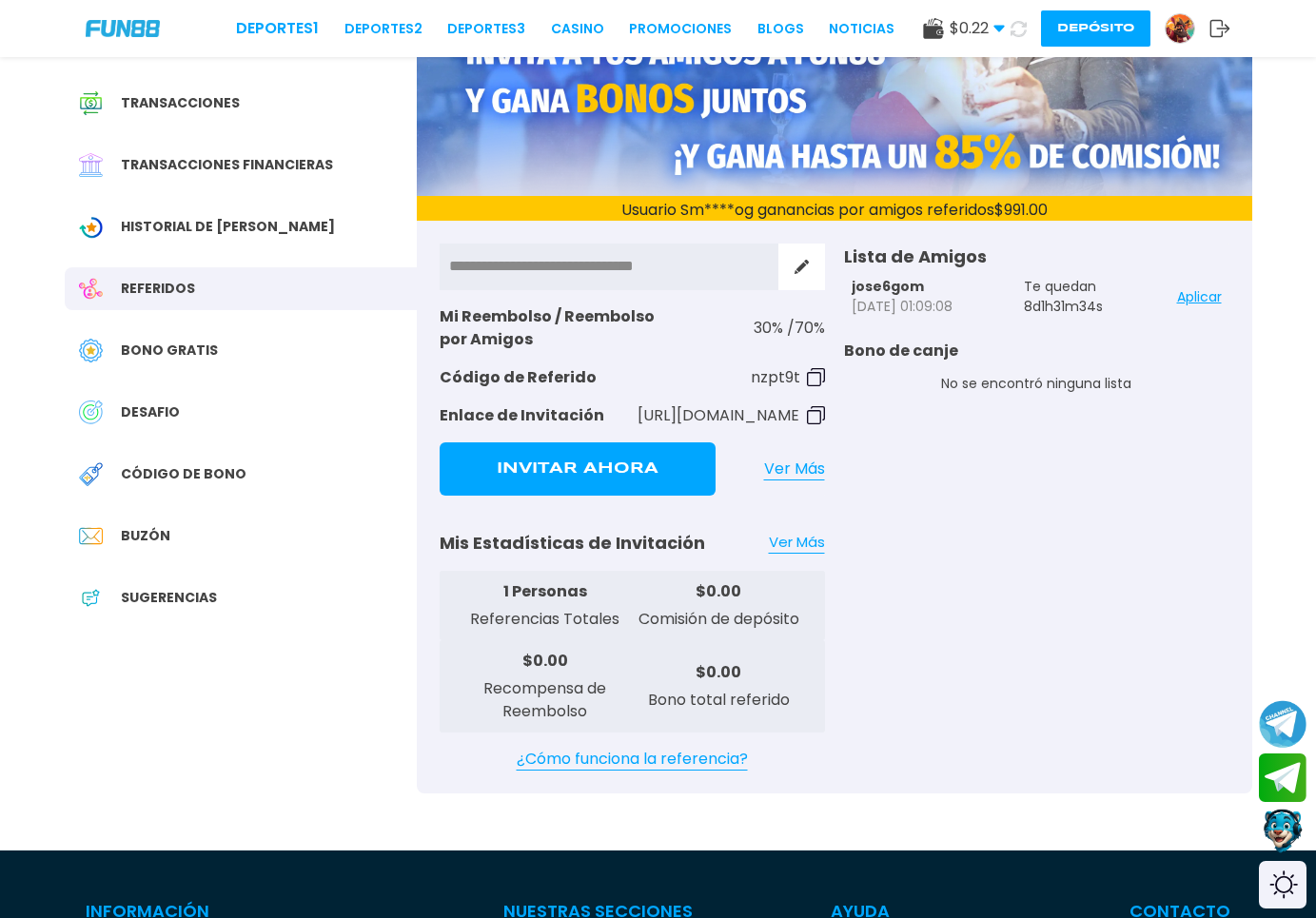
click at [1181, 299] on button "Aplicar" at bounding box center [1199, 297] width 45 height 38
drag, startPoint x: 1220, startPoint y: 25, endPoint x: 1263, endPoint y: 204, distance: 184.1
click at [1263, 202] on div "**********" at bounding box center [658, 806] width 1316 height 2000
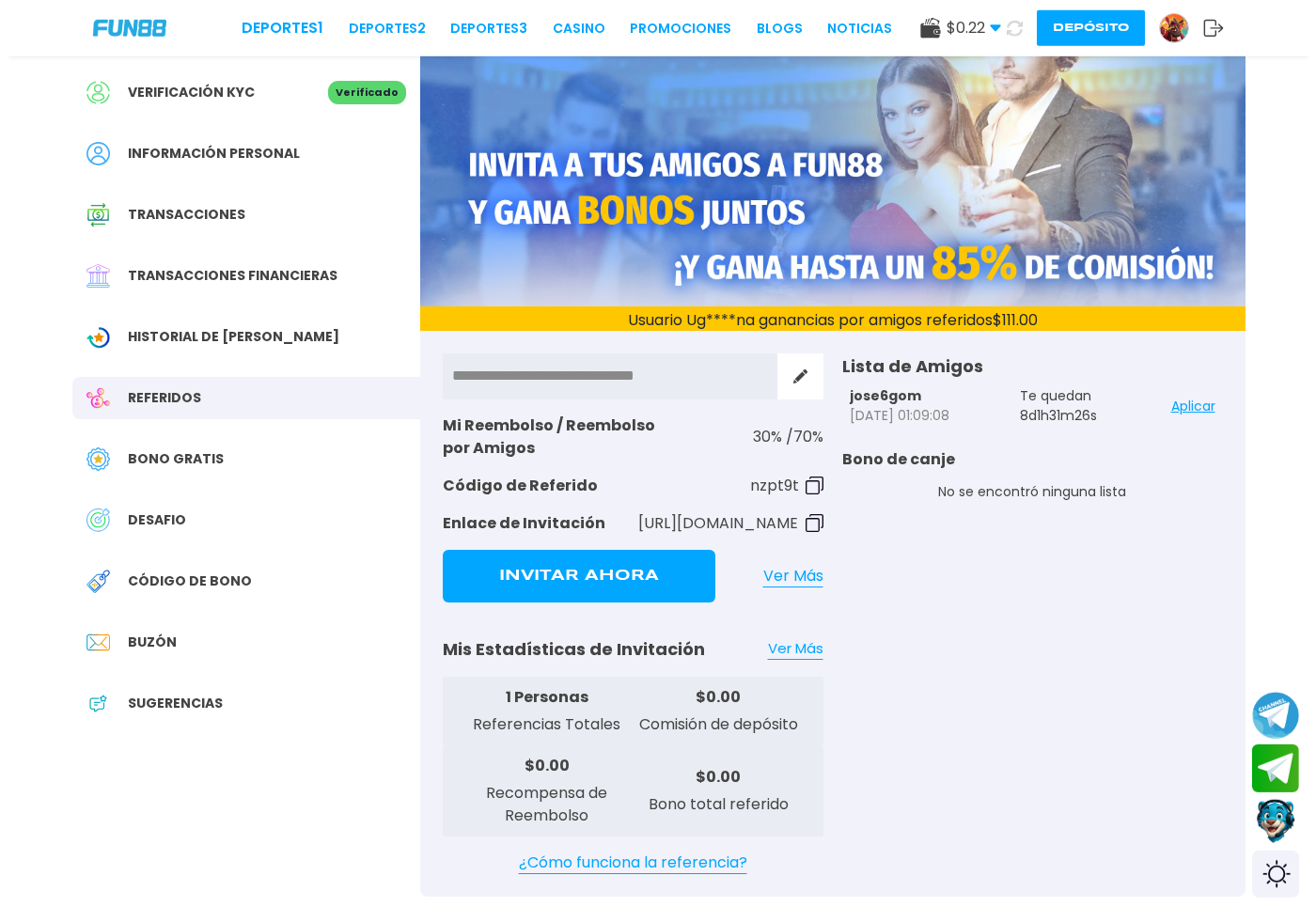
scroll to position [0, 0]
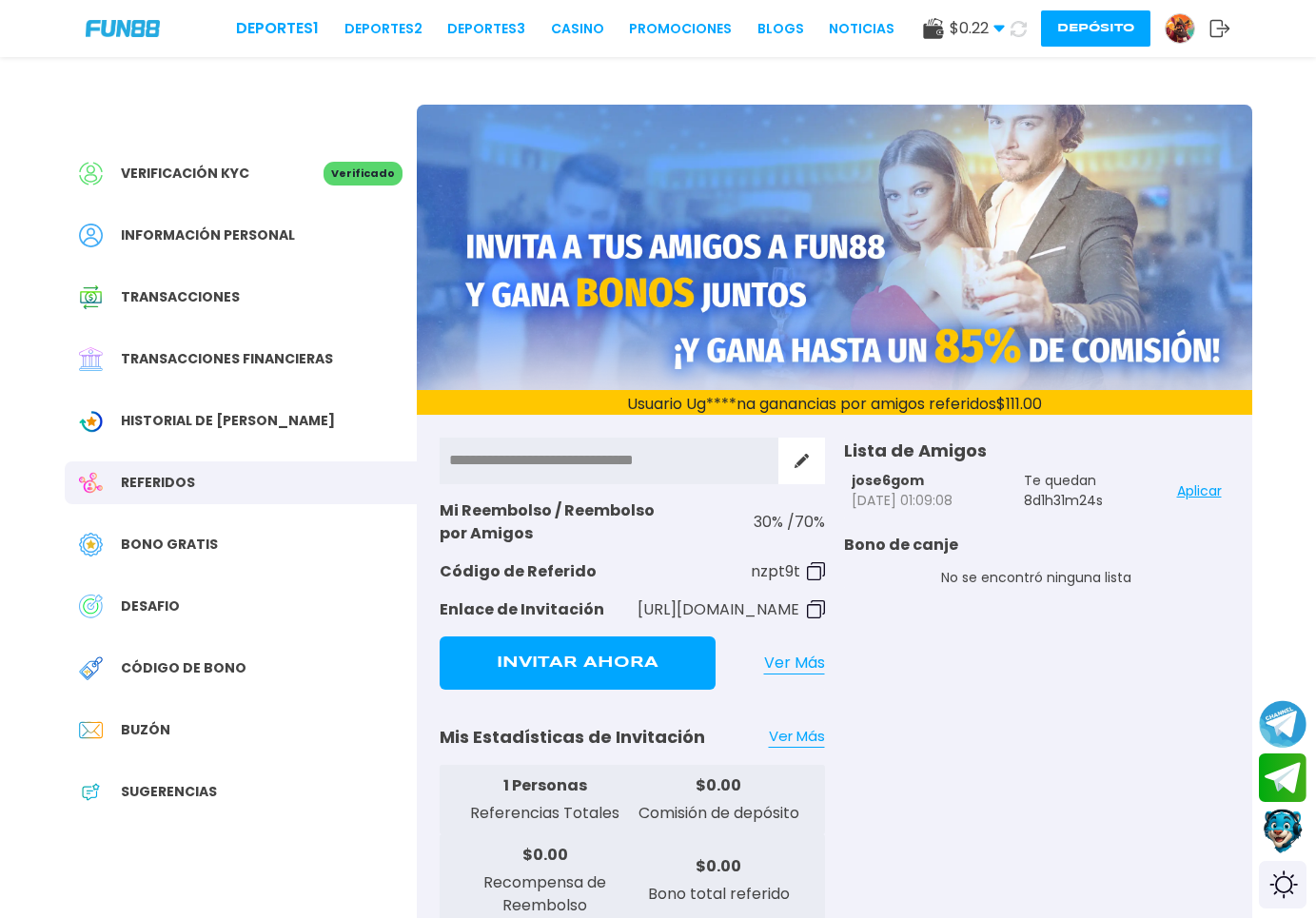
click at [1228, 34] on icon at bounding box center [1220, 29] width 21 height 19
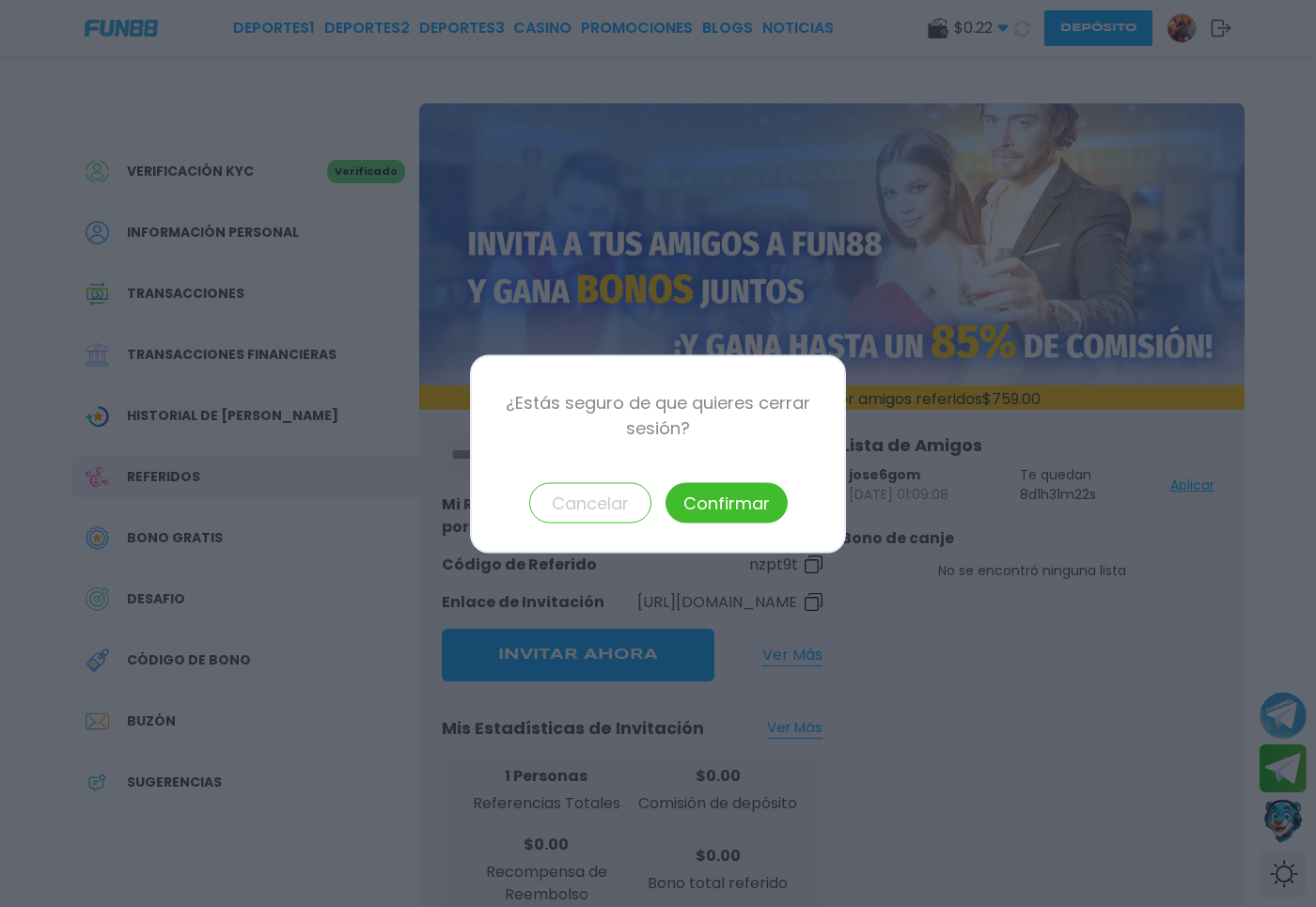
click at [703, 508] on button "Confirmar" at bounding box center [726, 502] width 122 height 41
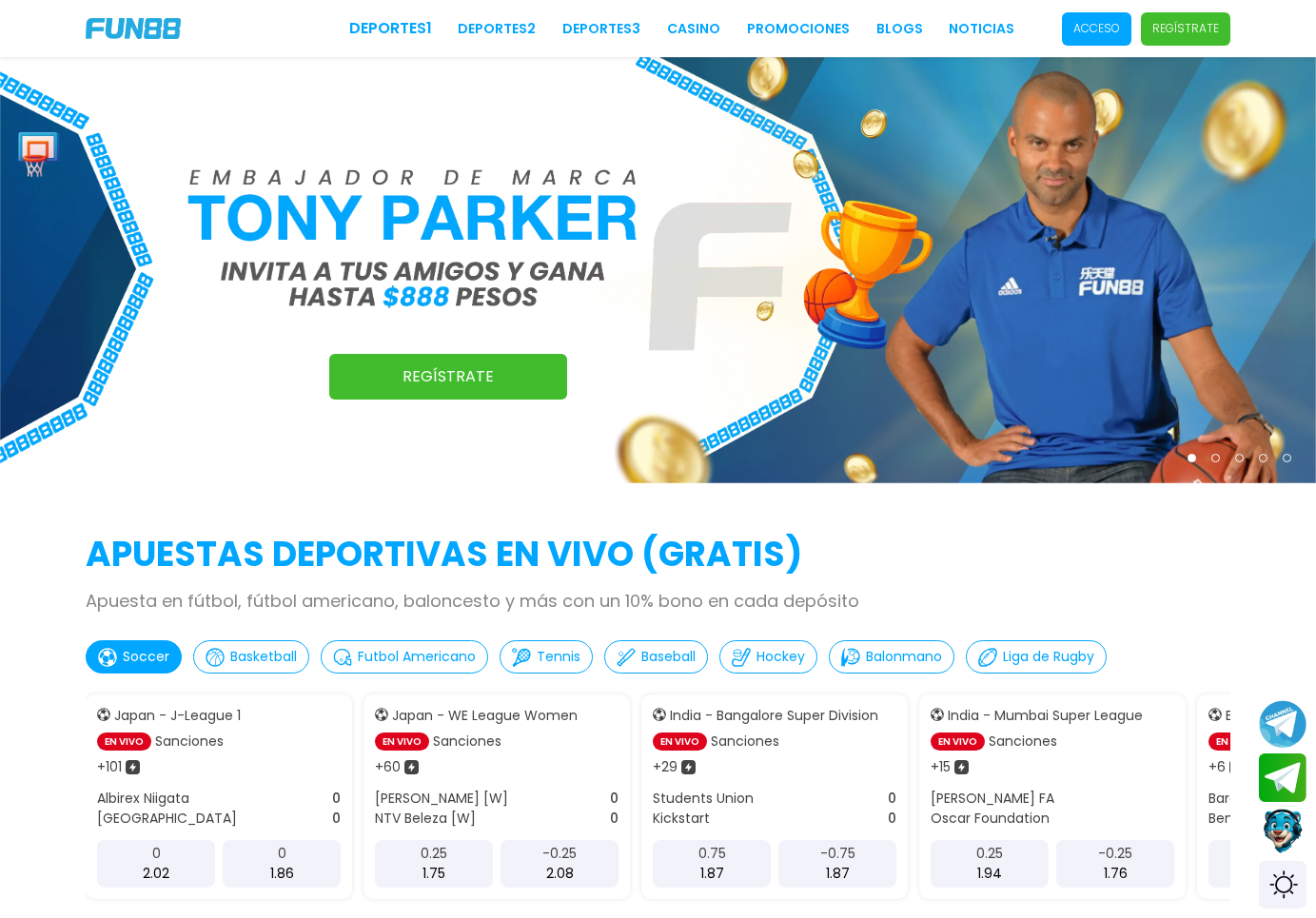
click at [1091, 20] on p "Acceso" at bounding box center [1096, 29] width 47 height 17
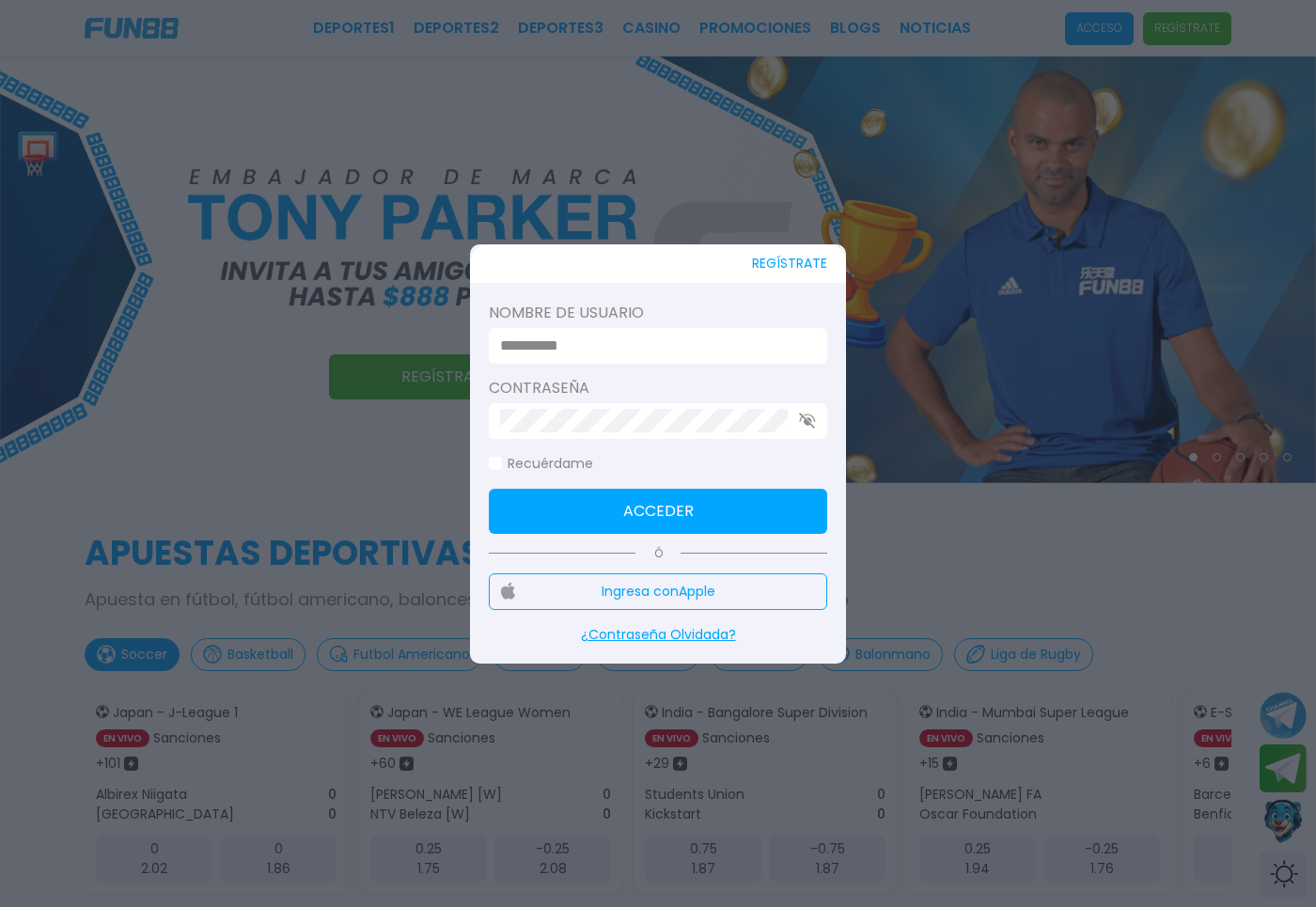
click at [606, 361] on div at bounding box center [658, 346] width 338 height 36
click at [609, 347] on input at bounding box center [652, 346] width 304 height 23
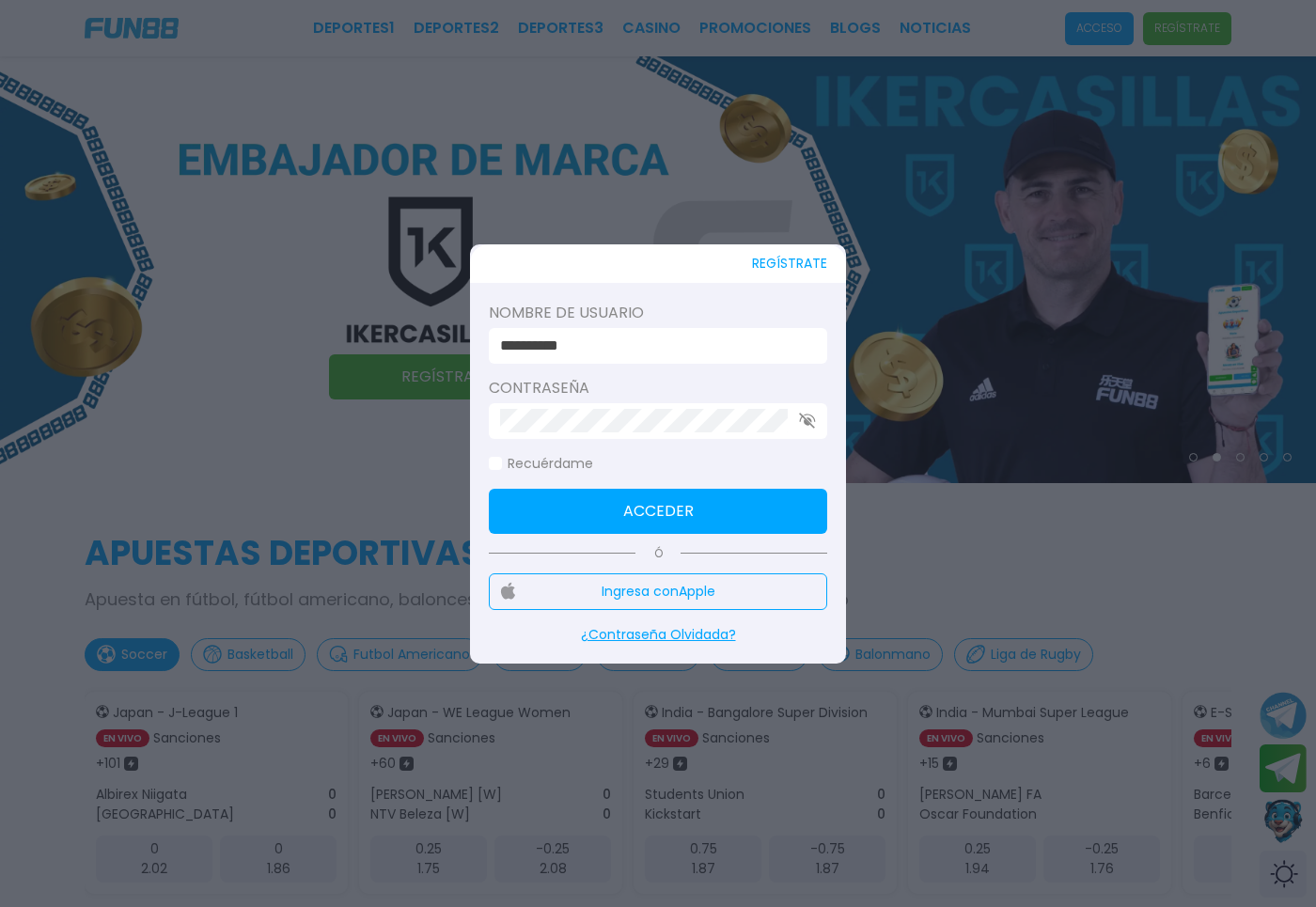
type input "**********"
click at [609, 529] on button "Acceder" at bounding box center [658, 512] width 338 height 45
